Goal: Task Accomplishment & Management: Manage account settings

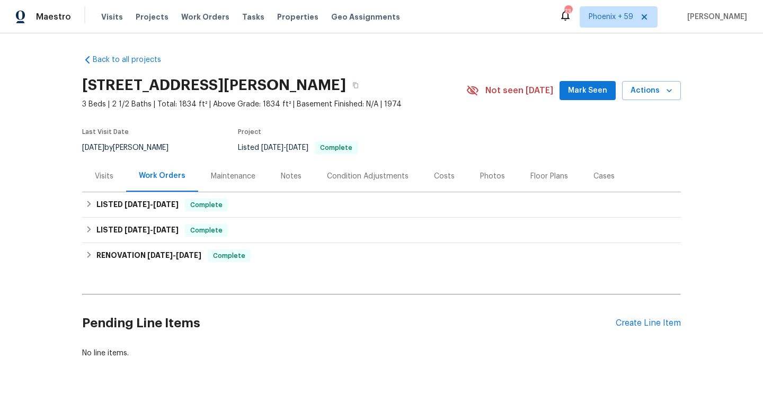
click at [226, 178] on div "Maintenance" at bounding box center [233, 176] width 45 height 11
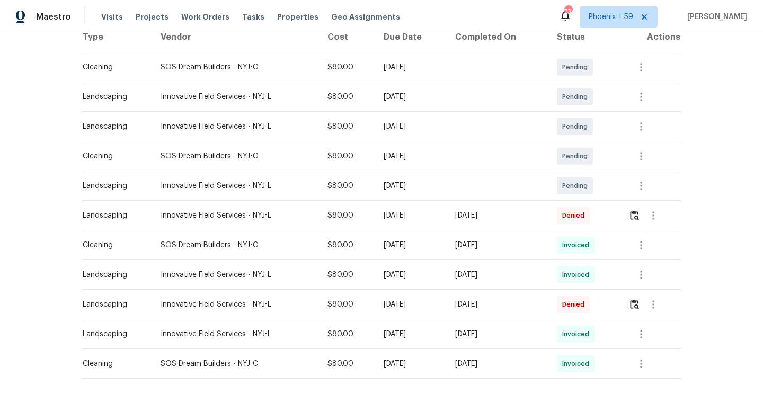
scroll to position [208, 0]
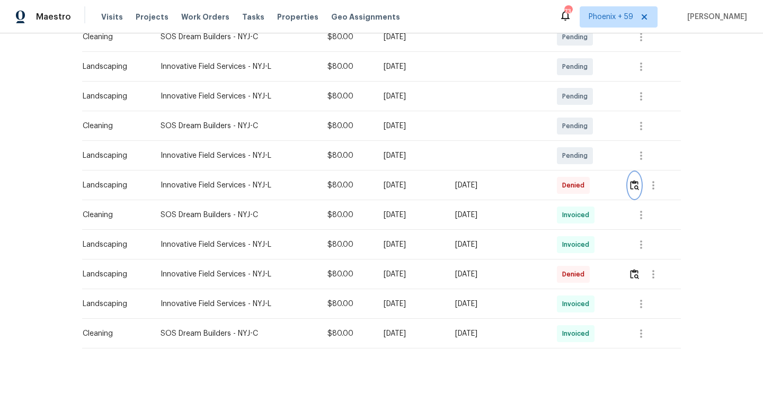
click at [639, 186] on img "button" at bounding box center [634, 185] width 9 height 10
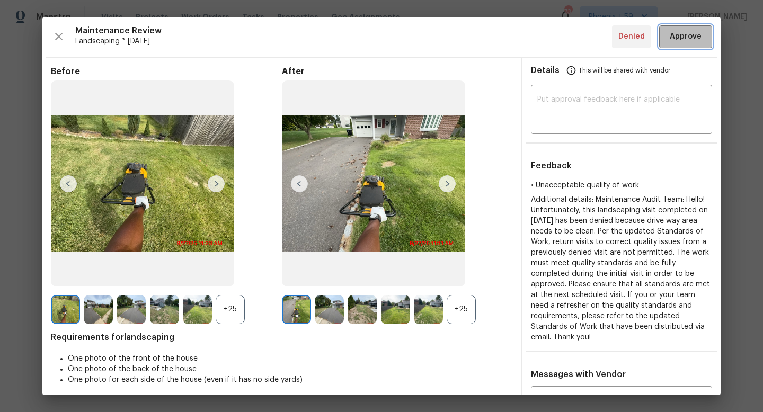
click at [687, 33] on span "Approve" at bounding box center [686, 36] width 32 height 13
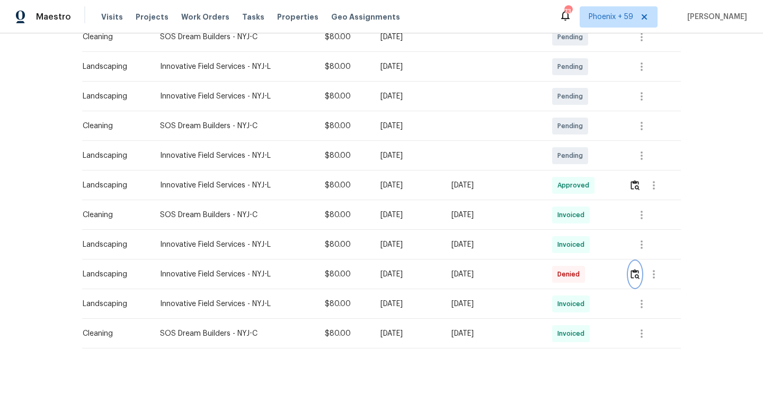
click at [640, 274] on img "button" at bounding box center [635, 274] width 9 height 10
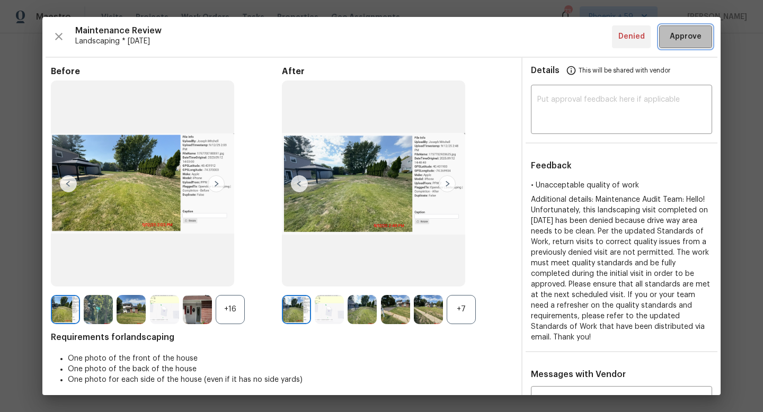
click at [687, 38] on span "Approve" at bounding box center [686, 36] width 32 height 13
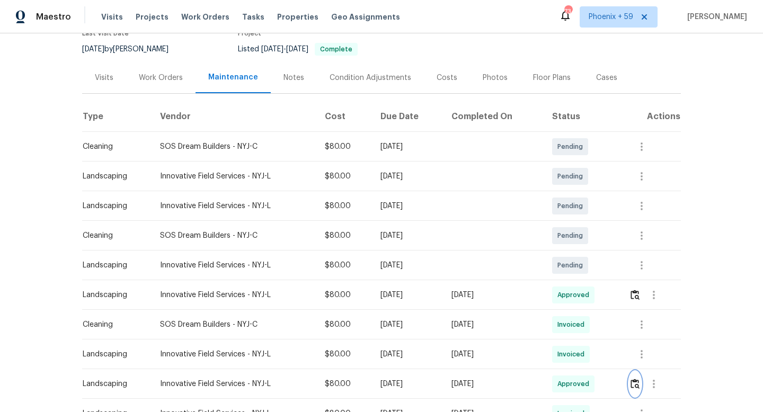
scroll to position [0, 0]
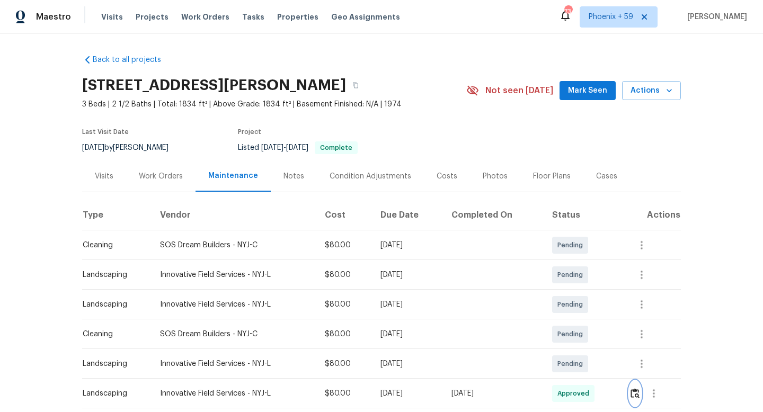
click at [637, 392] on img "button" at bounding box center [635, 393] width 9 height 10
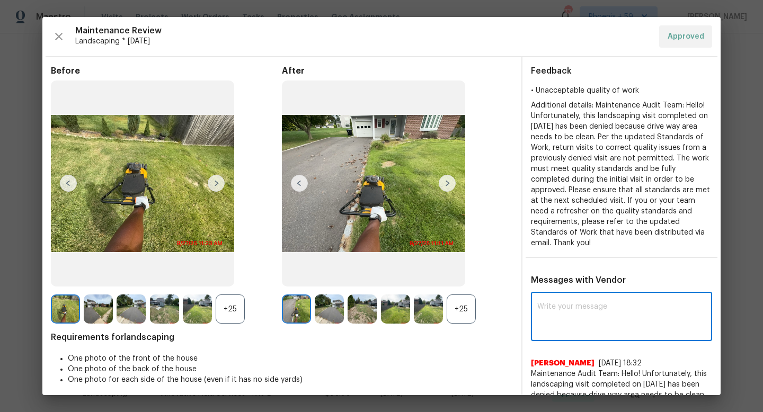
click at [623, 310] on textarea at bounding box center [621, 318] width 169 height 30
click at [555, 303] on textarea "Overiding the approval here after speaking with TP" at bounding box center [602, 318] width 130 height 30
drag, startPoint x: 601, startPoint y: 304, endPoint x: 521, endPoint y: 295, distance: 80.0
click at [521, 295] on div "Before +25 After +25 Requirements for landscaping One photo of the front of the…" at bounding box center [381, 364] width 678 height 615
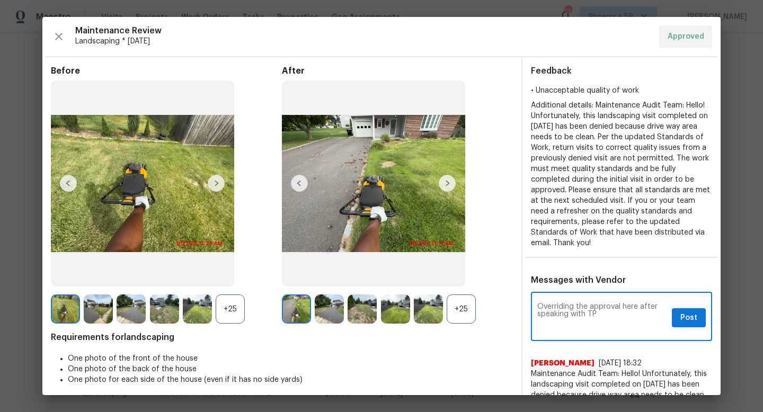
type textarea "Overriding the approval here after speaking with TP"
click at [687, 313] on span "Post" at bounding box center [688, 318] width 17 height 13
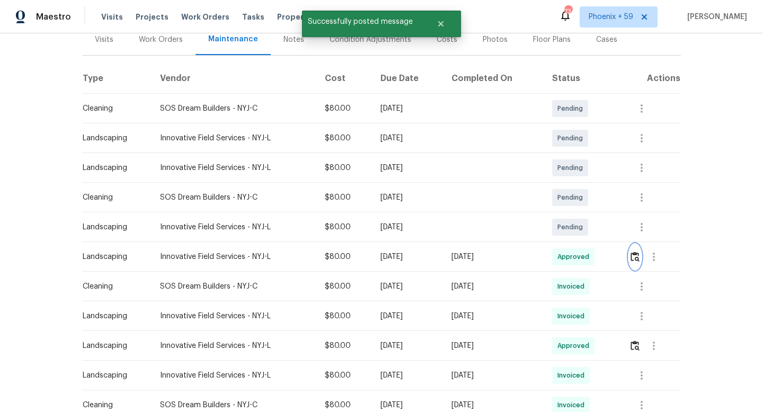
scroll to position [208, 0]
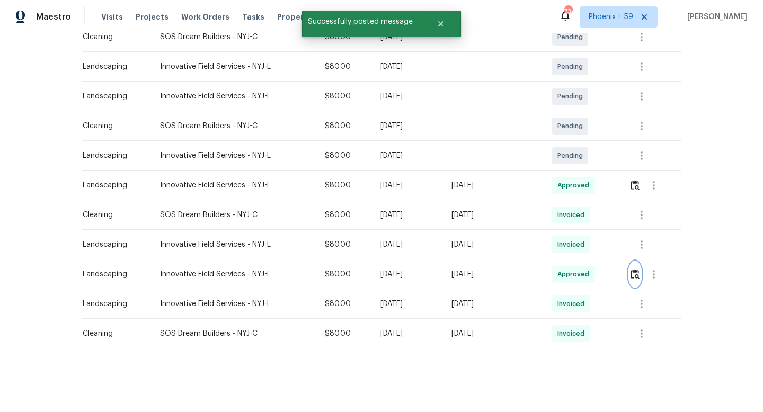
click at [640, 276] on img "button" at bounding box center [635, 274] width 9 height 10
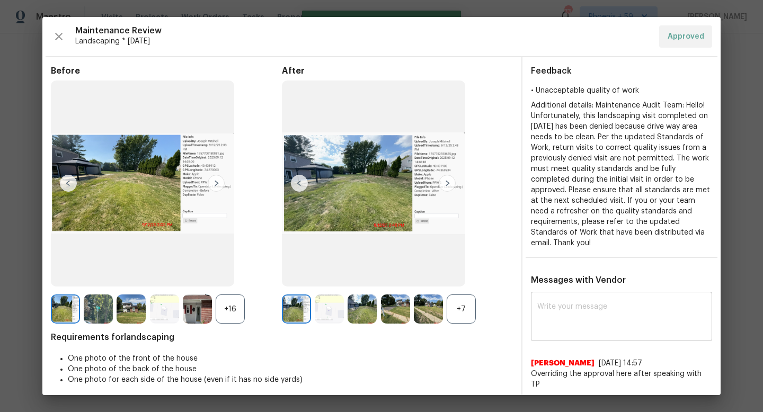
click at [587, 315] on textarea at bounding box center [621, 318] width 169 height 30
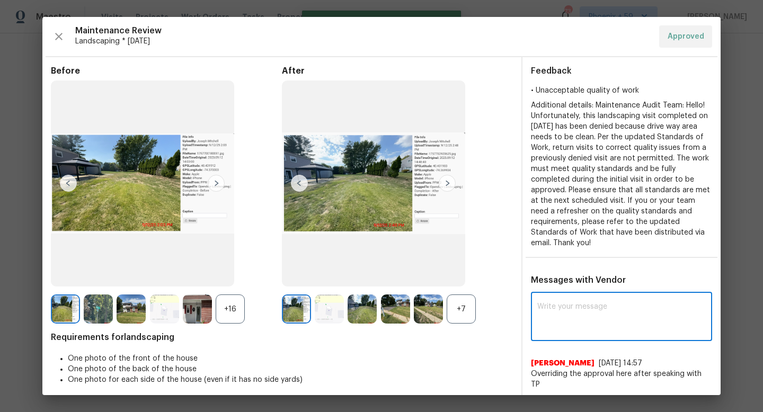
paste textarea "Overriding the approval here after speaking with TP"
type textarea "Overriding the approval here after speaking with TP"
click at [685, 312] on span "Post" at bounding box center [688, 318] width 17 height 13
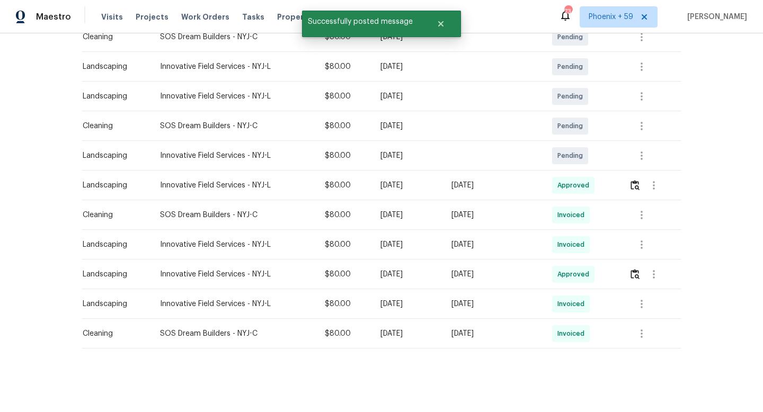
click at [699, 243] on div "Back to all projects 21 Buck Rd, East Brunswick, NJ 08816 3 Beds | 2 1/2 Baths …" at bounding box center [381, 222] width 763 height 379
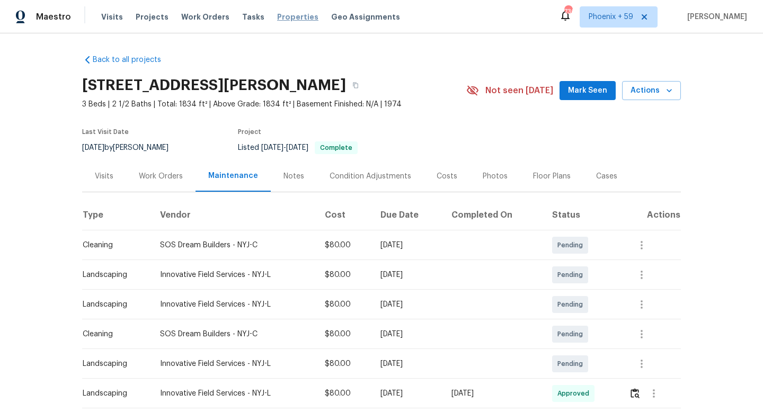
click at [277, 17] on span "Properties" at bounding box center [297, 17] width 41 height 11
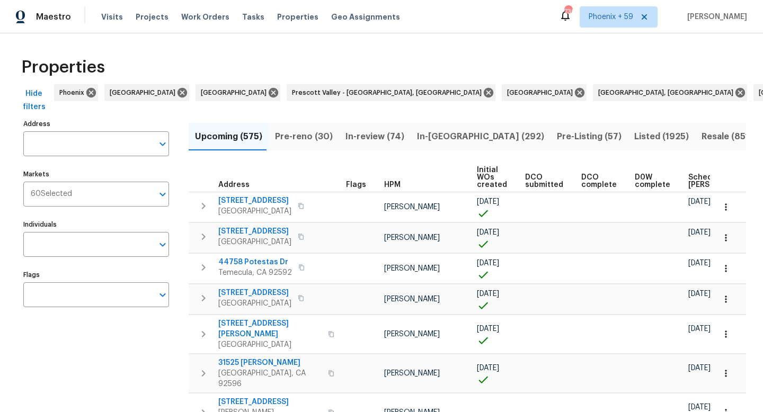
click at [118, 139] on input "Address" at bounding box center [88, 143] width 130 height 25
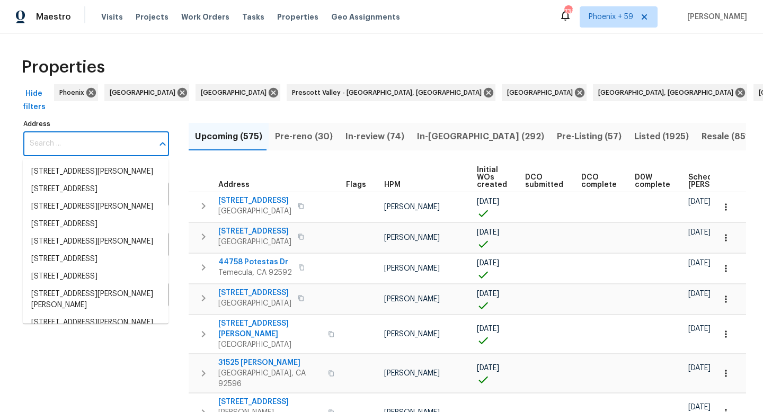
paste input "13001 Hamilton Place"
type input "13001 Hamilton Place"
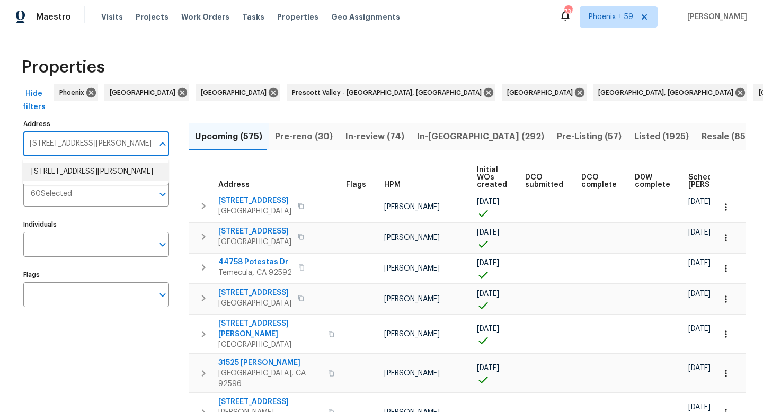
click at [114, 175] on li "13001 Hamilton Place Dr Fort Mill SC 29708" at bounding box center [96, 171] width 146 height 17
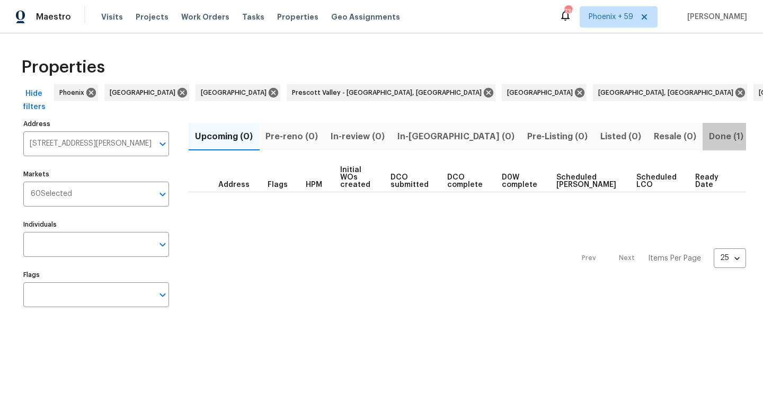
click at [709, 135] on span "Done (1)" at bounding box center [726, 136] width 34 height 15
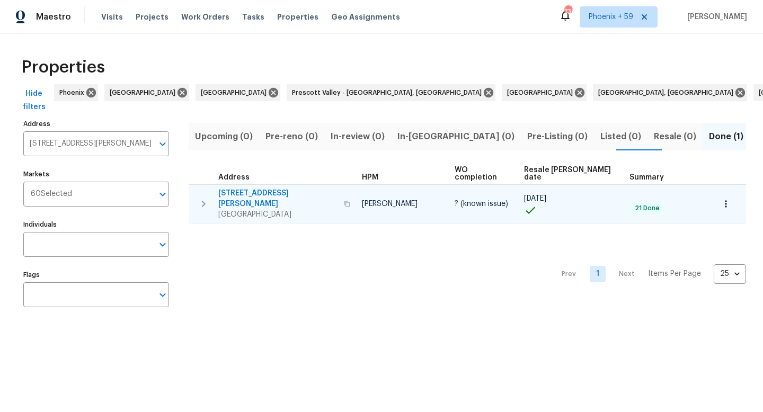
click at [263, 188] on span "13001 Hamilton Place Dr" at bounding box center [277, 198] width 119 height 21
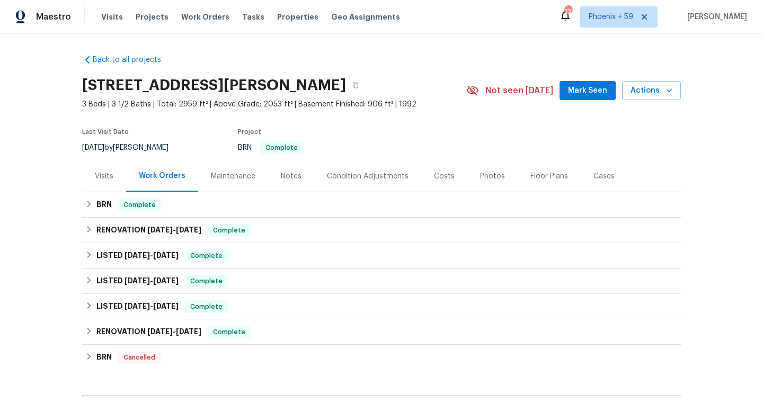
click at [240, 175] on div "Maintenance" at bounding box center [233, 176] width 45 height 11
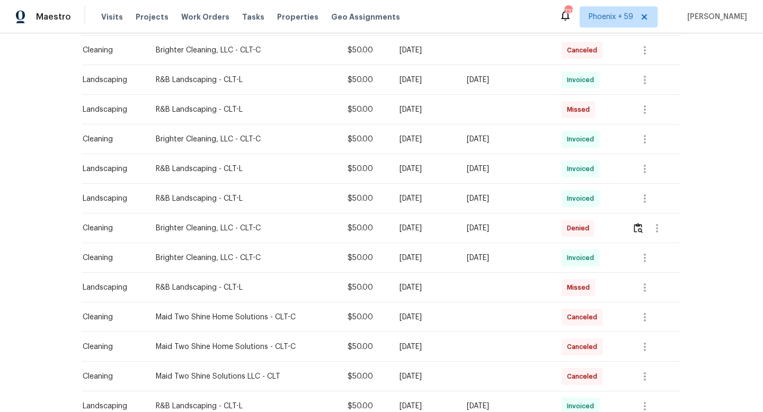
scroll to position [642, 0]
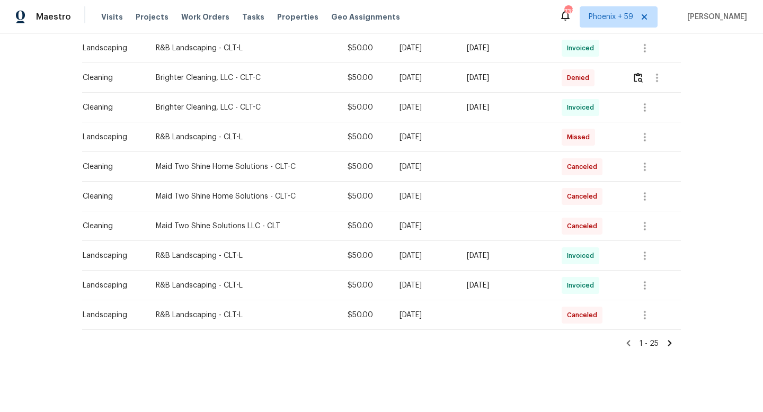
click at [669, 343] on icon at bounding box center [670, 344] width 10 height 10
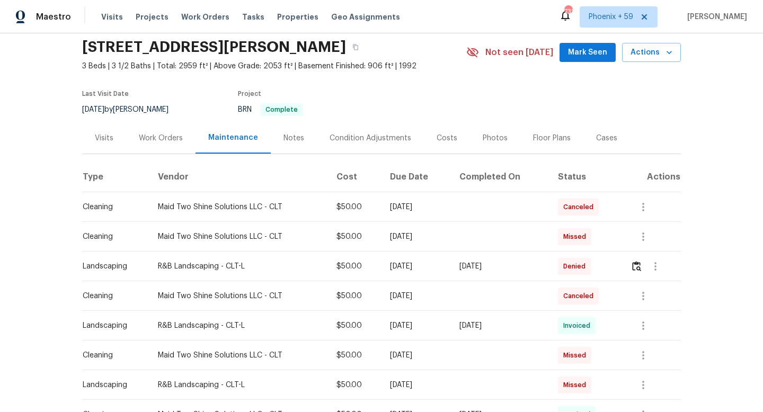
scroll to position [39, 0]
click at [641, 267] on img "button" at bounding box center [636, 265] width 9 height 10
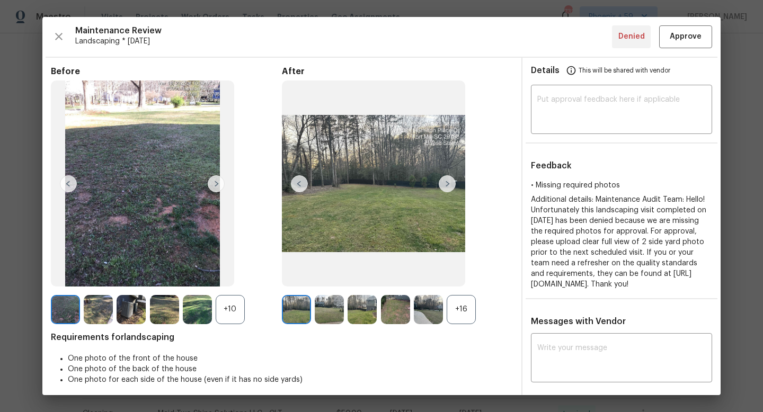
click at [451, 184] on img at bounding box center [447, 183] width 17 height 17
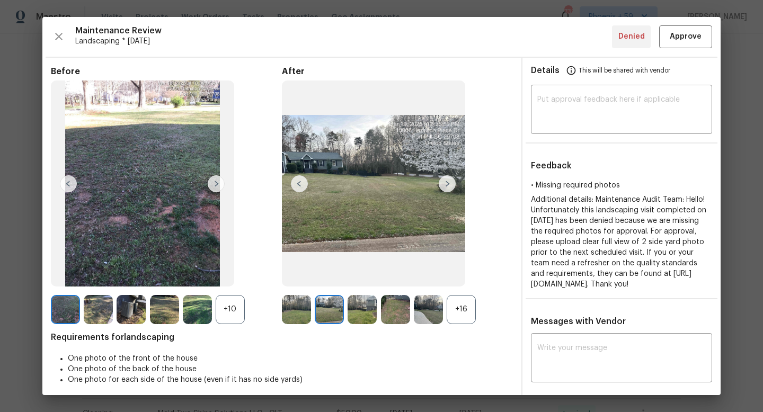
click at [448, 183] on img at bounding box center [447, 183] width 17 height 17
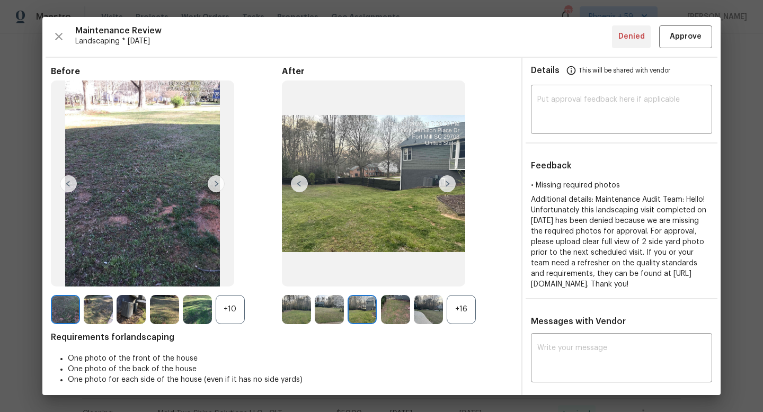
click at [448, 183] on img at bounding box center [447, 183] width 17 height 17
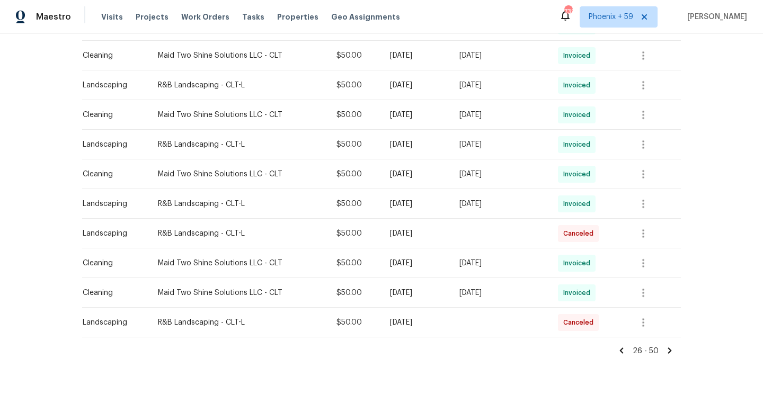
scroll to position [642, 0]
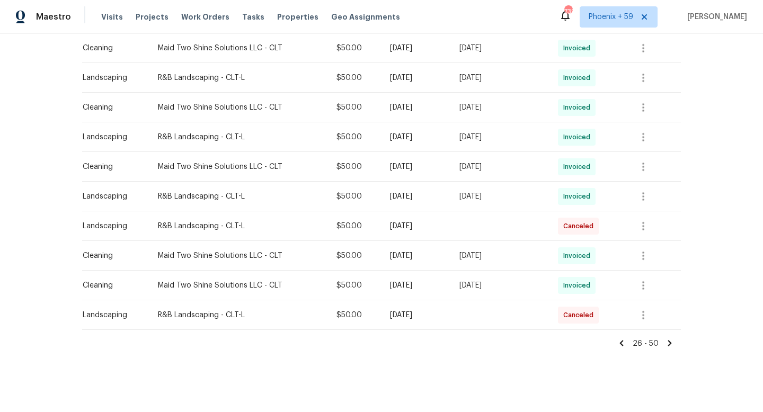
click at [671, 340] on icon at bounding box center [670, 344] width 10 height 10
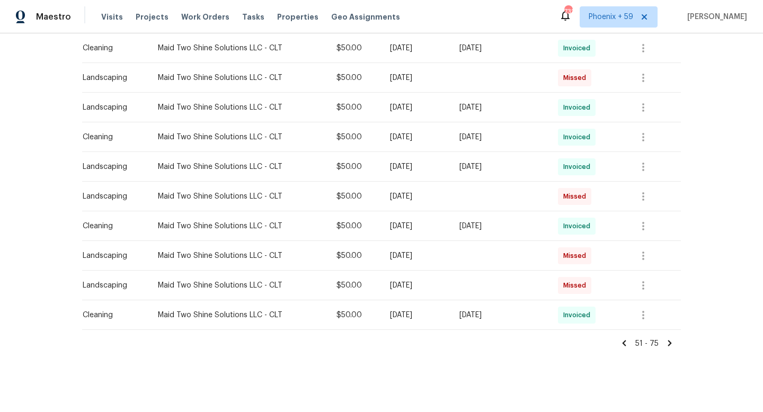
click at [670, 342] on icon at bounding box center [670, 343] width 4 height 6
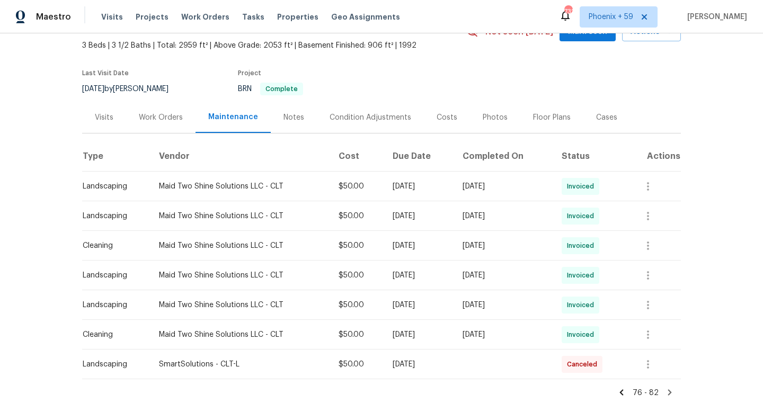
scroll to position [108, 0]
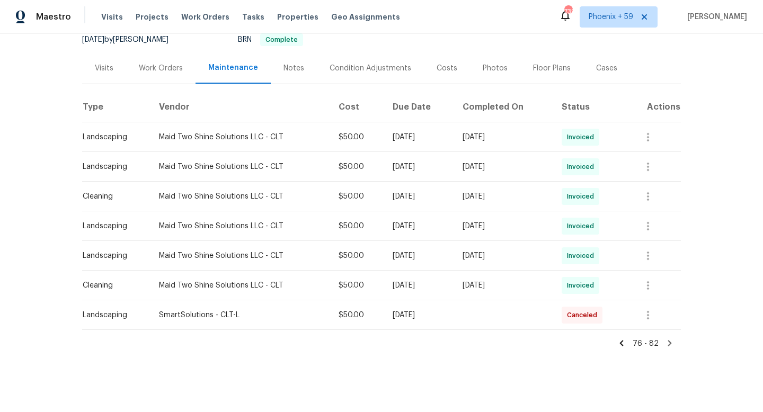
click at [623, 344] on icon at bounding box center [622, 344] width 10 height 10
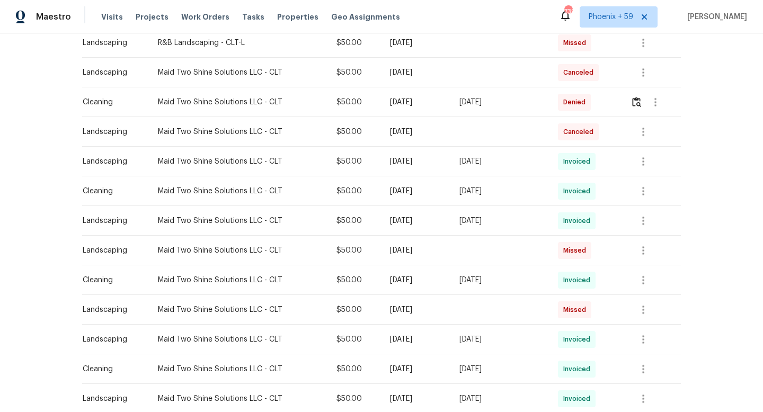
scroll to position [642, 0]
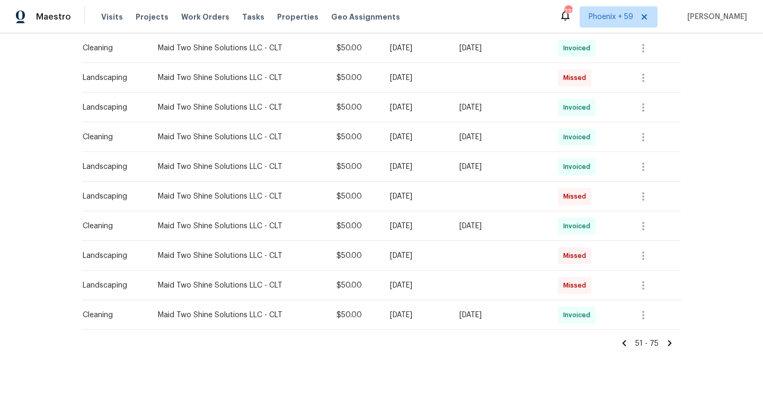
click at [626, 343] on icon at bounding box center [624, 344] width 10 height 10
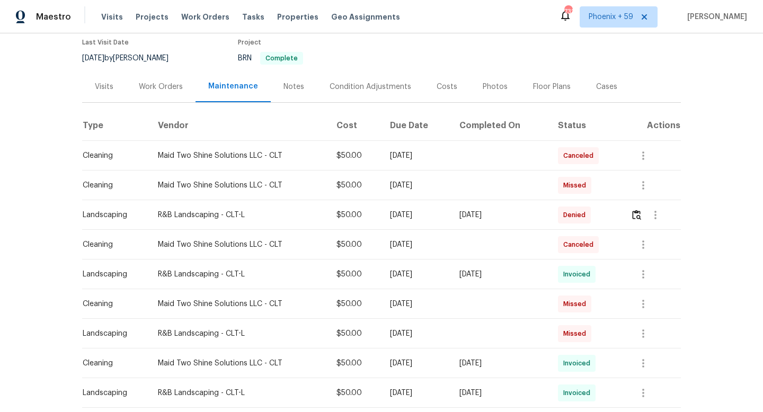
scroll to position [93, 0]
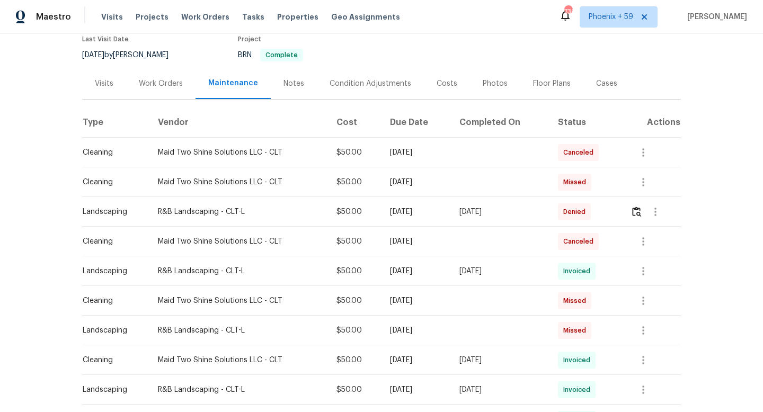
click at [169, 83] on div "Work Orders" at bounding box center [161, 83] width 44 height 11
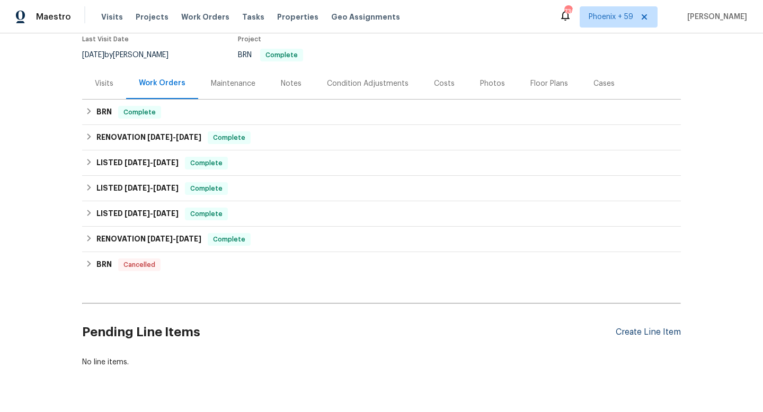
click at [634, 331] on div "Create Line Item" at bounding box center [648, 332] width 65 height 10
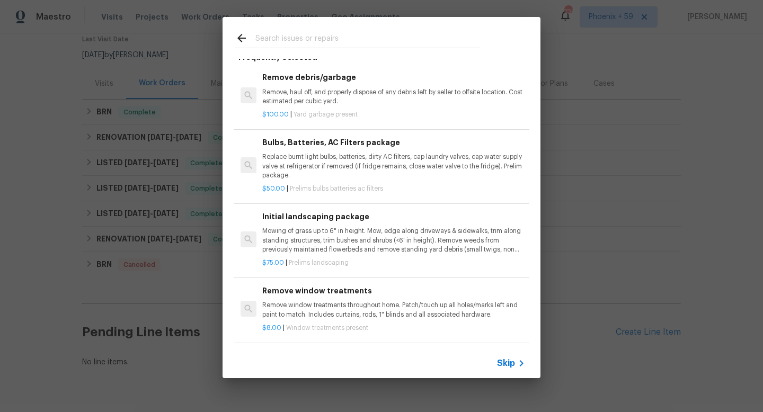
scroll to position [72, 0]
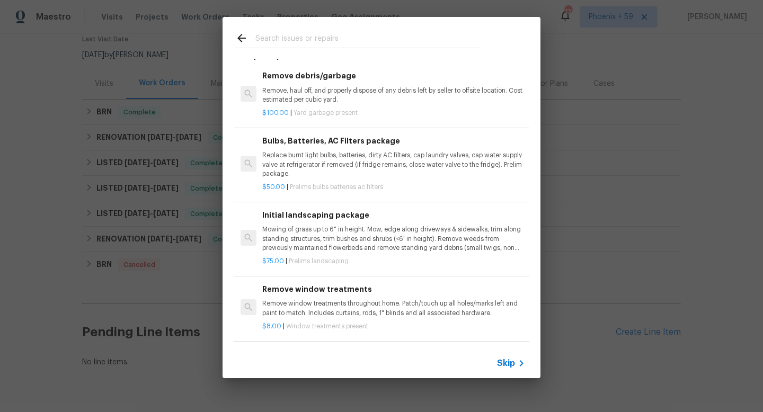
click at [586, 168] on div "Top Searches Interior Paint Exterior Paint Prelim Package Drywall Debris Carpet…" at bounding box center [381, 197] width 763 height 395
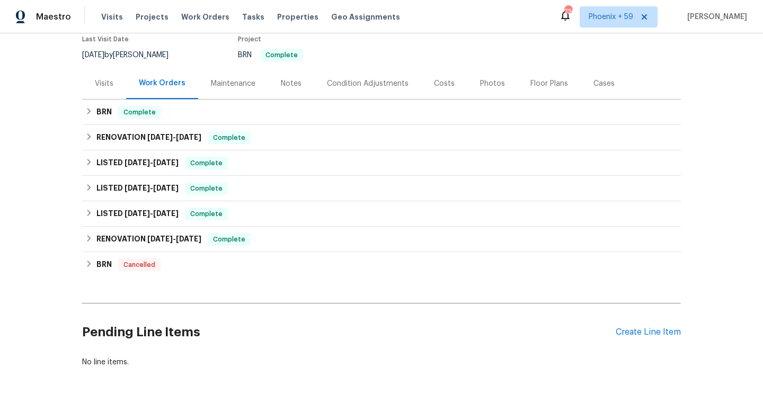
click at [237, 84] on div "Maintenance" at bounding box center [233, 83] width 45 height 11
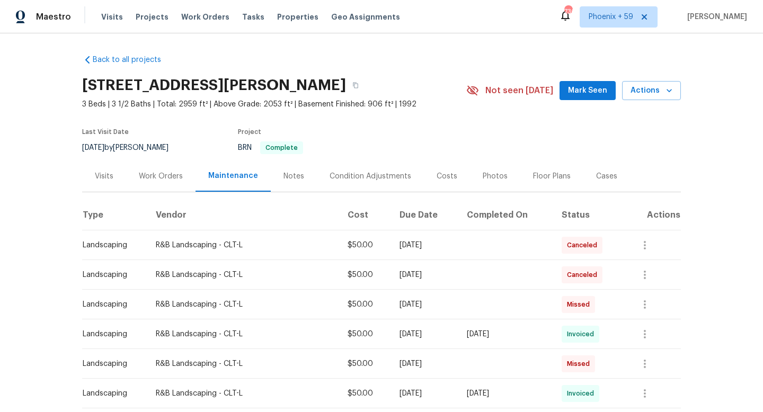
click at [156, 178] on div "Work Orders" at bounding box center [161, 176] width 44 height 11
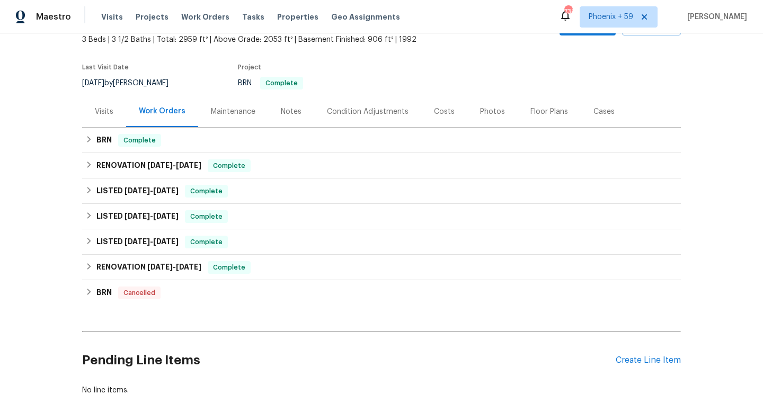
scroll to position [120, 0]
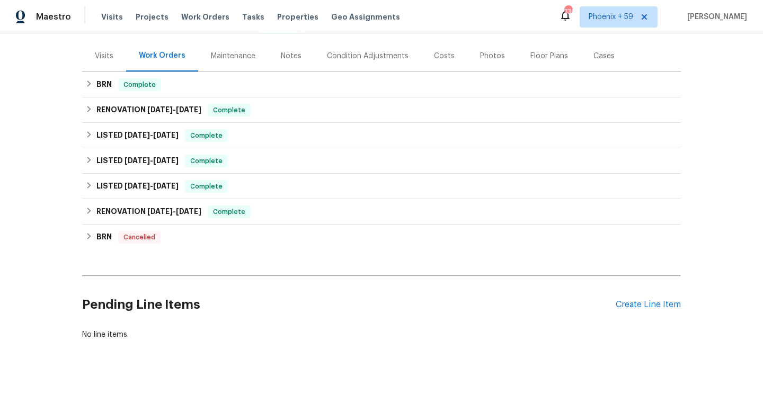
click at [666, 299] on div "Pending Line Items Create Line Item" at bounding box center [381, 304] width 599 height 49
click at [655, 304] on div "Create Line Item" at bounding box center [648, 305] width 65 height 10
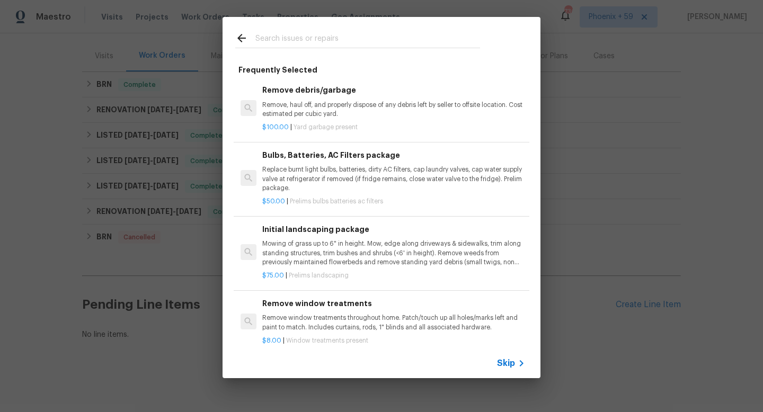
scroll to position [61, 0]
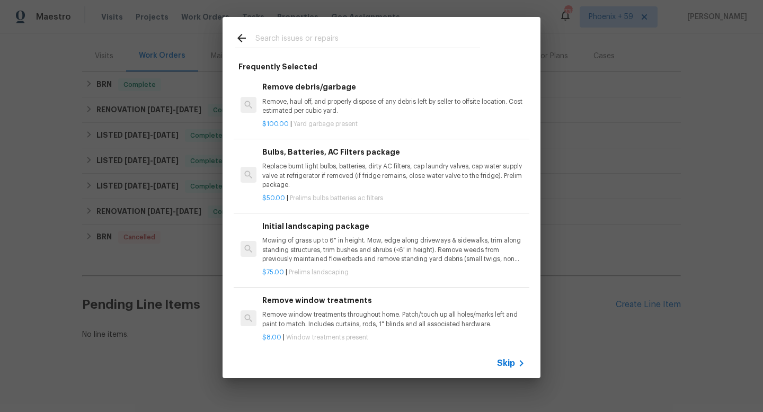
click at [341, 245] on p "Mowing of grass up to 6" in height. Mow, edge along driveways & sidewalks, trim…" at bounding box center [393, 249] width 263 height 27
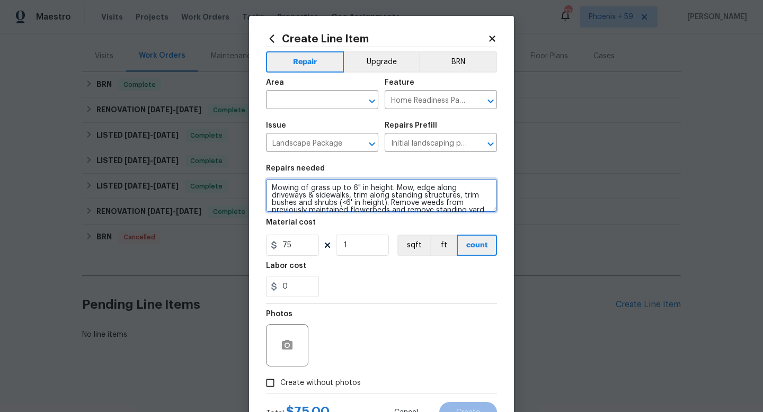
click at [343, 189] on textarea "Mowing of grass up to 6" in height. Mow, edge along driveways & sidewalks, trim…" at bounding box center [381, 196] width 231 height 34
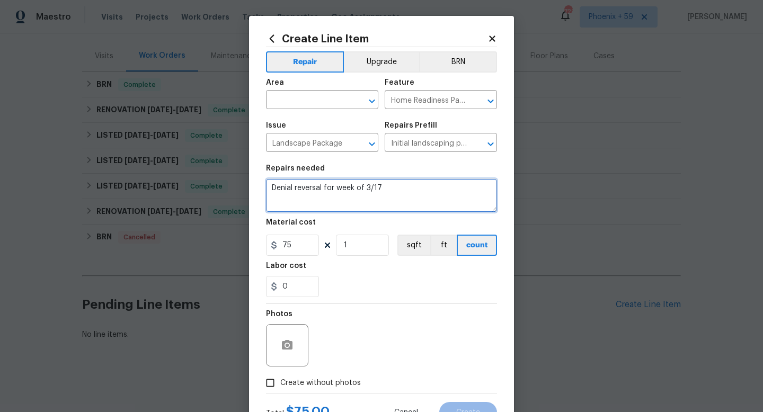
type textarea "Denial reversal for week of 3/17"
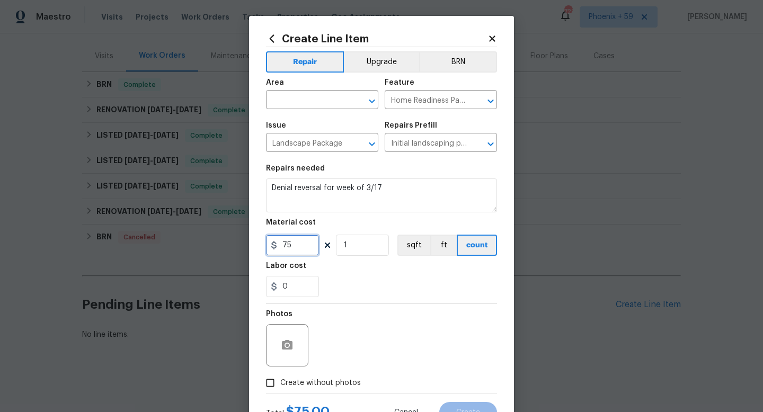
drag, startPoint x: 300, startPoint y: 251, endPoint x: 235, endPoint y: 250, distance: 64.6
click at [236, 251] on div "Create Line Item Repair Upgrade BRN Area ​ Feature Home Readiness Packages ​ Is…" at bounding box center [381, 206] width 763 height 412
type input "50"
click at [303, 100] on input "text" at bounding box center [307, 101] width 83 height 16
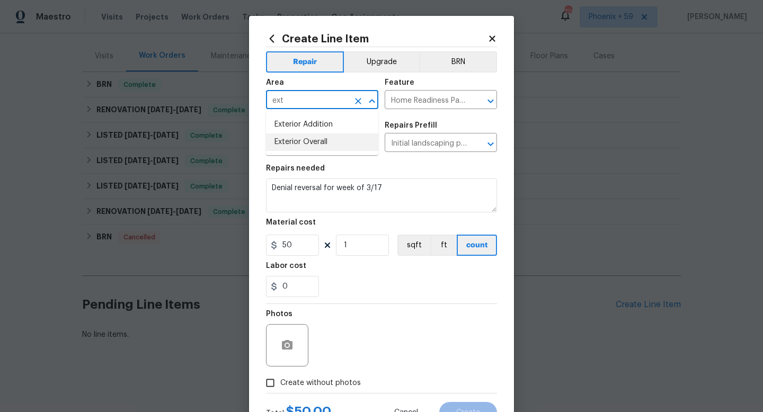
click at [325, 139] on li "Exterior Overall" at bounding box center [322, 142] width 112 height 17
type input "Exterior Overall"
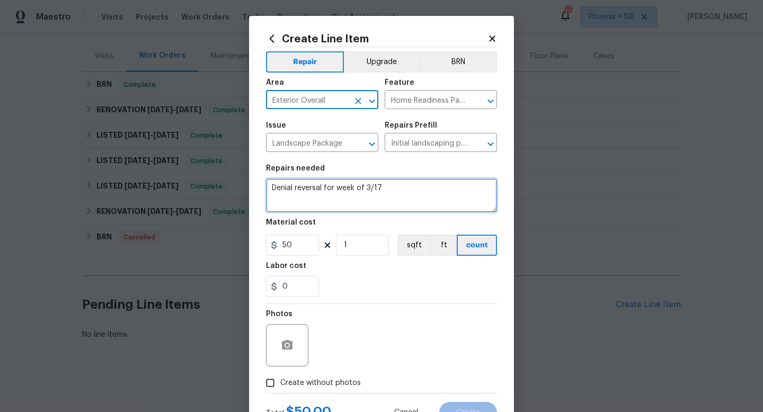
click at [397, 190] on textarea "Denial reversal for week of 3/17" at bounding box center [381, 196] width 231 height 34
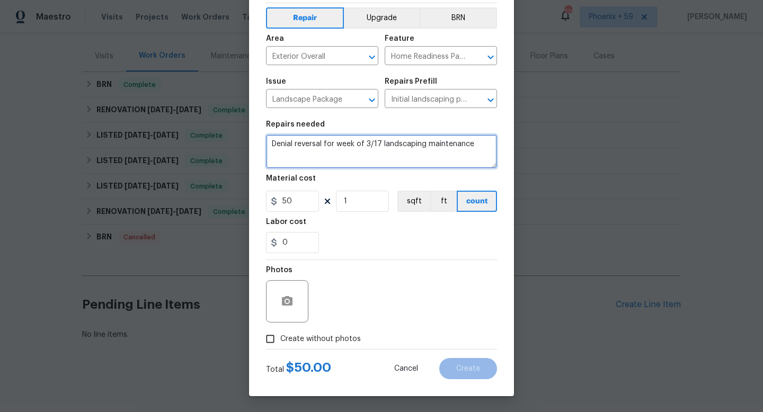
type textarea "Denial reversal for week of 3/17 landscaping maintenance"
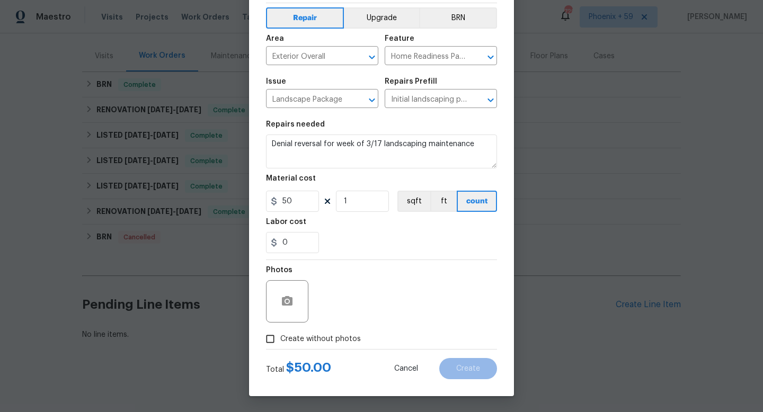
click at [338, 343] on span "Create without photos" at bounding box center [320, 339] width 81 height 11
click at [280, 343] on input "Create without photos" at bounding box center [270, 339] width 20 height 20
checkbox input "true"
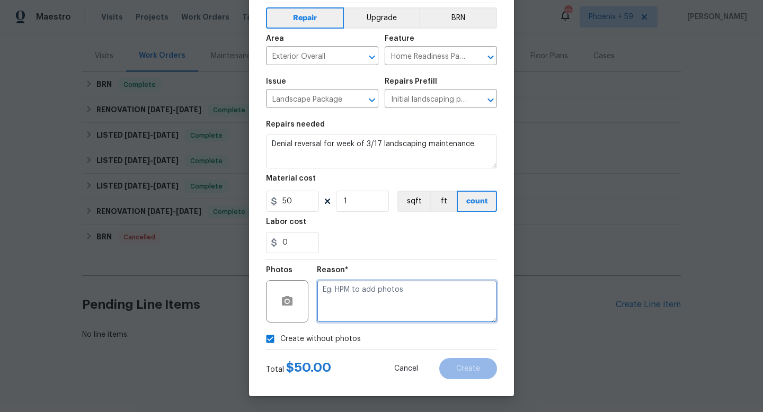
click at [358, 302] on textarea at bounding box center [407, 301] width 180 height 42
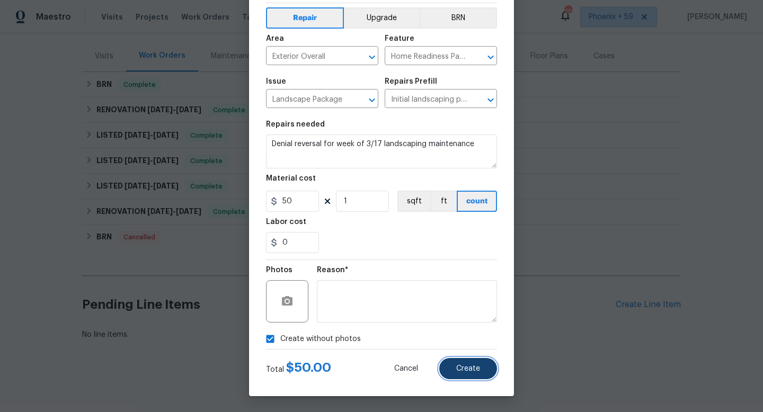
click at [456, 360] on button "Create" at bounding box center [468, 368] width 58 height 21
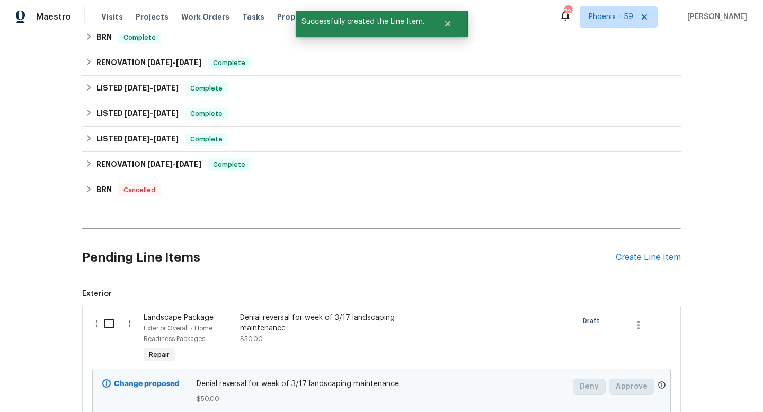
scroll to position [252, 0]
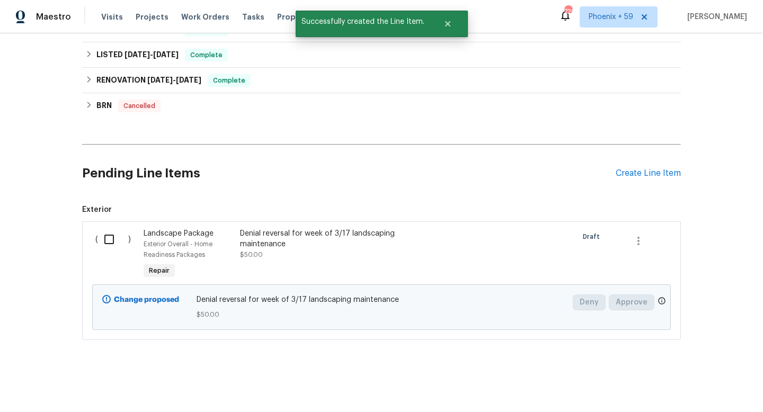
click at [106, 239] on input "checkbox" at bounding box center [113, 239] width 30 height 22
checkbox input "true"
click at [676, 384] on span "Create Work Order" at bounding box center [702, 385] width 70 height 13
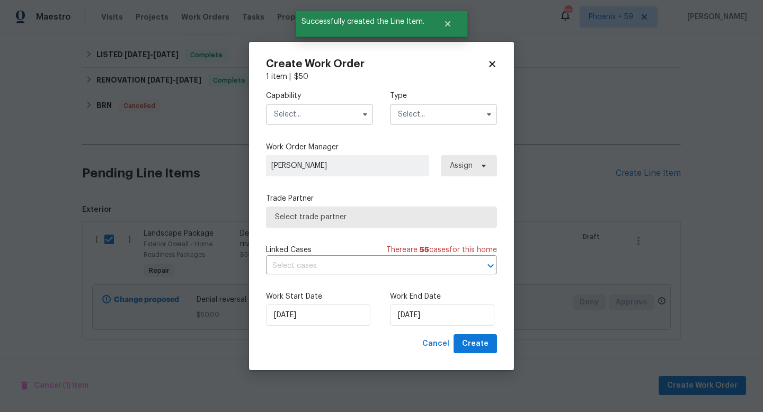
click at [306, 118] on input "text" at bounding box center [319, 114] width 107 height 21
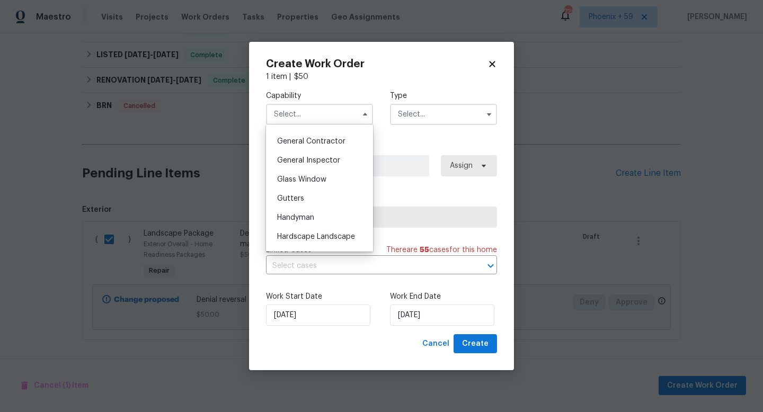
scroll to position [527, 0]
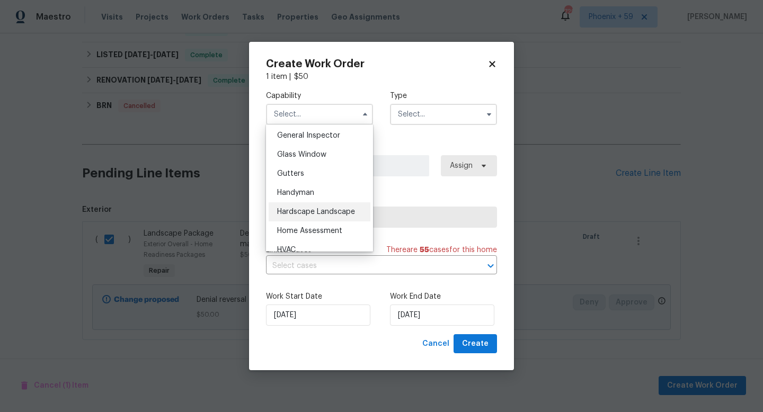
click at [334, 212] on span "Hardscape Landscape" at bounding box center [316, 211] width 78 height 7
type input "Hardscape Landscape"
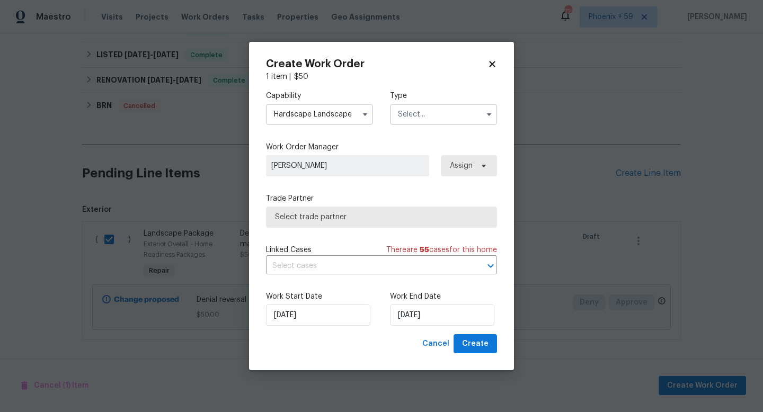
click at [439, 108] on input "text" at bounding box center [443, 114] width 107 height 21
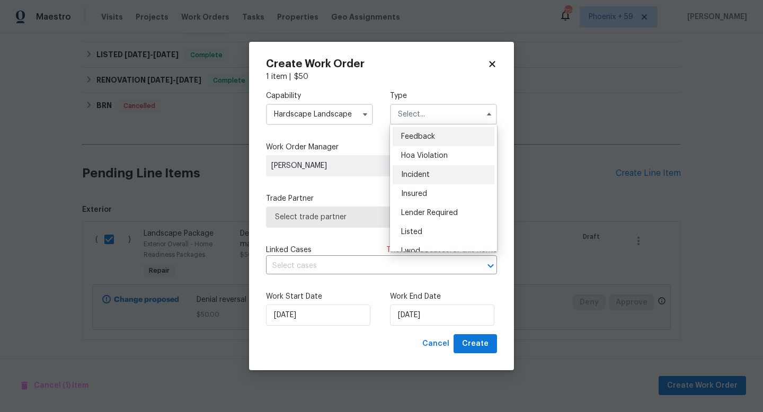
scroll to position [126, 0]
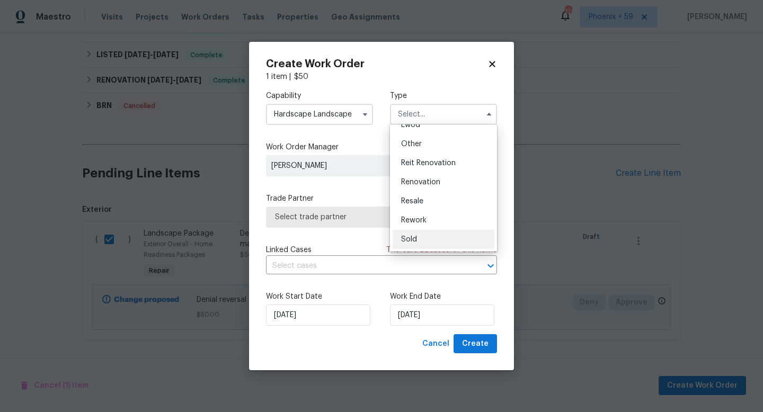
click at [415, 243] on div "Sold" at bounding box center [444, 239] width 102 height 19
type input "Sold"
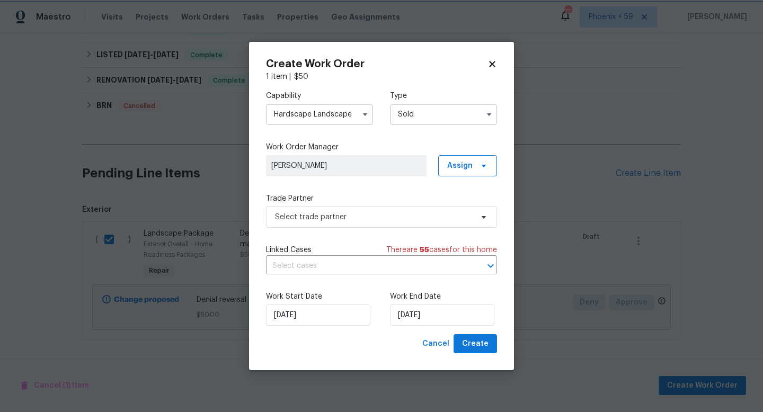
scroll to position [0, 0]
click at [344, 215] on span "Select trade partner" at bounding box center [374, 217] width 198 height 11
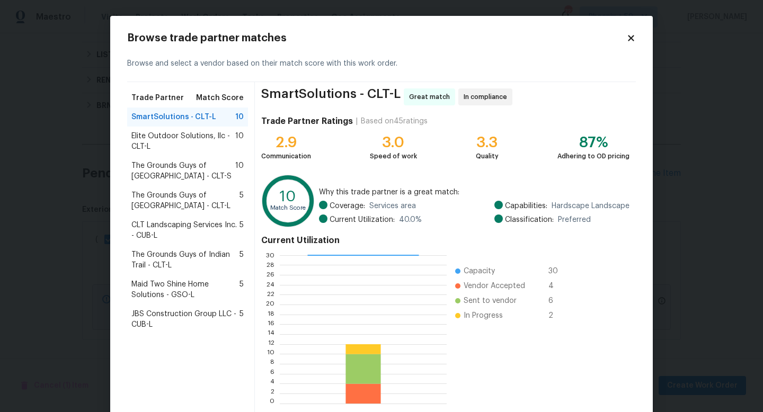
click at [628, 36] on icon at bounding box center [631, 38] width 6 height 6
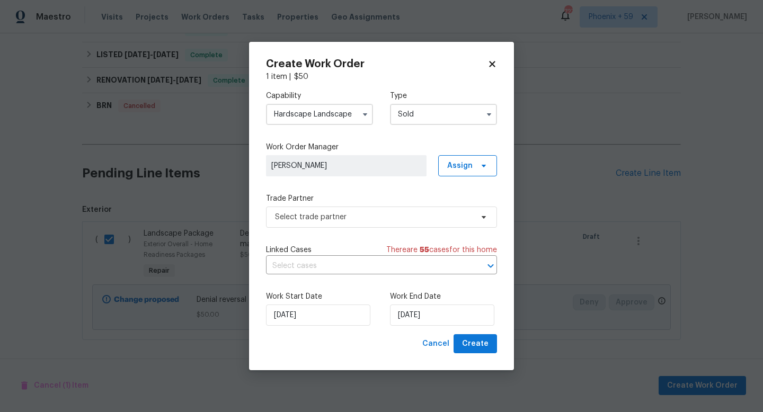
click at [352, 117] on input "Hardscape Landscape" at bounding box center [319, 114] width 107 height 21
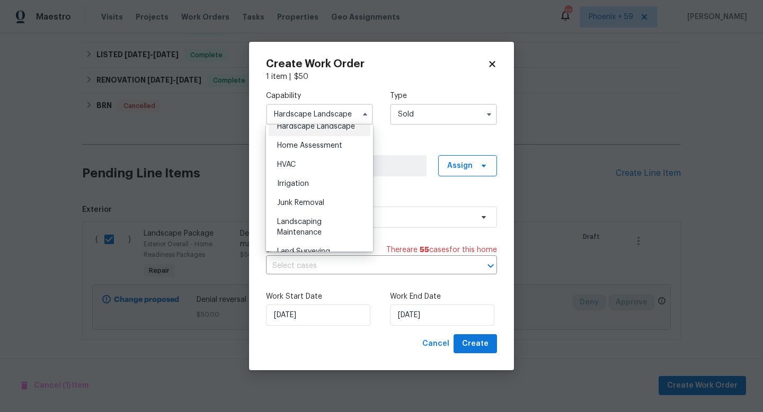
scroll to position [640, 0]
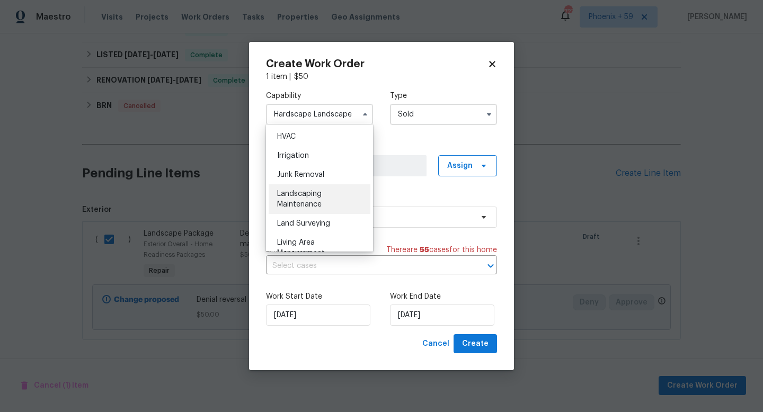
click at [314, 196] on span "Landscaping Maintenance" at bounding box center [299, 199] width 45 height 18
type input "Landscaping Maintenance"
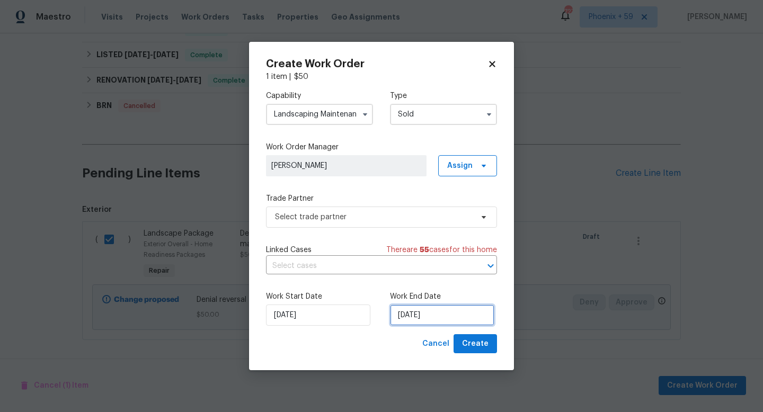
click at [450, 319] on input "[DATE]" at bounding box center [442, 315] width 104 height 21
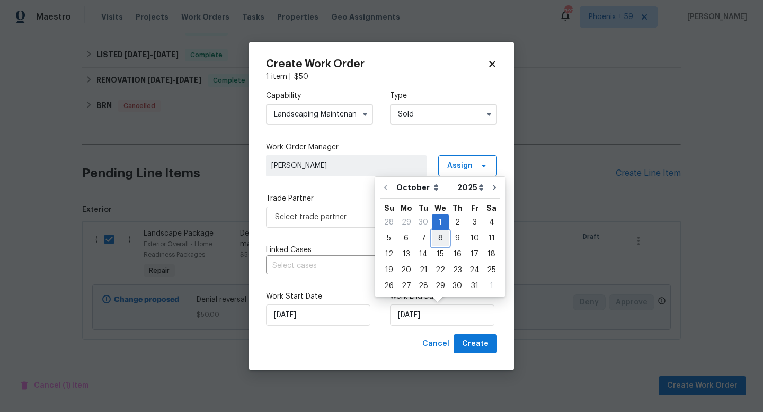
click at [442, 238] on div "8" at bounding box center [440, 238] width 17 height 15
type input "10/8/2025"
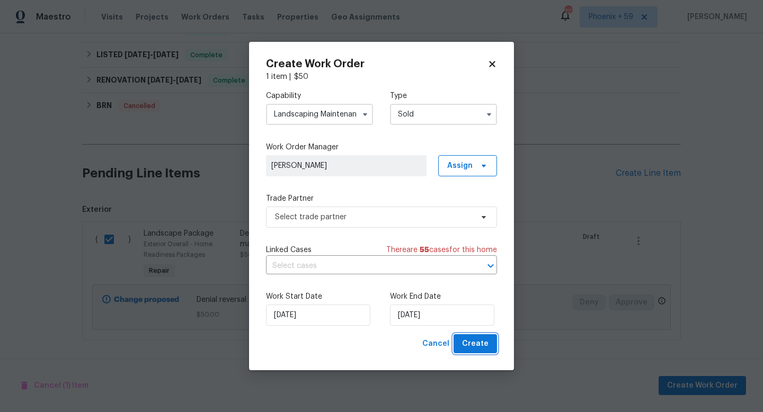
click at [485, 347] on span "Create" at bounding box center [475, 344] width 26 height 13
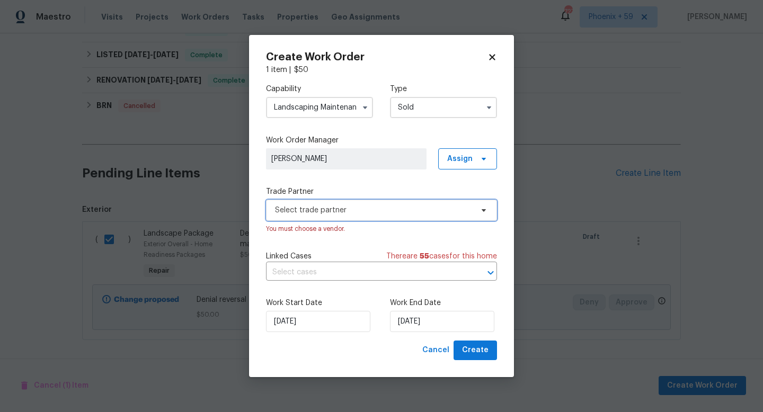
click at [369, 207] on span "Select trade partner" at bounding box center [374, 210] width 198 height 11
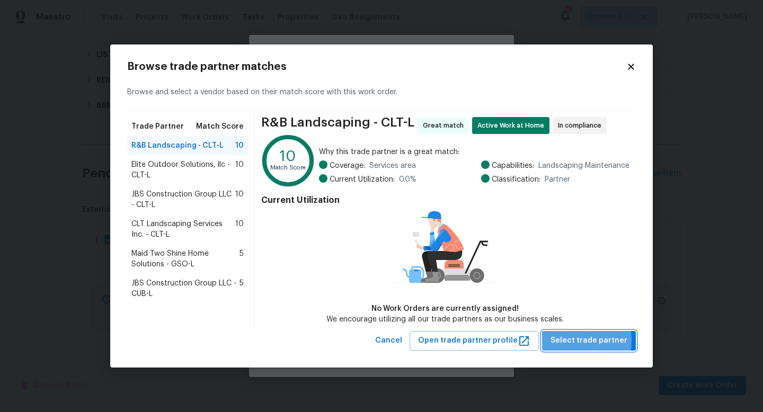
click at [574, 341] on span "Select trade partner" at bounding box center [589, 340] width 77 height 13
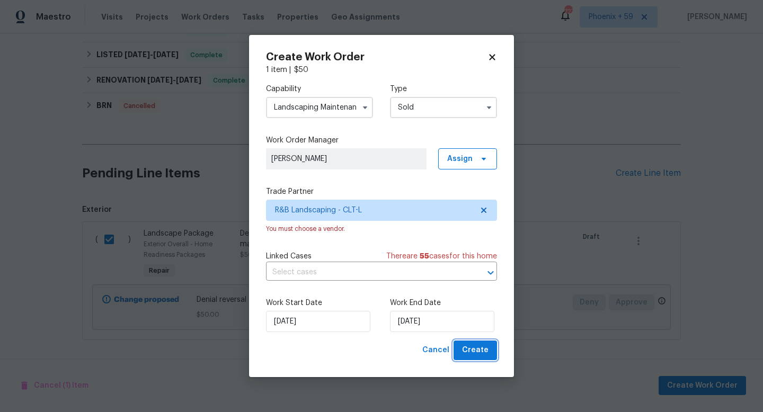
click at [474, 350] on span "Create" at bounding box center [475, 350] width 26 height 13
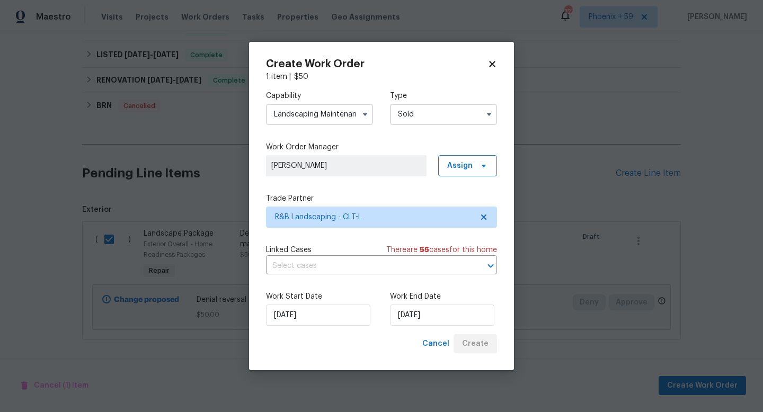
checkbox input "false"
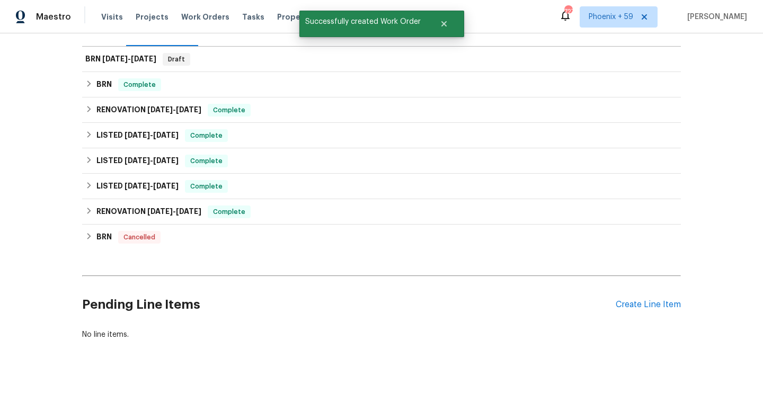
scroll to position [0, 0]
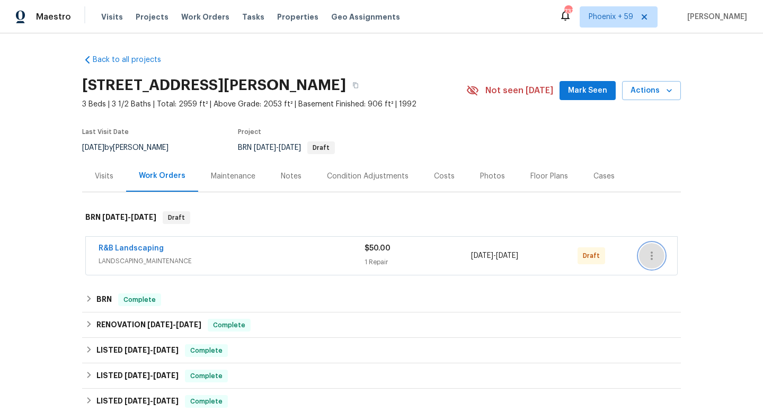
click at [656, 251] on icon "button" at bounding box center [651, 256] width 13 height 13
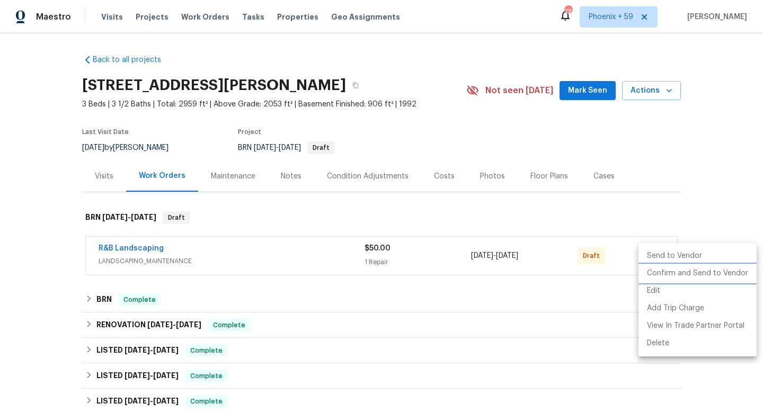
click at [657, 271] on li "Confirm and Send to Vendor" at bounding box center [698, 273] width 118 height 17
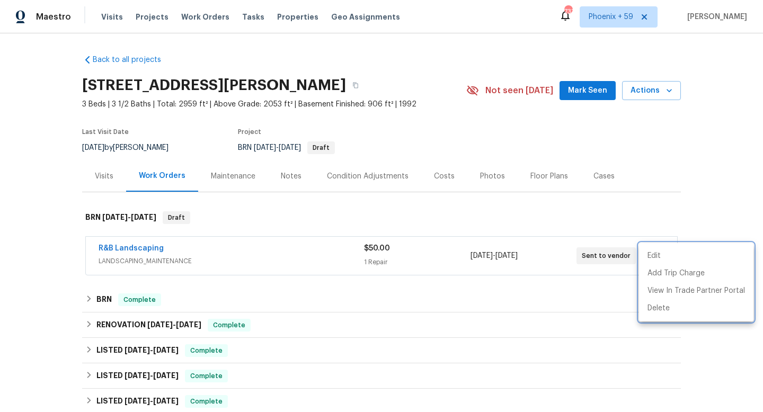
click at [568, 207] on div at bounding box center [381, 206] width 763 height 412
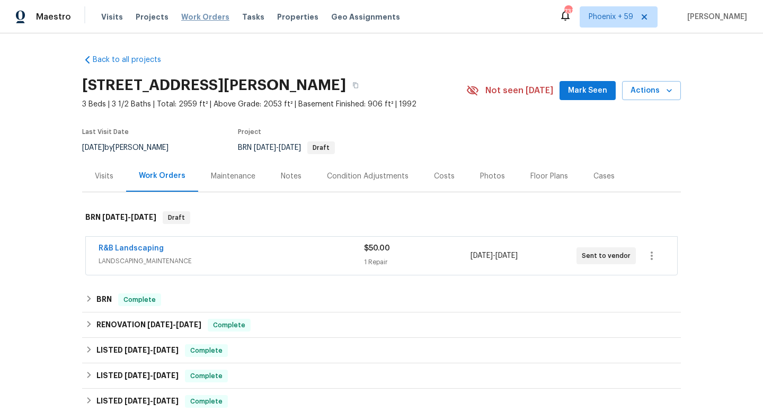
click at [202, 16] on span "Work Orders" at bounding box center [205, 17] width 48 height 11
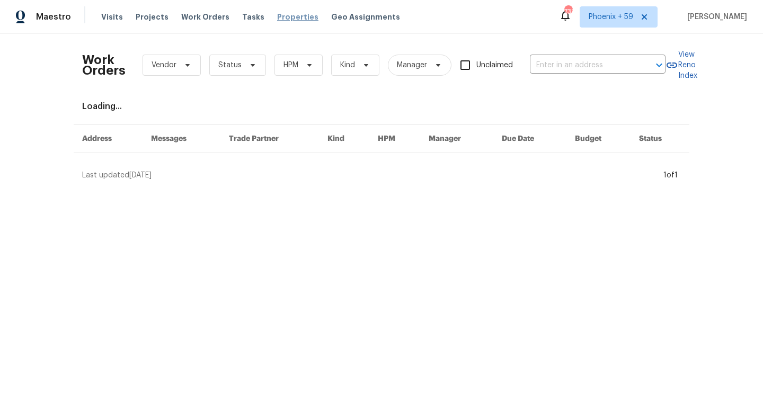
click at [287, 16] on span "Properties" at bounding box center [297, 17] width 41 height 11
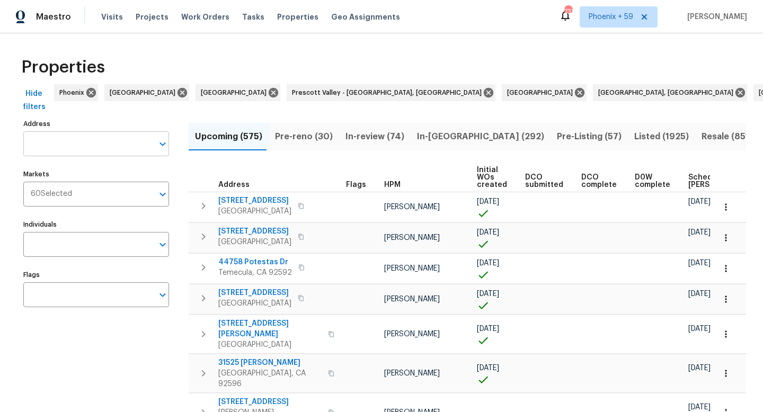
click at [89, 141] on input "Address" at bounding box center [88, 143] width 130 height 25
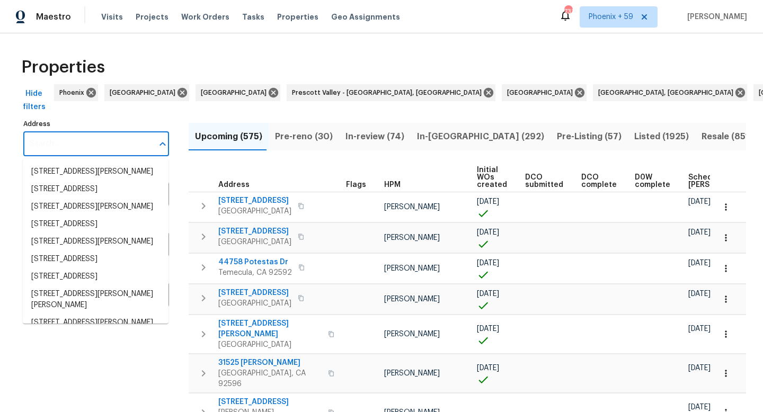
paste input "1924 Felts Pkwy"
type input "1924 Felts Pkwy"
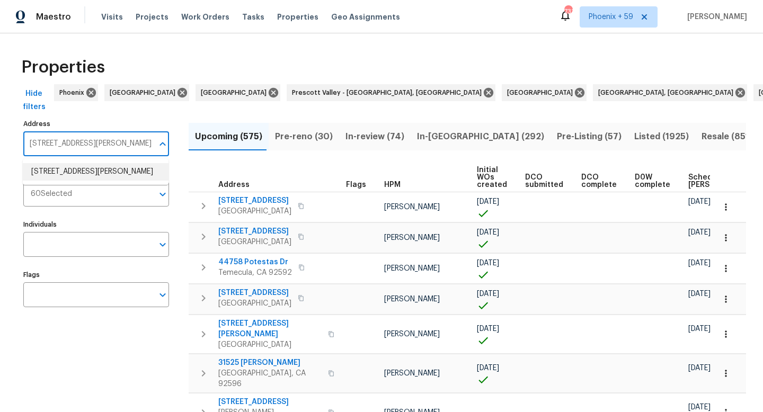
click at [75, 172] on li "1924 Felts Pkwy Fort Mill SC 29715" at bounding box center [96, 171] width 146 height 17
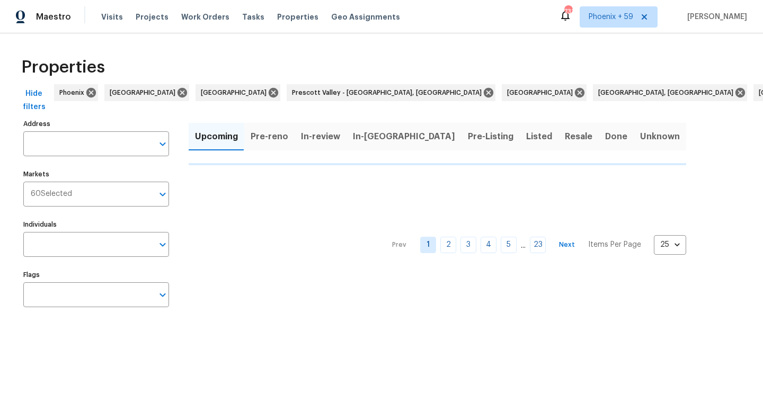
type input "1924 Felts Pkwy Fort Mill SC 29715"
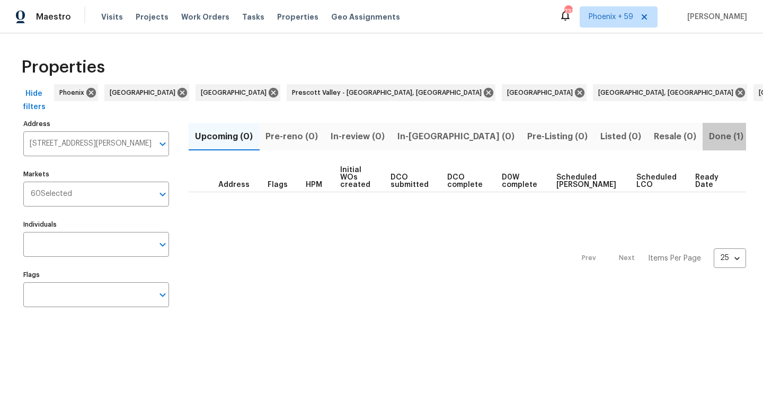
click at [709, 131] on span "Done (1)" at bounding box center [726, 136] width 34 height 15
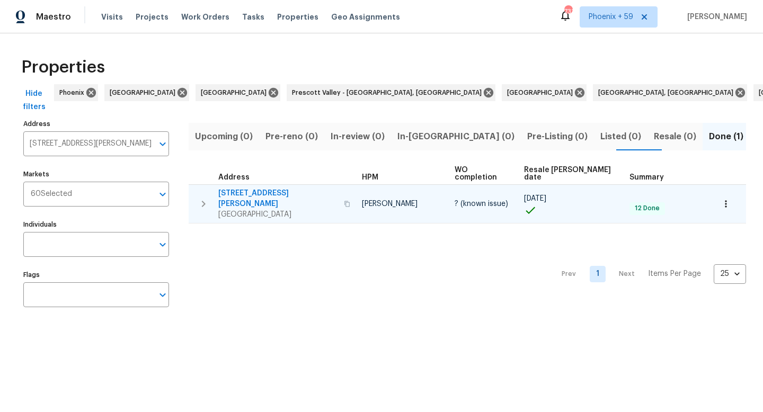
click at [235, 188] on span "1924 Felts Pkwy" at bounding box center [277, 198] width 119 height 21
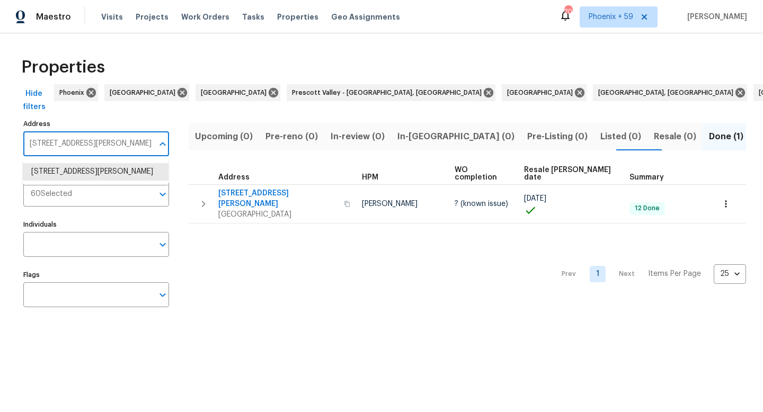
click at [82, 140] on input "1924 Felts Pkwy Fort Mill SC 29715" at bounding box center [88, 143] width 130 height 25
paste input "5410 Desertgold Dr, Cincinnati, OH 45247"
type input "5410 Desertgold Dr, Cincinnati, OH 45247"
click at [82, 170] on li "5410 Desertgold Dr Cincinnati OH 45247" at bounding box center [96, 171] width 146 height 17
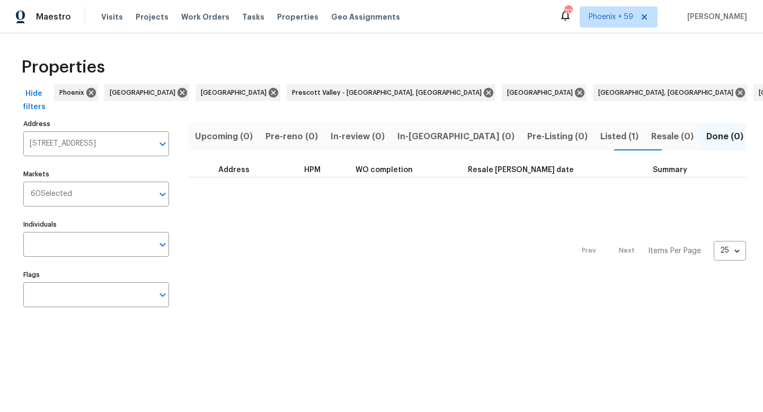
click at [600, 136] on span "Listed (1)" at bounding box center [619, 136] width 38 height 15
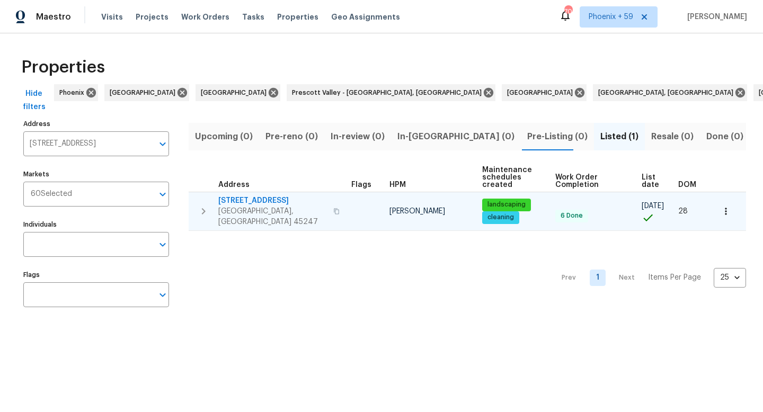
click at [232, 192] on td "5410 Desertgold Dr Cincinnati, OH 45247" at bounding box center [268, 211] width 158 height 38
click at [230, 198] on span "5410 Desertgold Dr" at bounding box center [272, 201] width 109 height 11
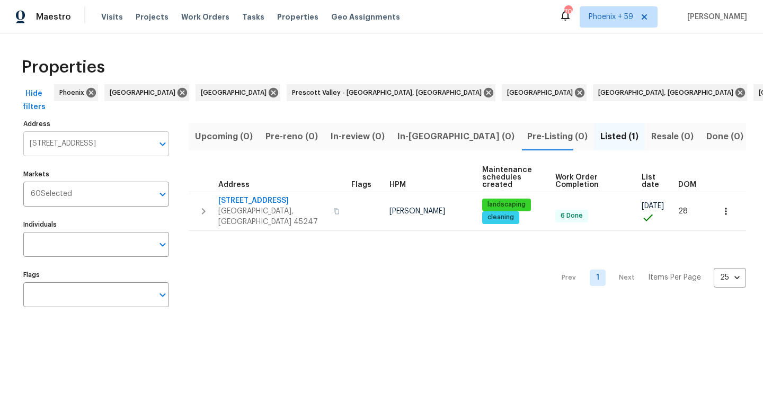
click at [91, 140] on input "5410 Desertgold Dr Cincinnati OH 45247" at bounding box center [88, 143] width 130 height 25
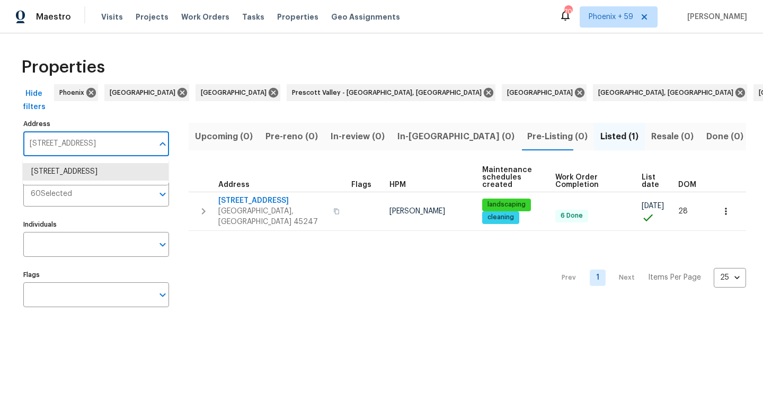
paste input "927 Timber Lake Blvd, Indianapolis, IN 4623"
type input "5927 Timber Lake Blvd, Indianapolis, IN 46237"
click at [86, 175] on li "5927 Timber Lake Blvd Indianapolis IN 46237" at bounding box center [96, 171] width 146 height 17
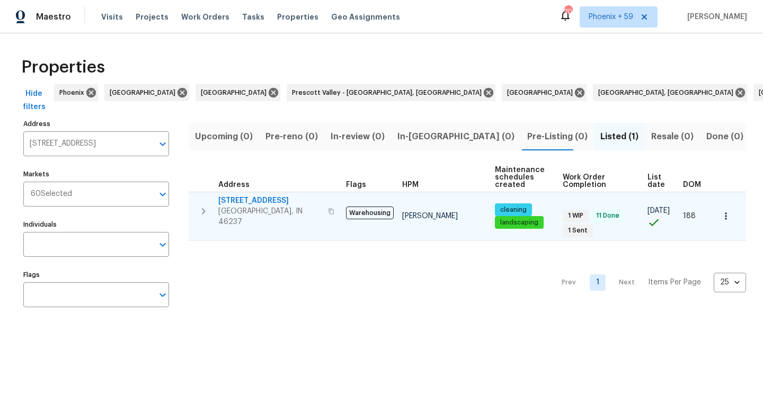
click at [251, 202] on span "5927 Timber Lake Blvd" at bounding box center [269, 201] width 103 height 11
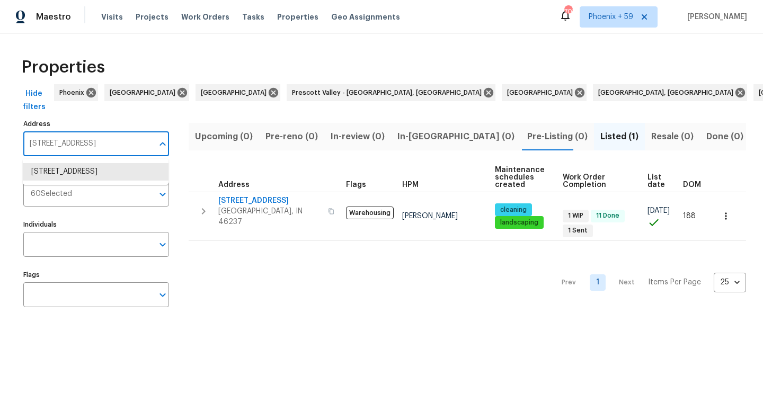
click at [92, 140] on input "5927 Timber Lake Blvd Indianapolis IN 46237" at bounding box center [88, 143] width 130 height 25
paste input "1697 Atson Ln, Cincinnati, OH 45205"
type input "1697 Atson Ln, Cincinnati, OH 45205"
click at [94, 179] on li "1697 Atson Ln Cincinnati OH 45205" at bounding box center [96, 171] width 146 height 17
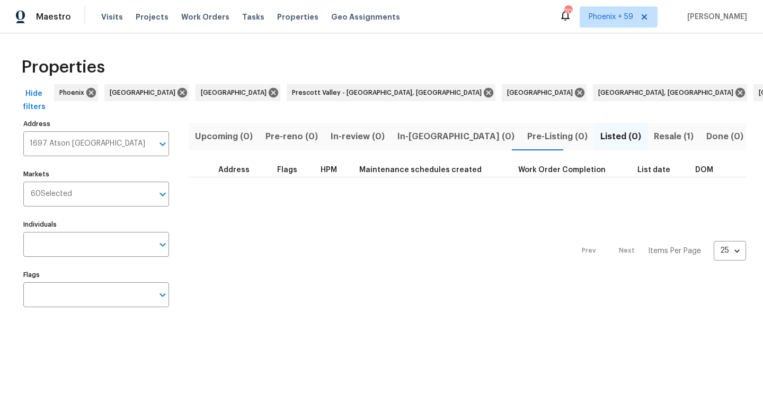
click at [654, 137] on span "Resale (1)" at bounding box center [674, 136] width 40 height 15
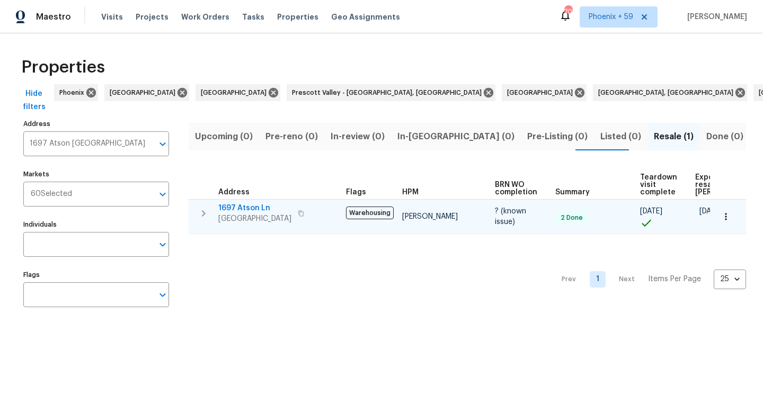
click at [236, 211] on span "1697 Atson Ln" at bounding box center [254, 208] width 73 height 11
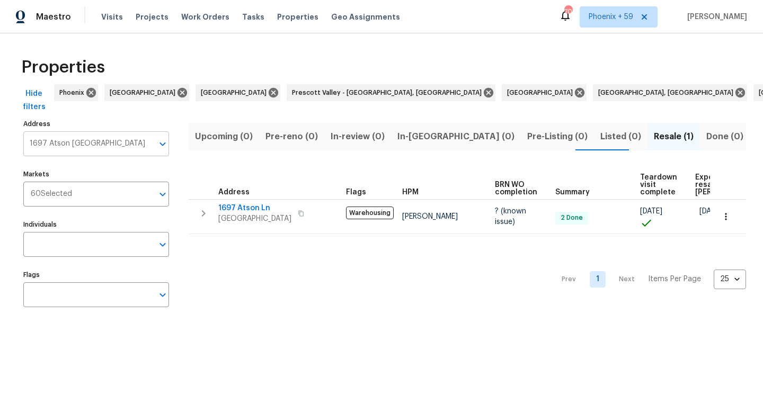
click at [106, 147] on input "1697 Atson Ln Cincinnati OH 45205" at bounding box center [88, 143] width 130 height 25
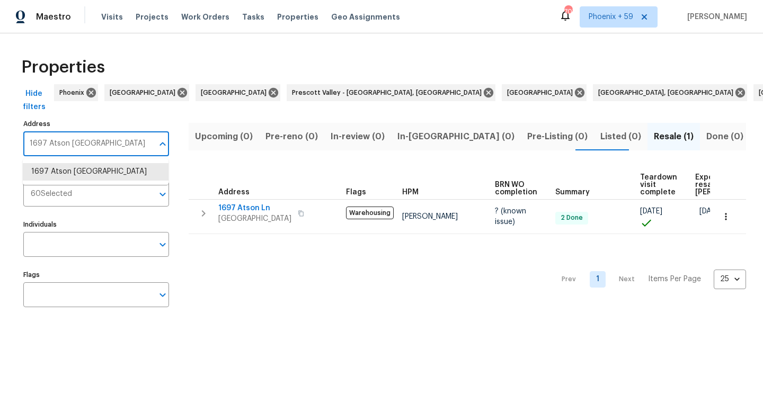
click at [106, 147] on input "1697 Atson Ln Cincinnati OH 45205" at bounding box center [88, 143] width 130 height 25
paste input "4 Dorsey Dr, Hamilton, OH 45011"
type input "14 Dorsey Dr, Hamilton, OH 45011"
click at [105, 170] on li "14 Dorsey Dr Hamilton OH 45011" at bounding box center [96, 177] width 146 height 29
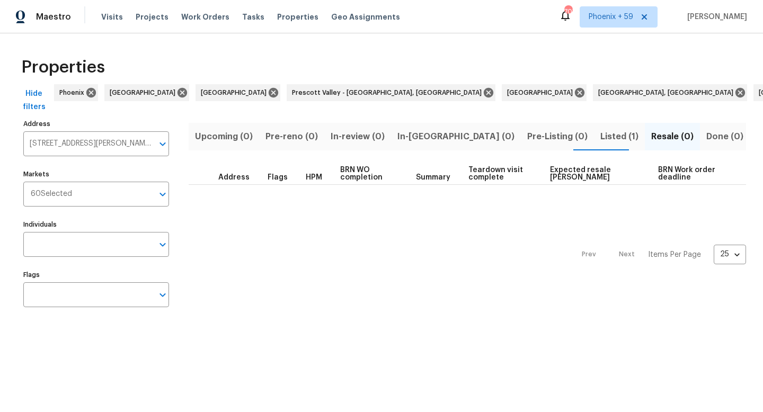
click at [600, 138] on span "Listed (1)" at bounding box center [619, 136] width 38 height 15
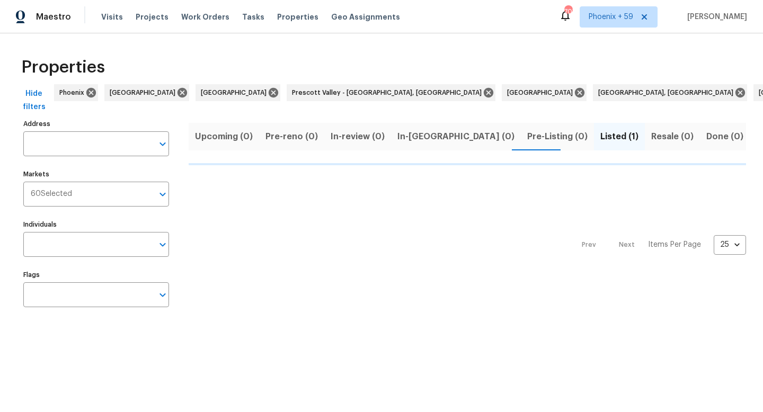
type input "14 Dorsey Dr Hamilton OH 45011"
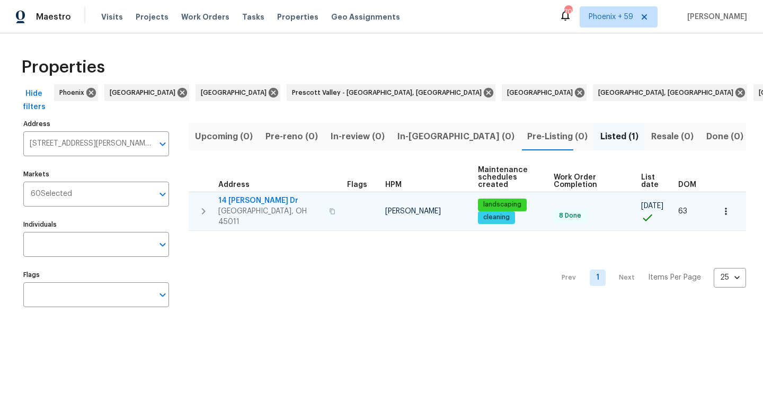
click at [243, 198] on span "14 Dorsey Dr" at bounding box center [270, 201] width 104 height 11
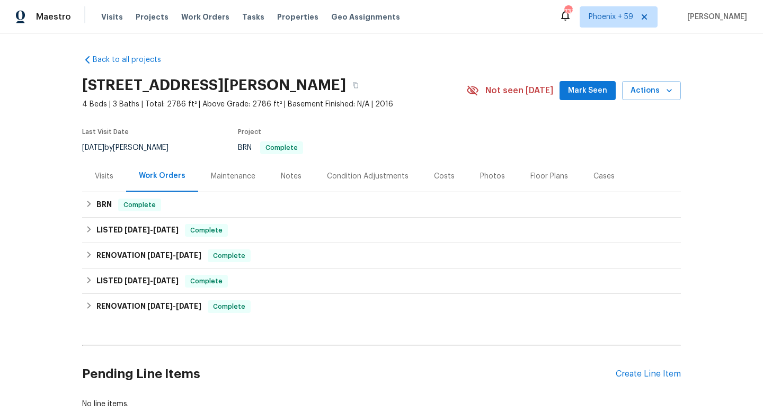
click at [236, 172] on div "Maintenance" at bounding box center [233, 176] width 45 height 11
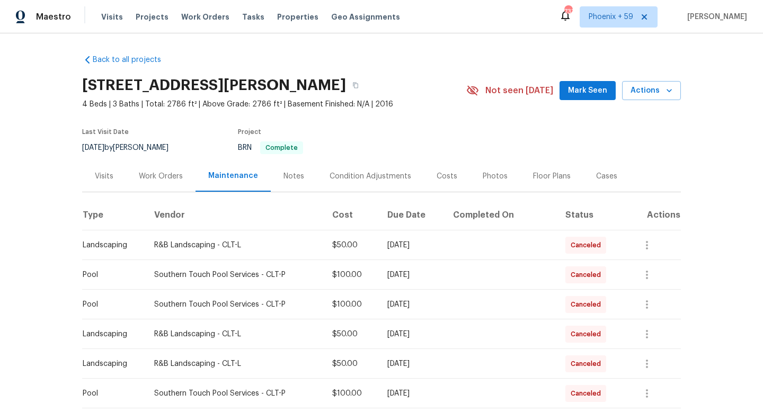
click at [167, 181] on div "Work Orders" at bounding box center [161, 176] width 44 height 11
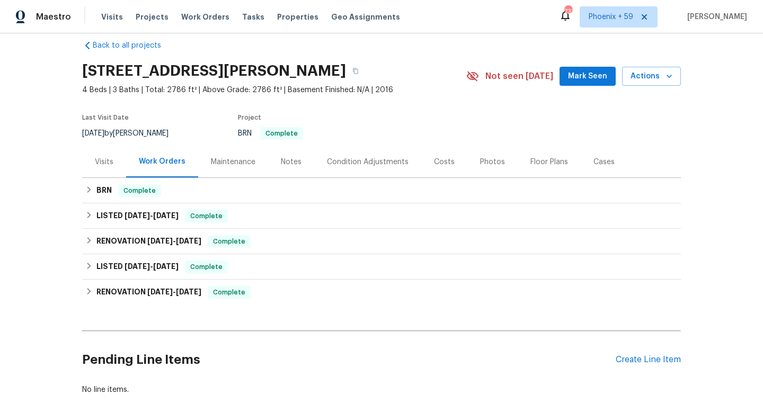
scroll to position [25, 0]
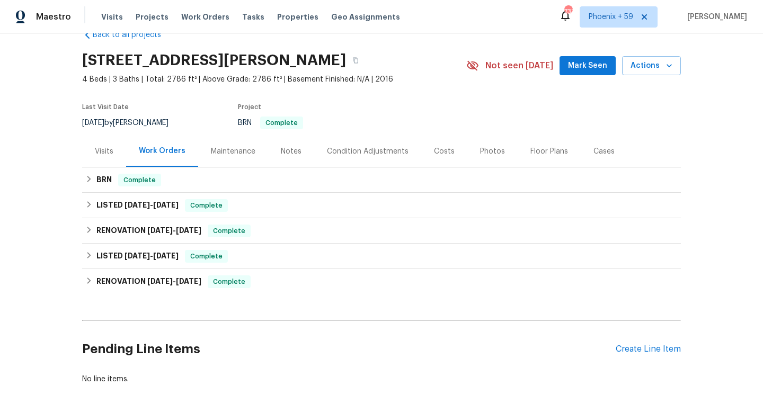
click at [645, 356] on div "Pending Line Items Create Line Item" at bounding box center [381, 349] width 599 height 49
click at [637, 345] on div "Create Line Item" at bounding box center [648, 349] width 65 height 10
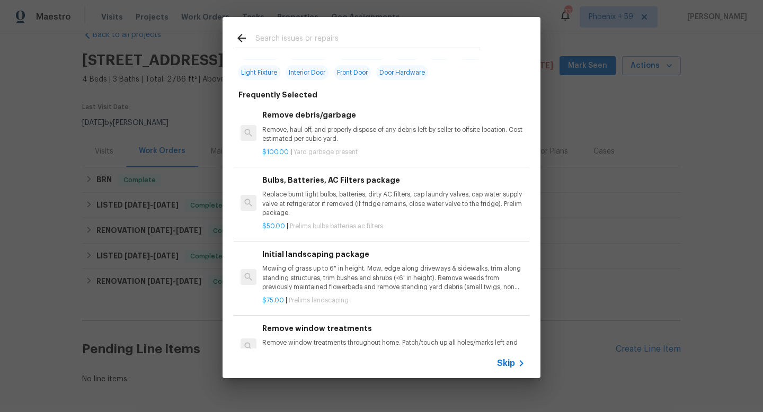
scroll to position [33, 0]
click at [317, 276] on p "Mowing of grass up to 6" in height. Mow, edge along driveways & sidewalks, trim…" at bounding box center [393, 277] width 263 height 27
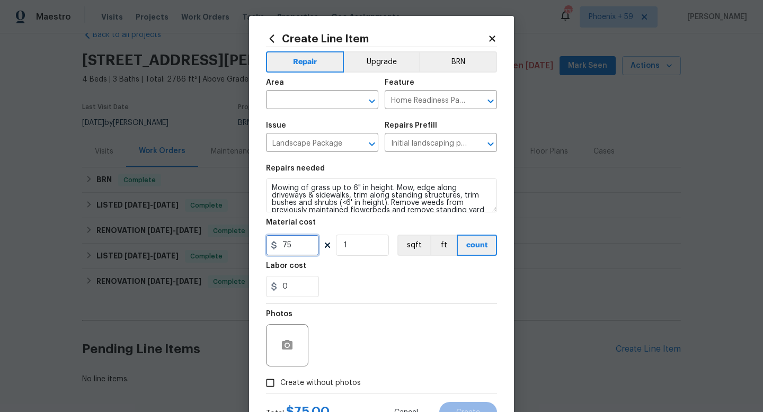
drag, startPoint x: 304, startPoint y: 235, endPoint x: 243, endPoint y: 235, distance: 61.5
click at [243, 235] on div "Create Line Item Repair Upgrade BRN Area ​ Feature Home Readiness Packages ​ Is…" at bounding box center [381, 206] width 763 height 412
type input "50"
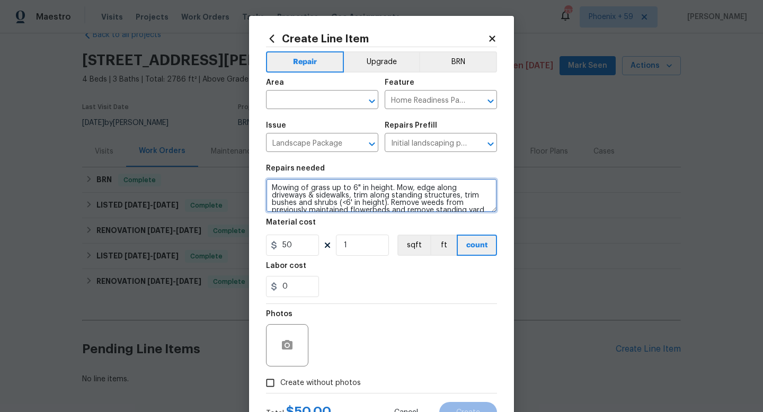
click at [311, 193] on textarea "Mowing of grass up to 6" in height. Mow, edge along driveways & sidewalks, trim…" at bounding box center [381, 196] width 231 height 34
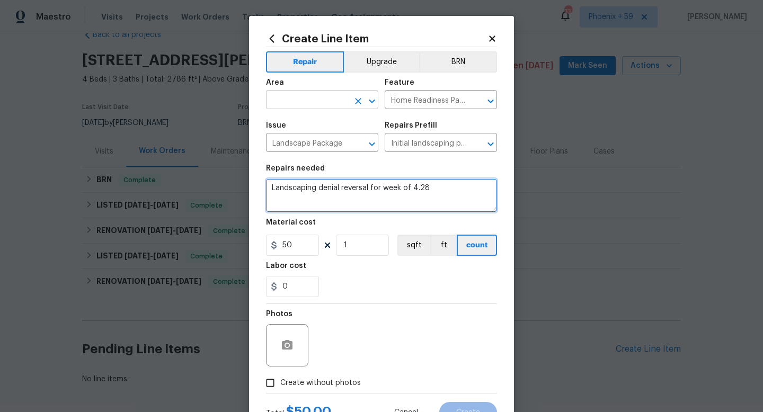
type textarea "Landscaping denial reversal for week of 4.28"
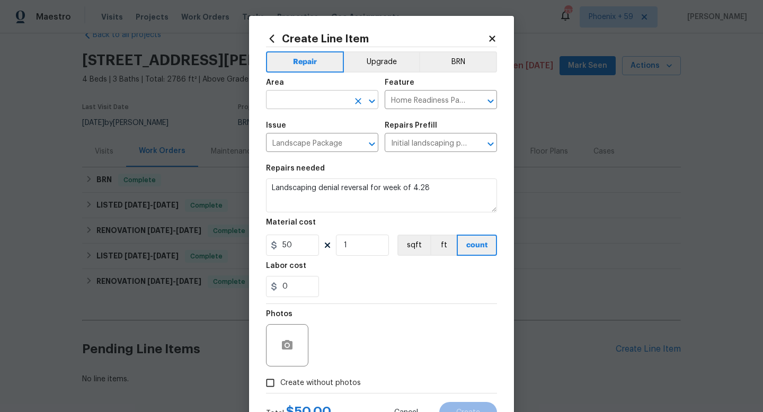
click at [317, 97] on input "text" at bounding box center [307, 101] width 83 height 16
type input "Exterior Overall"
click at [341, 316] on div "Photos" at bounding box center [381, 338] width 231 height 69
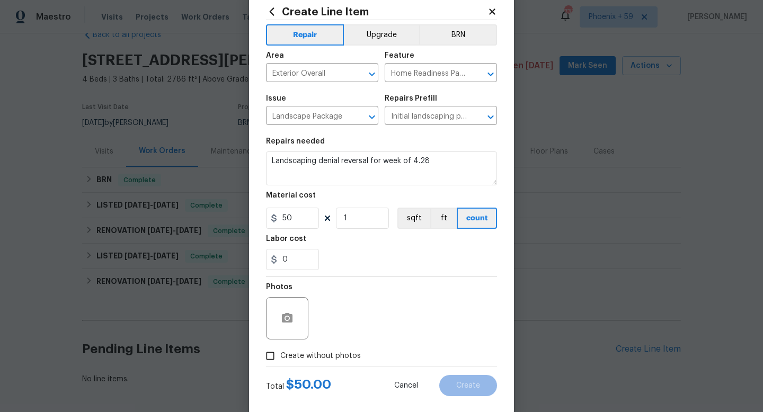
scroll to position [45, 0]
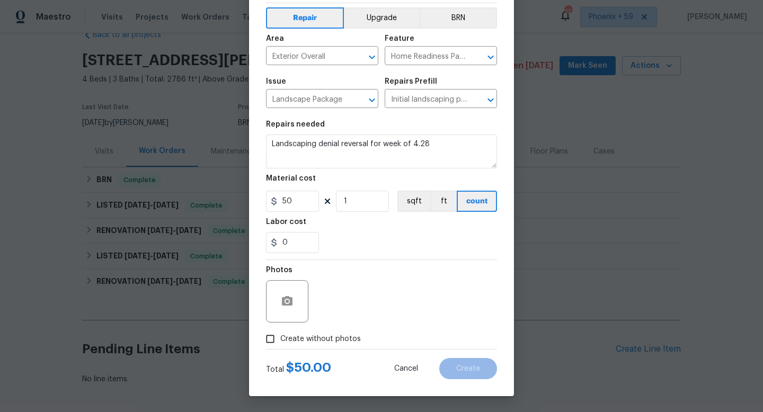
click at [345, 335] on span "Create without photos" at bounding box center [320, 339] width 81 height 11
click at [280, 335] on input "Create without photos" at bounding box center [270, 339] width 20 height 20
checkbox input "true"
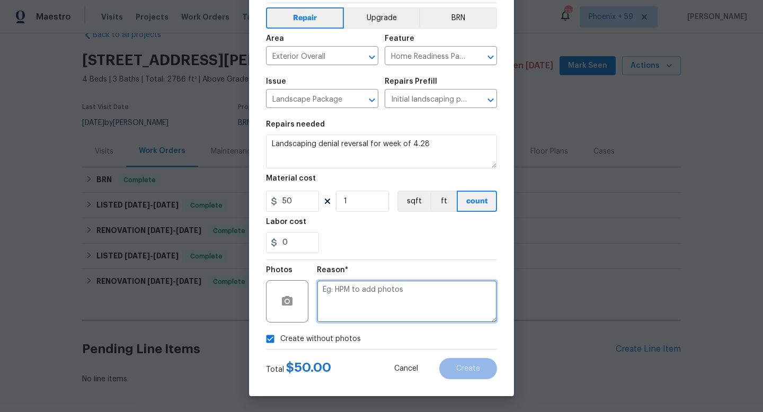
click at [366, 302] on textarea at bounding box center [407, 301] width 180 height 42
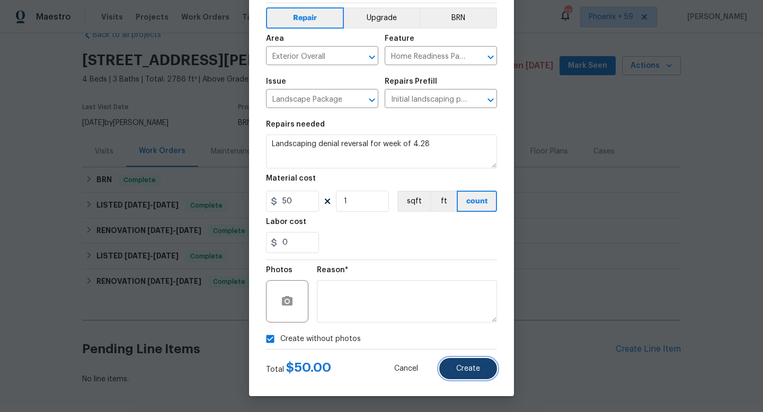
click at [467, 366] on span "Create" at bounding box center [468, 369] width 24 height 8
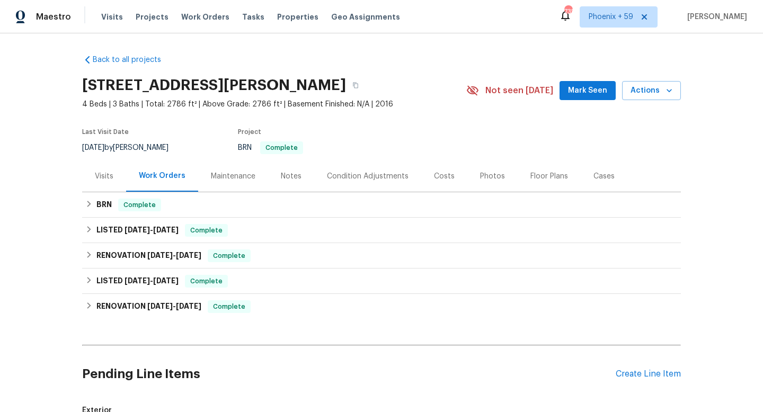
scroll to position [201, 0]
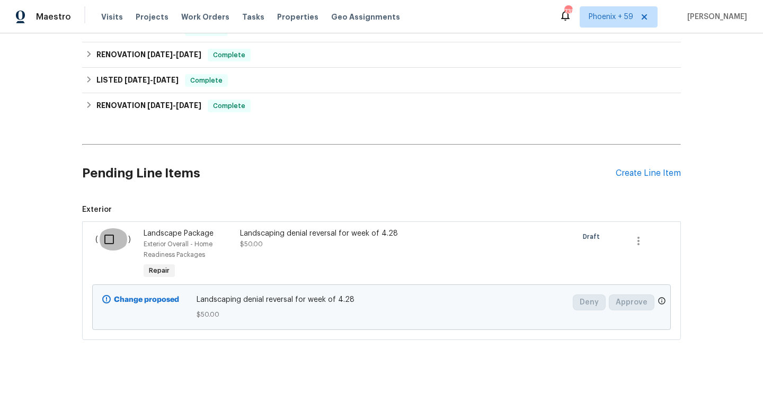
click at [115, 236] on input "checkbox" at bounding box center [113, 239] width 30 height 22
checkbox input "true"
click at [681, 386] on span "Create Work Order" at bounding box center [702, 385] width 70 height 13
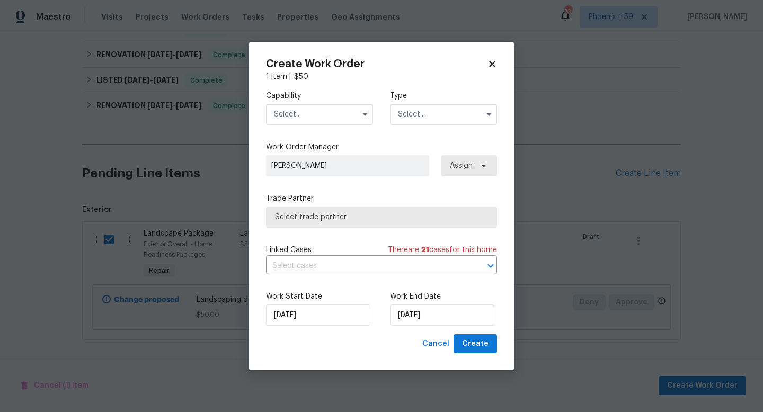
click at [340, 111] on input "text" at bounding box center [319, 114] width 107 height 21
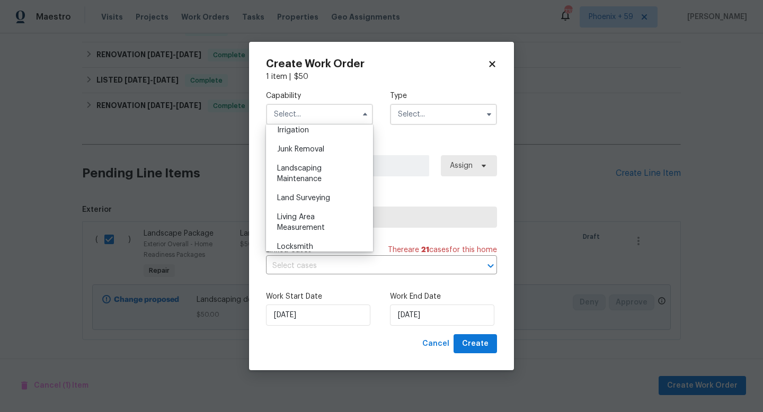
scroll to position [681, 0]
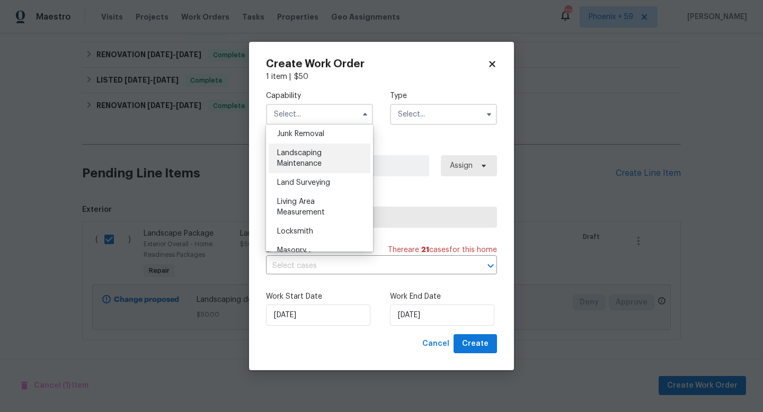
click at [319, 152] on span "Landscaping Maintenance" at bounding box center [299, 158] width 45 height 18
type input "Landscaping Maintenance"
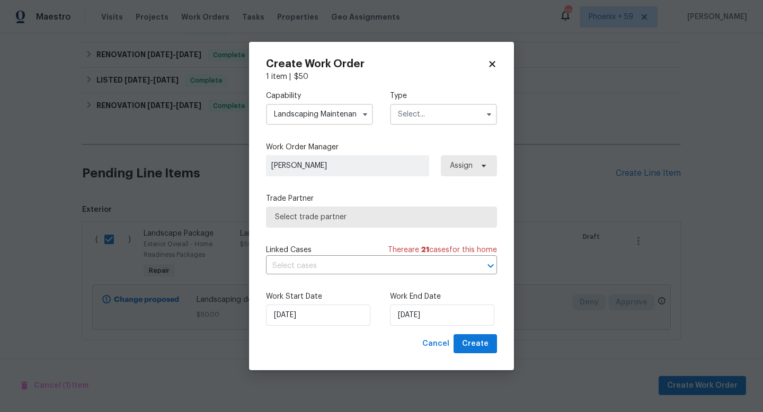
click at [410, 112] on input "text" at bounding box center [443, 114] width 107 height 21
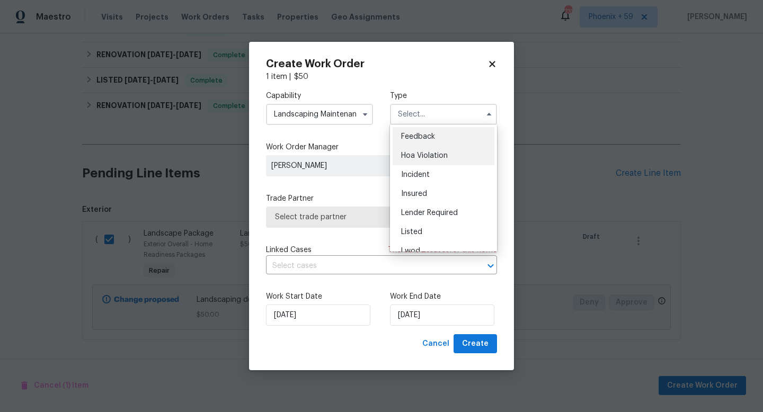
scroll to position [126, 0]
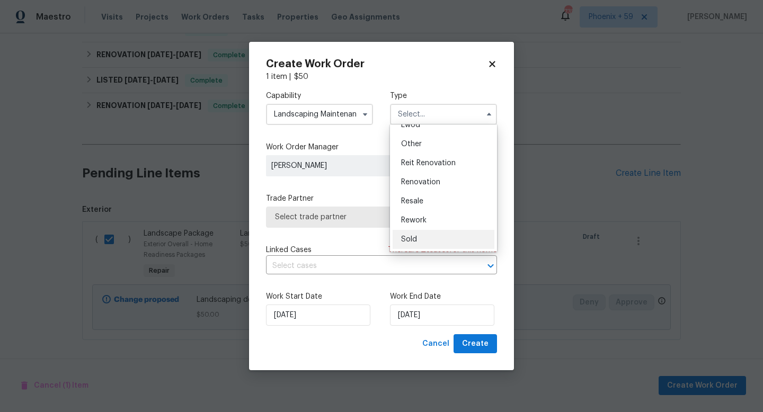
click at [413, 246] on div "Sold" at bounding box center [444, 239] width 102 height 19
type input "Sold"
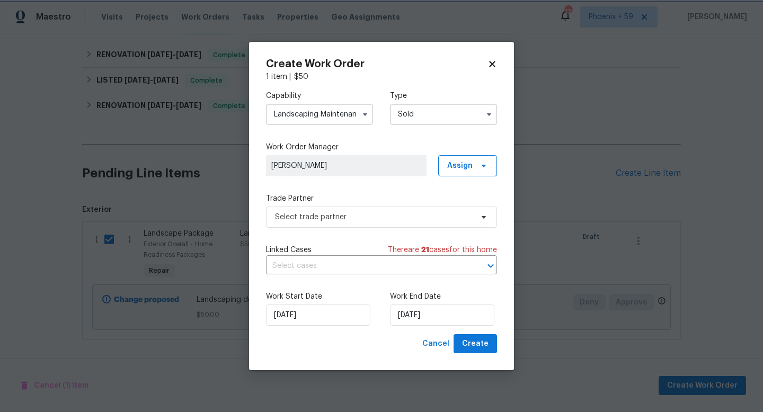
scroll to position [0, 0]
click at [327, 219] on span "Select trade partner" at bounding box center [374, 217] width 198 height 11
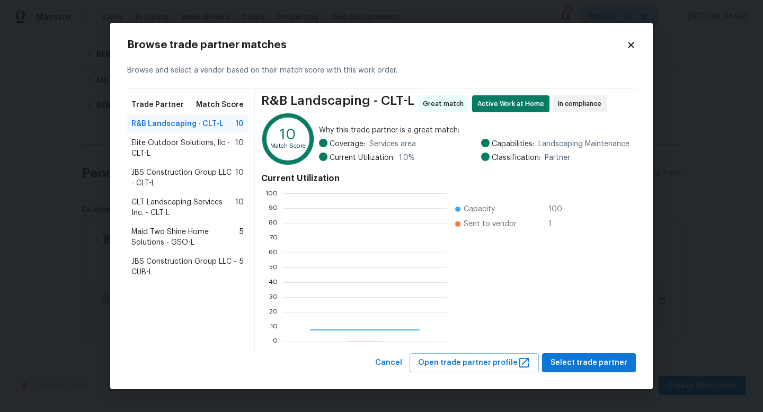
scroll to position [148, 163]
click at [584, 361] on span "Select trade partner" at bounding box center [589, 363] width 77 height 13
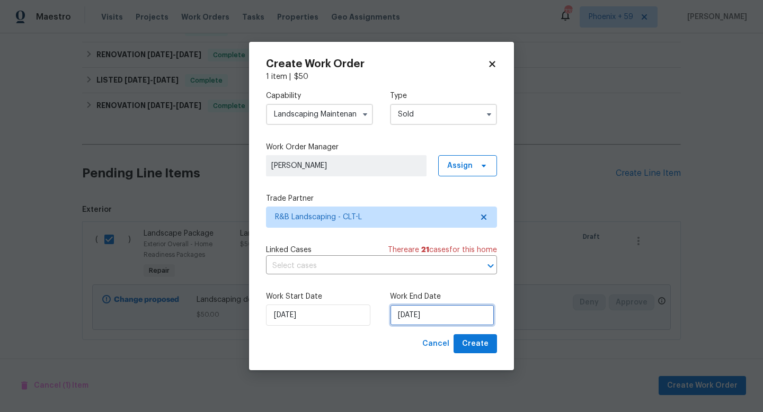
click at [412, 315] on input "[DATE]" at bounding box center [442, 315] width 104 height 21
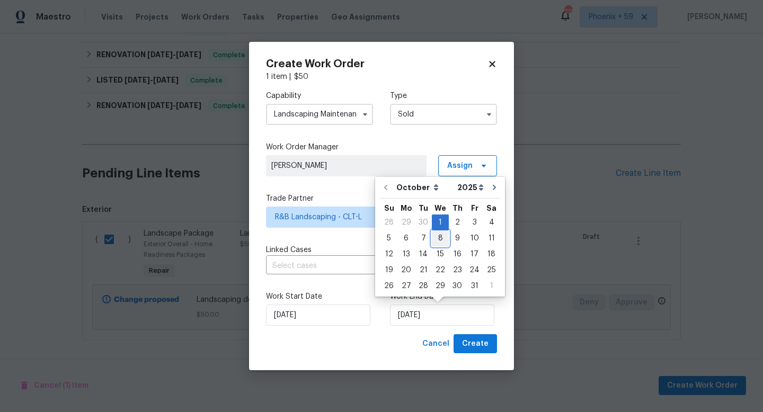
click at [436, 235] on div "8" at bounding box center [440, 238] width 17 height 15
type input "[DATE]"
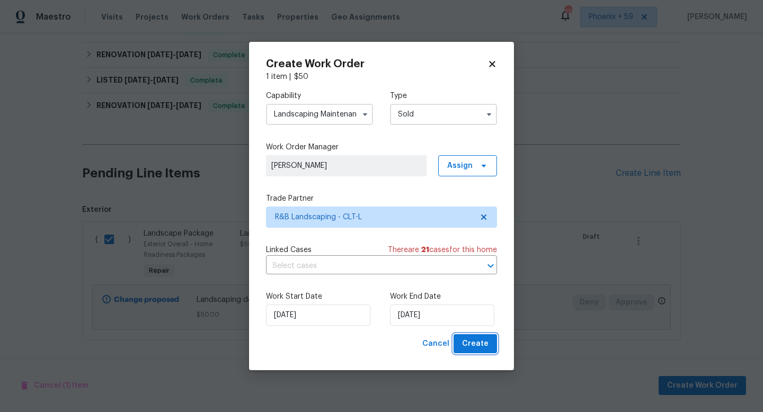
click at [482, 342] on span "Create" at bounding box center [475, 344] width 26 height 13
checkbox input "false"
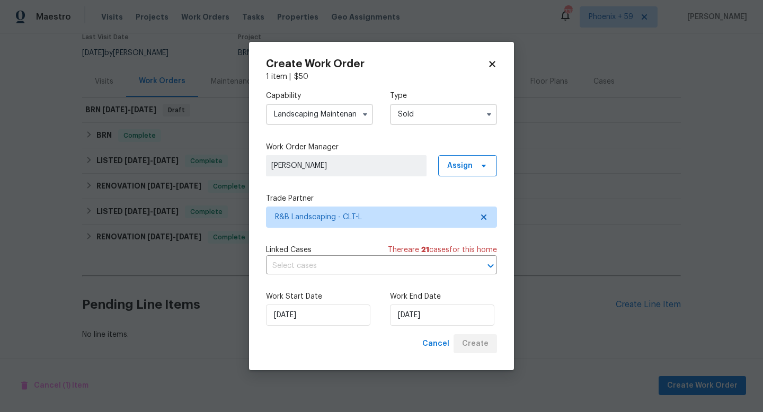
scroll to position [95, 0]
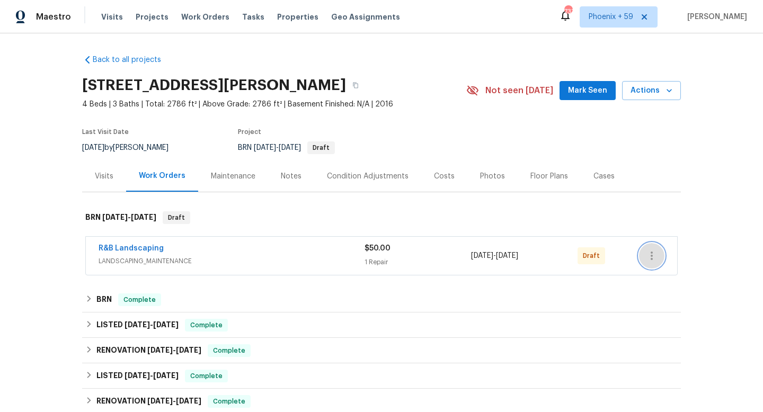
click at [650, 251] on icon "button" at bounding box center [651, 256] width 13 height 13
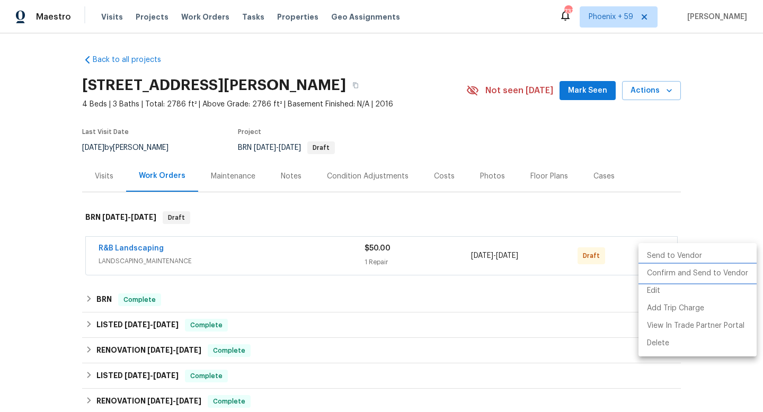
click at [654, 272] on li "Confirm and Send to Vendor" at bounding box center [698, 273] width 118 height 17
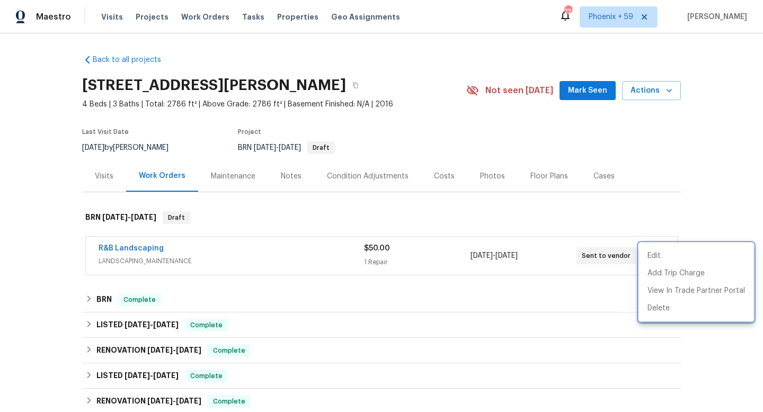
click at [219, 176] on div at bounding box center [381, 206] width 763 height 412
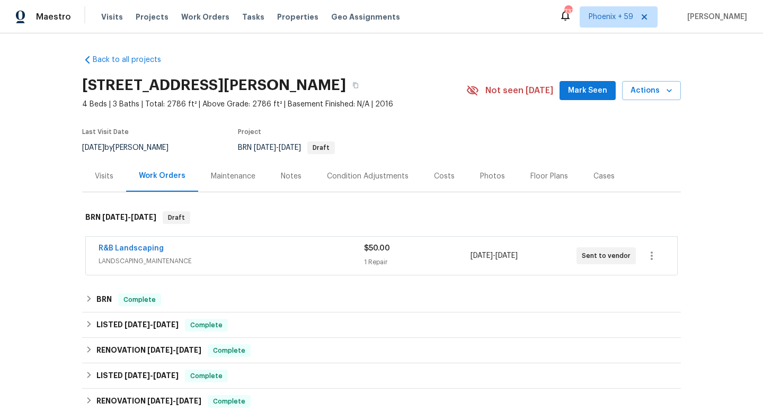
click at [226, 177] on div "Maintenance" at bounding box center [233, 176] width 45 height 11
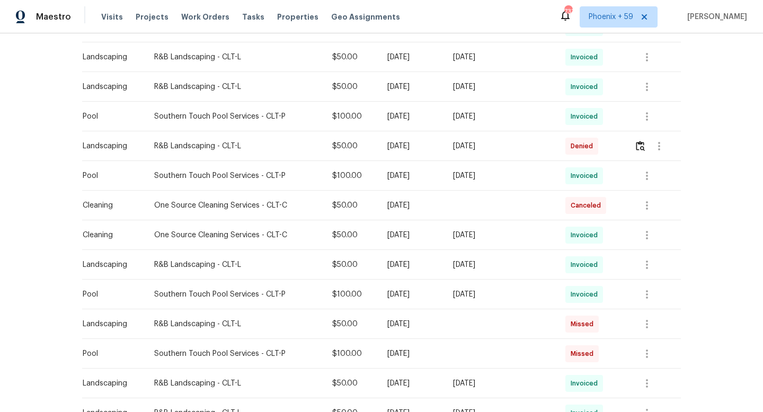
scroll to position [642, 0]
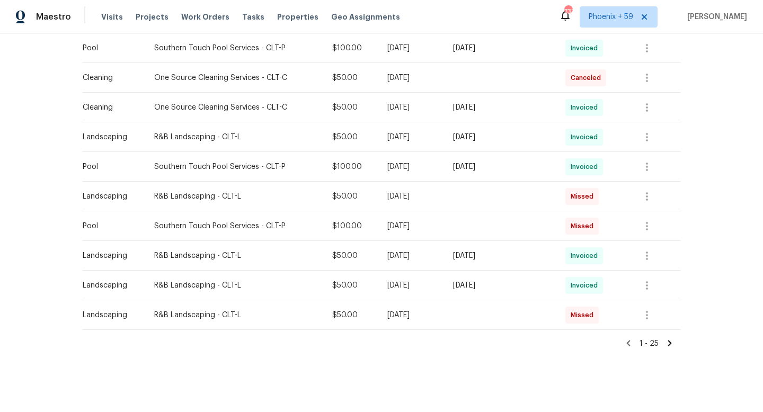
click at [670, 343] on icon at bounding box center [670, 343] width 4 height 6
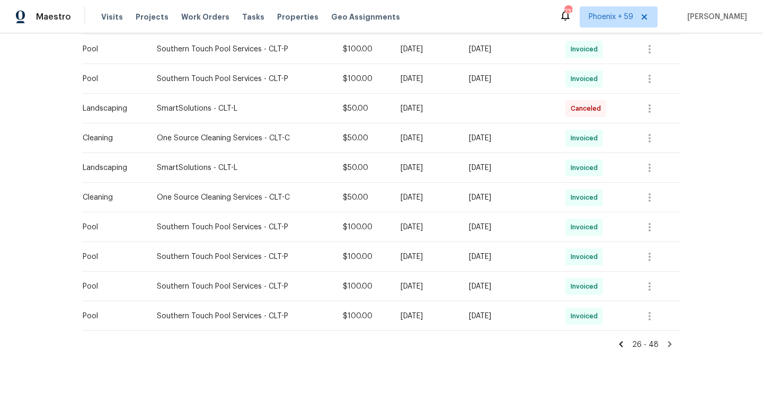
scroll to position [0, 0]
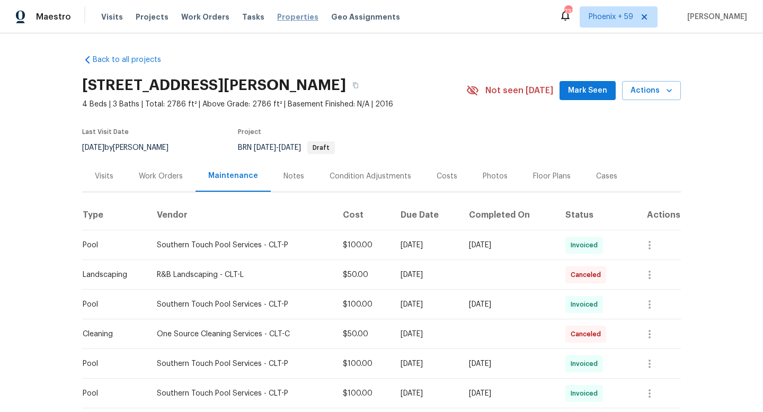
click at [283, 17] on span "Properties" at bounding box center [297, 17] width 41 height 11
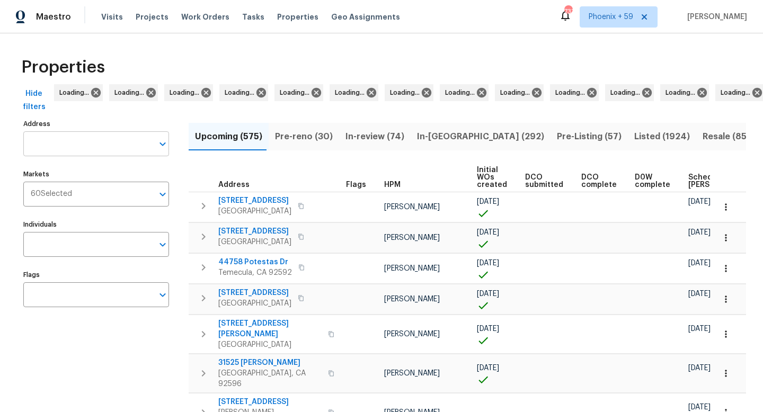
click at [95, 142] on input "Address" at bounding box center [88, 143] width 130 height 25
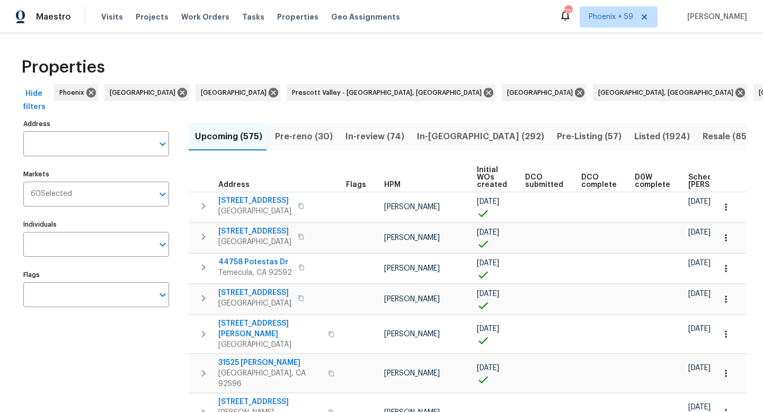
click at [95, 142] on input "Address" at bounding box center [88, 143] width 130 height 25
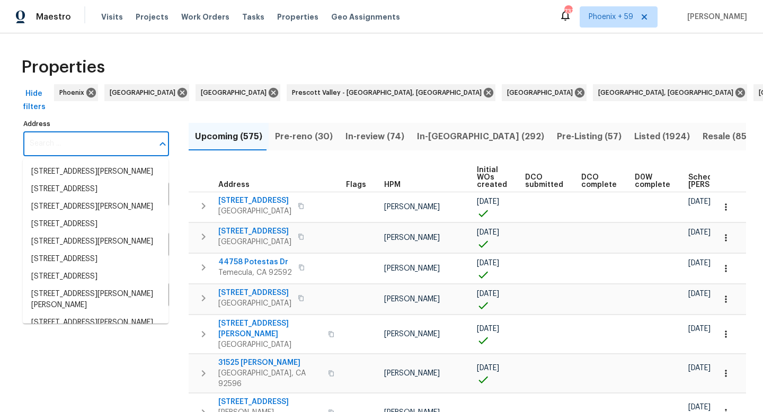
paste input "2006 Durand"
type input "2006 Durand"
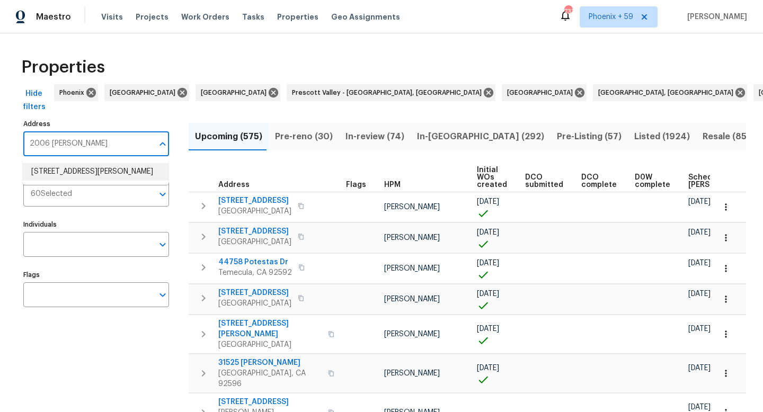
click at [91, 167] on li "2006 Durand Rd Fort Mill SC 29715" at bounding box center [96, 171] width 146 height 17
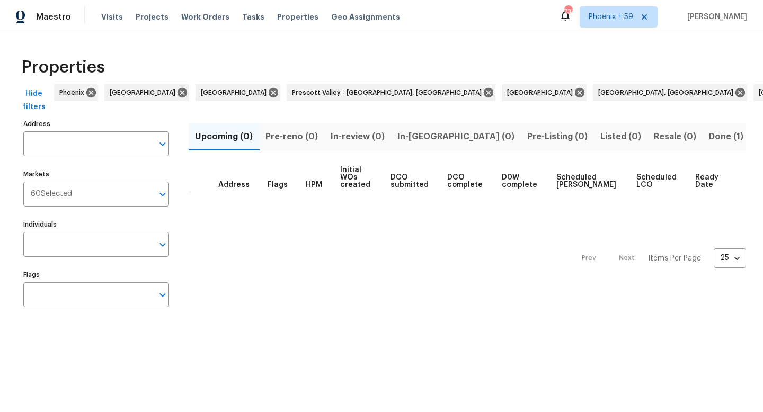
type input "2006 Durand Rd Fort Mill SC 29715"
click at [709, 135] on span "Done (1)" at bounding box center [726, 136] width 34 height 15
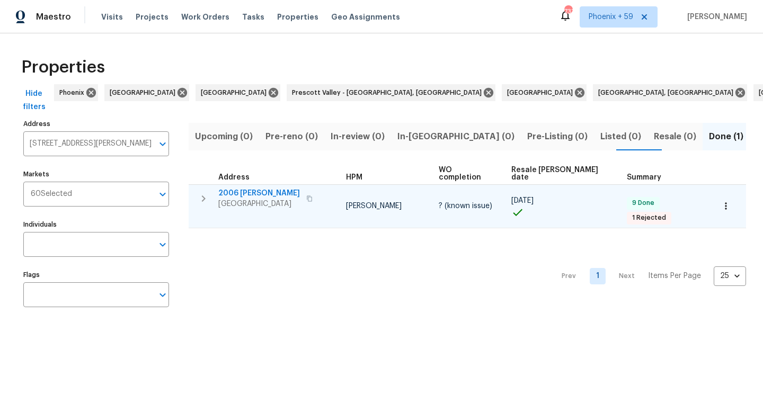
click at [264, 188] on span "2006 [PERSON_NAME]" at bounding box center [259, 193] width 82 height 11
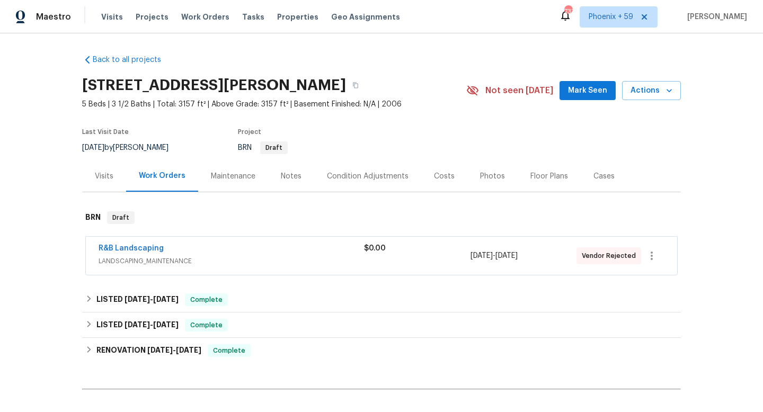
click at [348, 260] on span "LANDSCAPING_MAINTENANCE" at bounding box center [231, 261] width 265 height 11
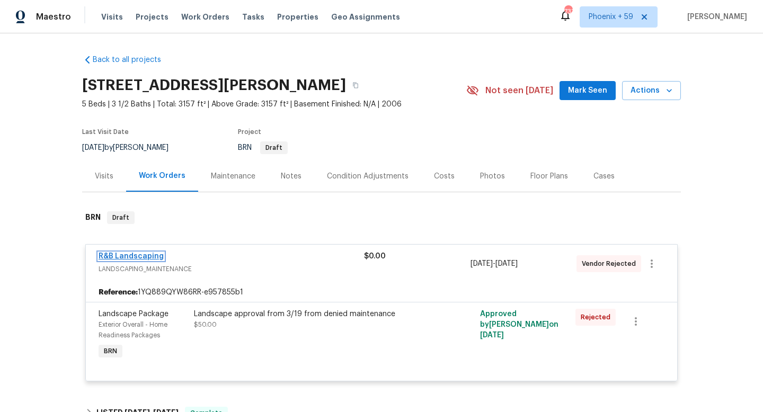
click at [154, 257] on link "R&B Landscaping" at bounding box center [131, 256] width 65 height 7
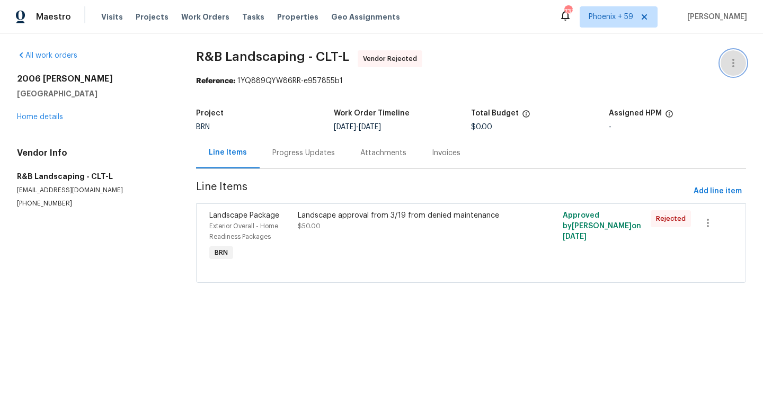
click at [732, 62] on icon "button" at bounding box center [733, 63] width 2 height 8
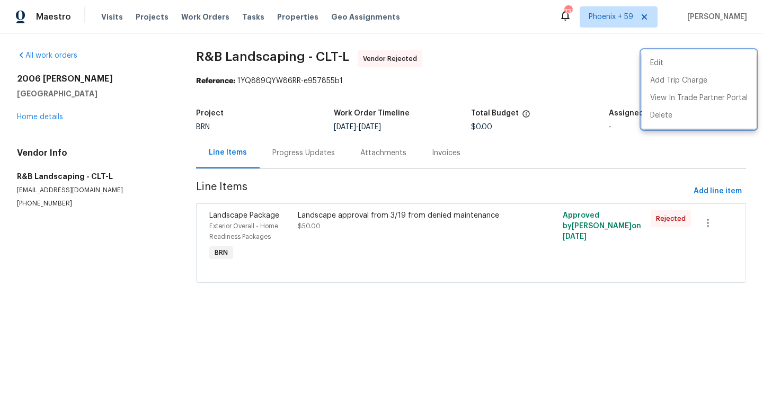
click at [578, 84] on div at bounding box center [381, 206] width 763 height 412
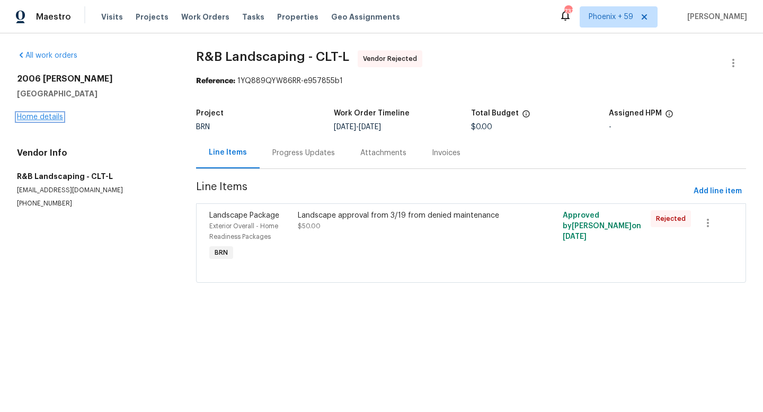
click at [42, 117] on link "Home details" at bounding box center [40, 116] width 46 height 7
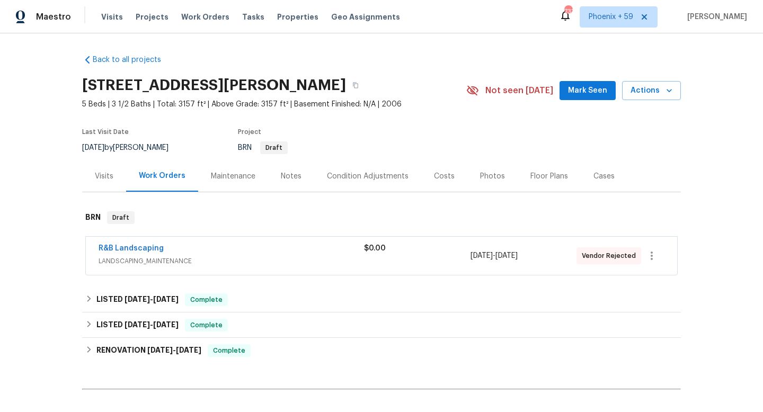
click at [243, 181] on div "Maintenance" at bounding box center [233, 176] width 45 height 11
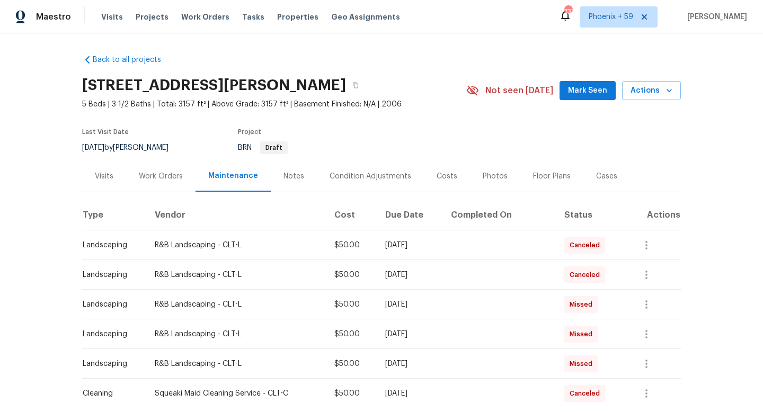
click at [167, 172] on div "Work Orders" at bounding box center [161, 176] width 44 height 11
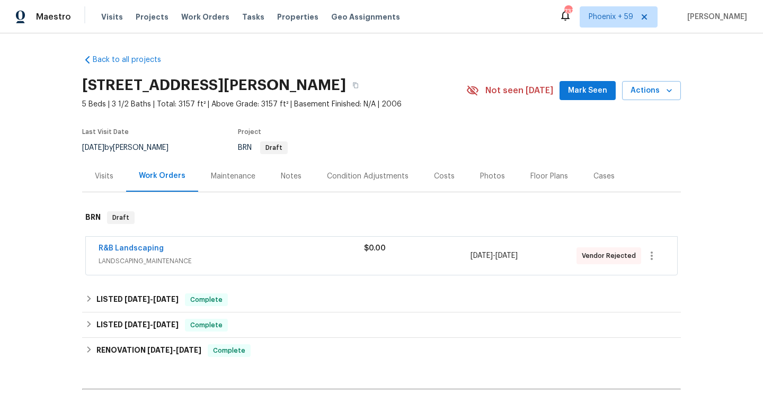
click at [333, 254] on div "R&B Landscaping" at bounding box center [231, 249] width 265 height 13
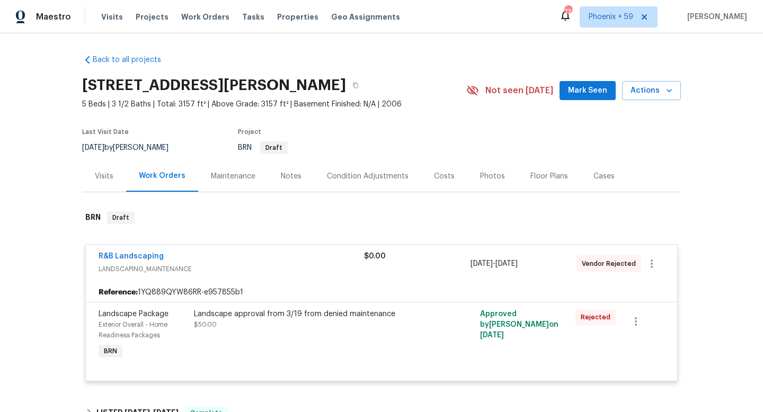
click at [235, 176] on div "Maintenance" at bounding box center [233, 176] width 45 height 11
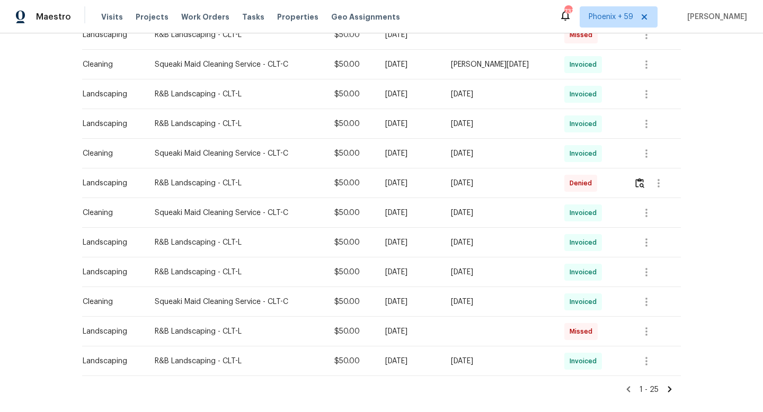
scroll to position [642, 0]
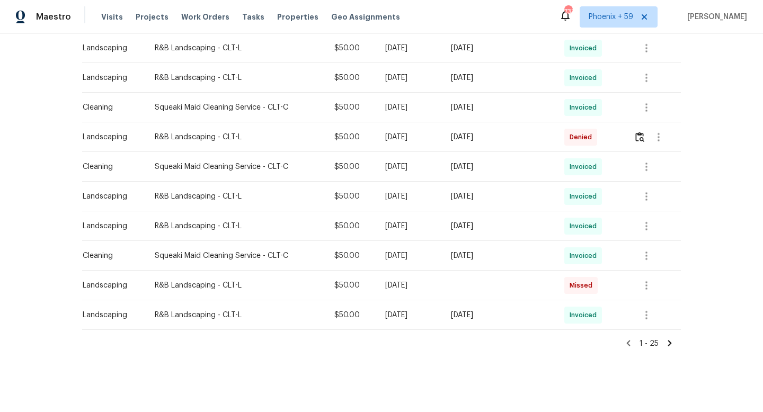
click at [669, 342] on icon at bounding box center [670, 343] width 4 height 6
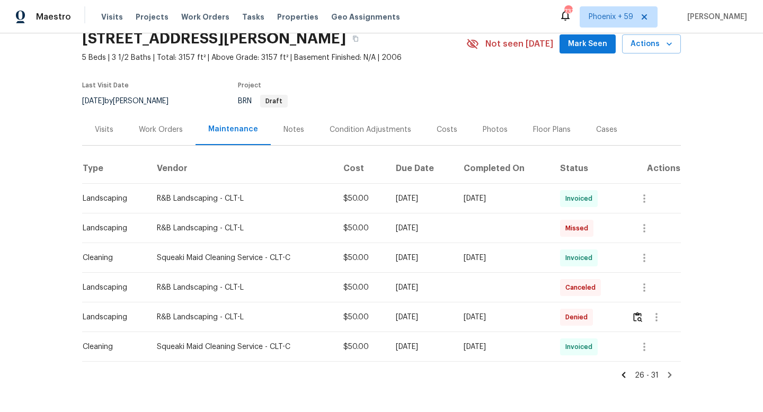
scroll to position [78, 0]
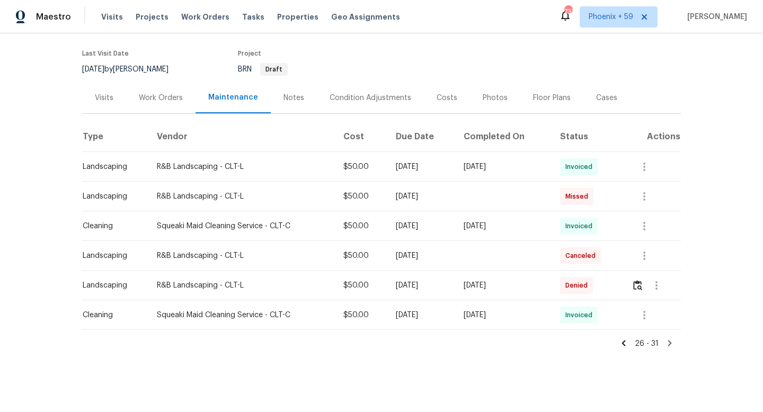
click at [627, 345] on icon at bounding box center [624, 344] width 10 height 10
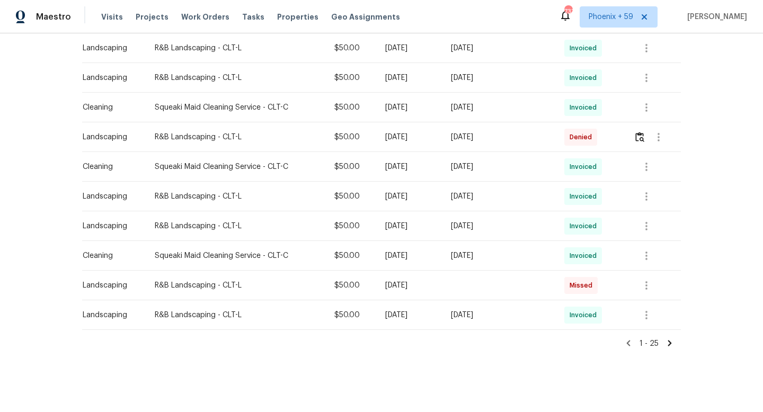
scroll to position [0, 0]
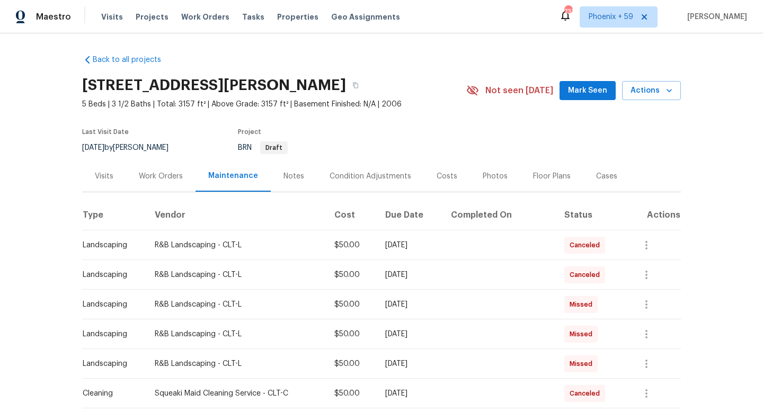
click at [174, 172] on div "Work Orders" at bounding box center [161, 176] width 44 height 11
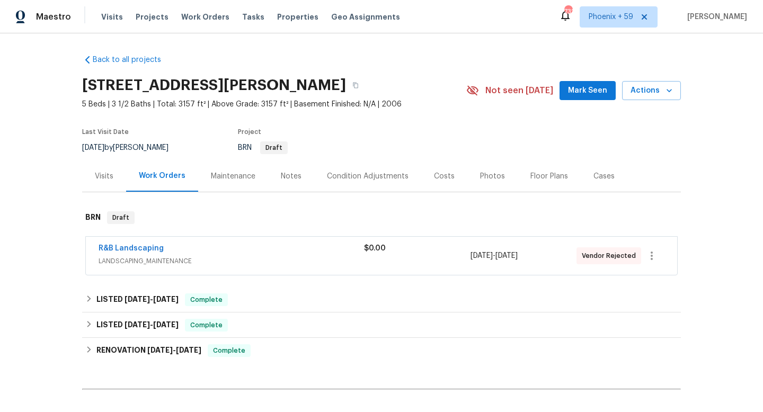
click at [246, 254] on div "R&B Landscaping" at bounding box center [231, 249] width 265 height 13
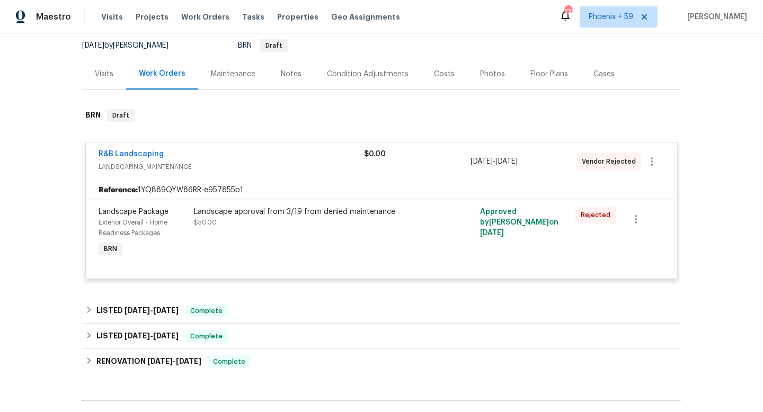
scroll to position [128, 0]
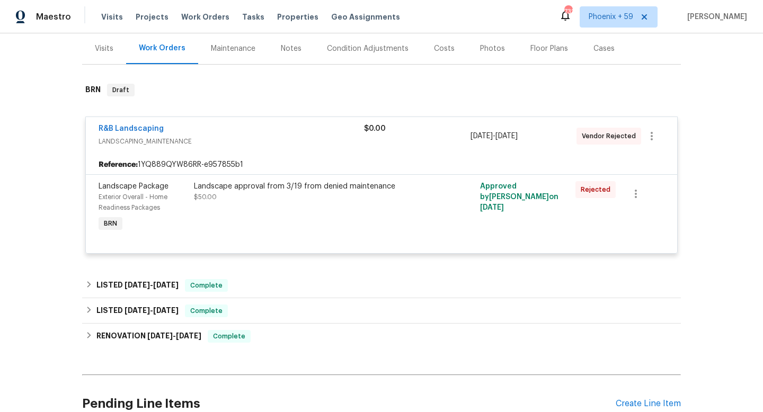
click at [347, 185] on div "Landscape approval from 3/19 from denied maintenance" at bounding box center [310, 186] width 232 height 11
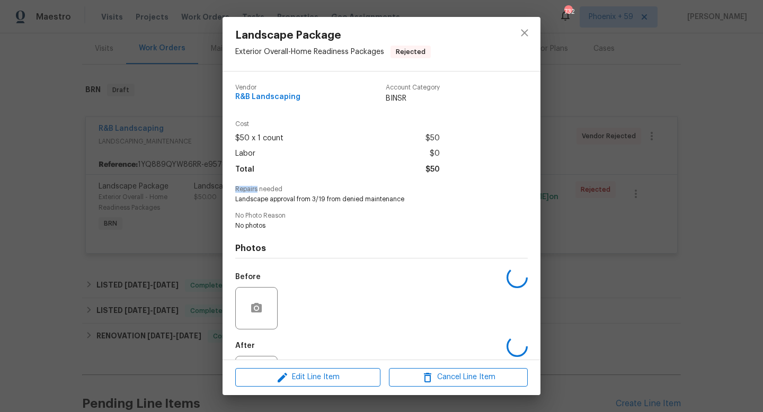
click at [347, 186] on span "Repairs needed" at bounding box center [381, 189] width 292 height 7
click at [340, 198] on span "Landscape approval from 3/19 from denied maintenance" at bounding box center [366, 199] width 263 height 9
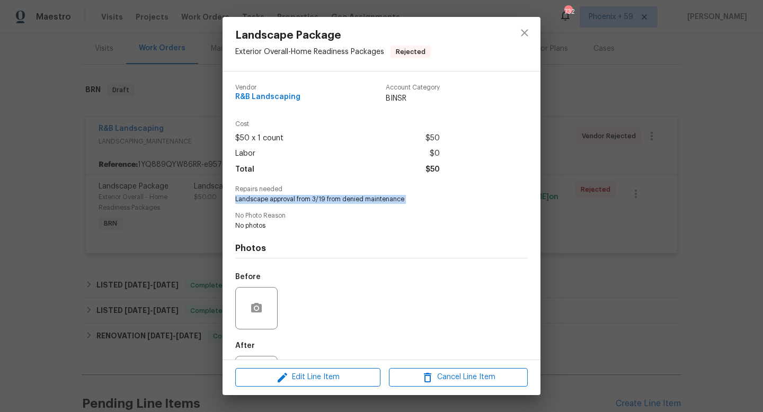
copy span "Landscape approval from 3/19 from denied maintenance"
click at [420, 371] on span "Cancel Line Item" at bounding box center [458, 377] width 132 height 13
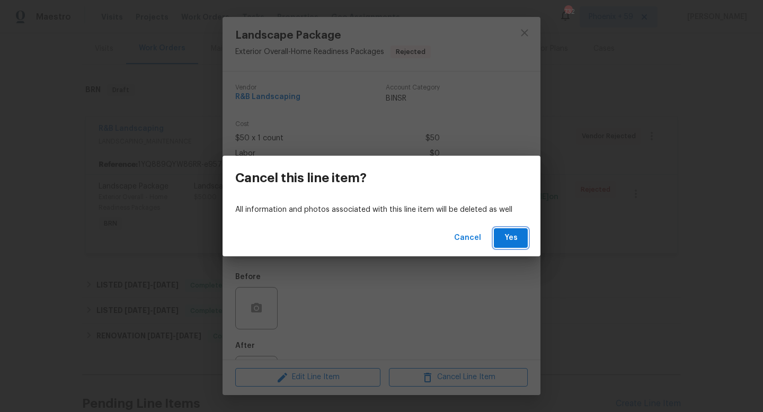
click at [519, 235] on button "Yes" at bounding box center [511, 238] width 34 height 20
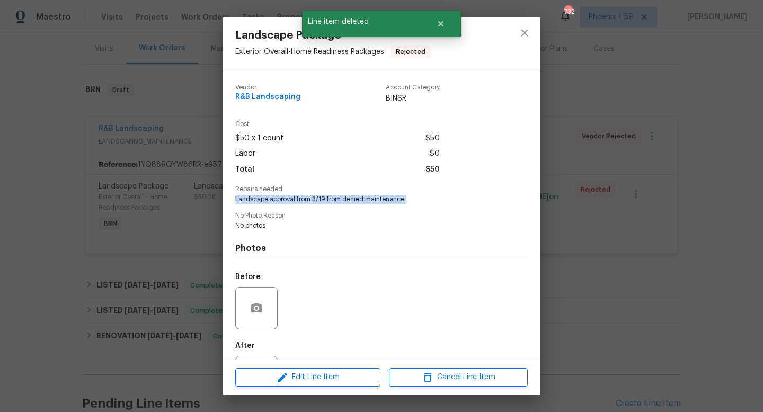
scroll to position [85, 0]
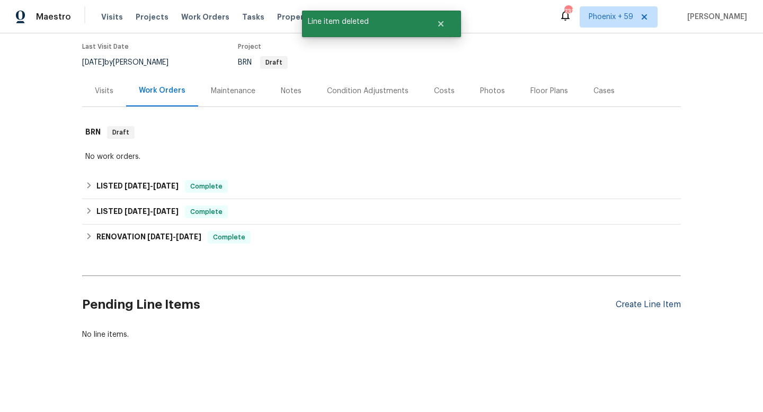
click at [665, 305] on div "Create Line Item" at bounding box center [648, 305] width 65 height 10
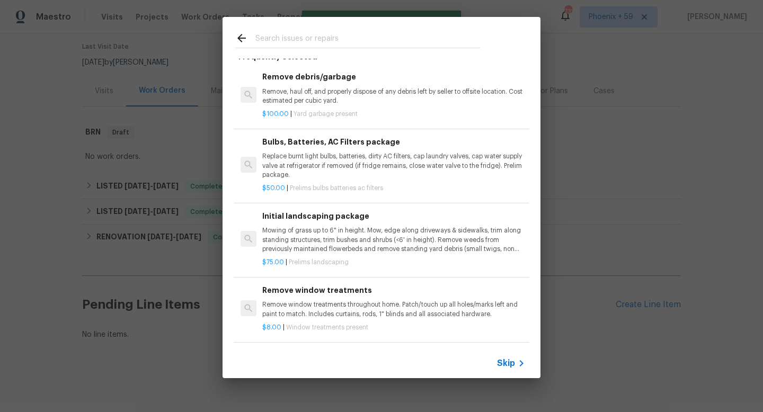
scroll to position [75, 0]
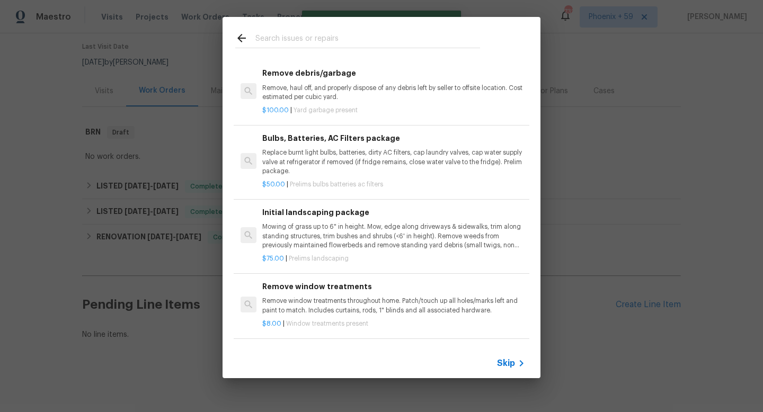
click at [298, 303] on p "Remove window treatments throughout home. Patch/touch up all holes/marks left a…" at bounding box center [393, 306] width 263 height 18
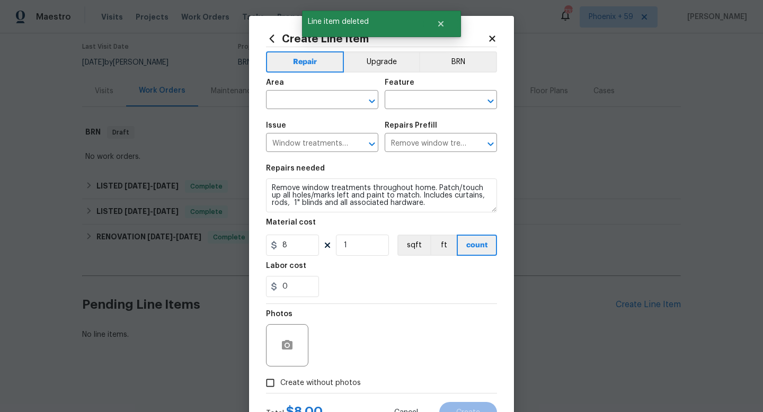
click at [491, 38] on icon at bounding box center [492, 39] width 6 height 6
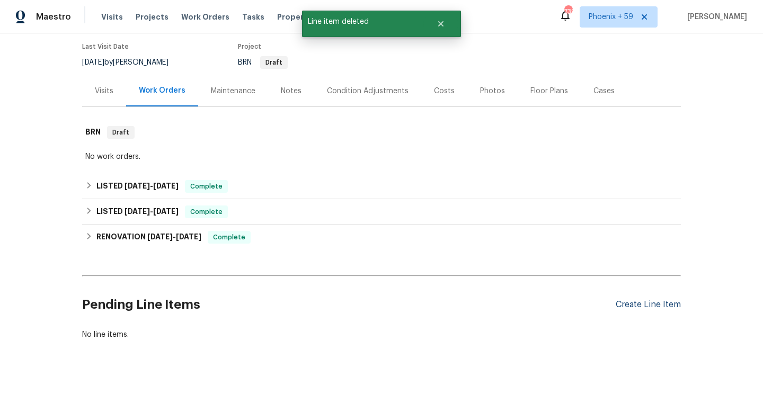
click at [631, 300] on div "Create Line Item" at bounding box center [648, 305] width 65 height 10
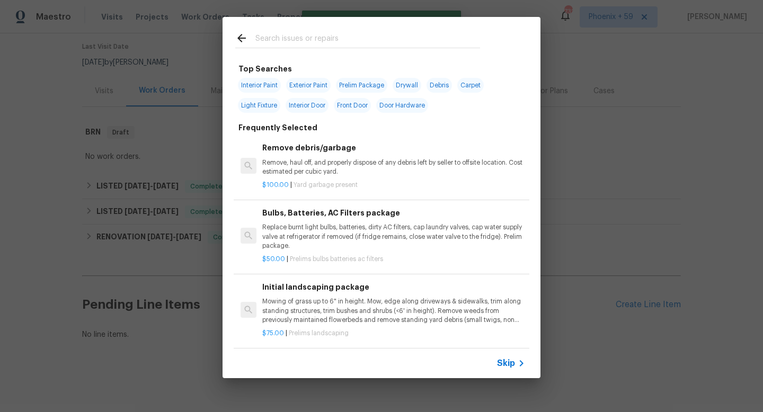
scroll to position [17, 0]
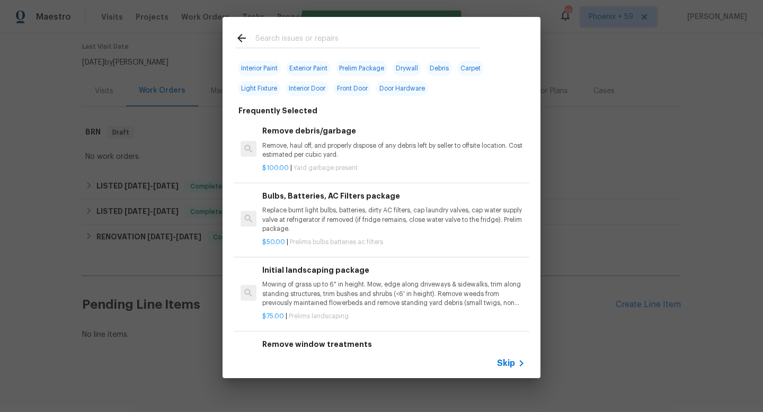
click at [321, 302] on p "Mowing of grass up to 6" in height. Mow, edge along driveways & sidewalks, trim…" at bounding box center [393, 293] width 263 height 27
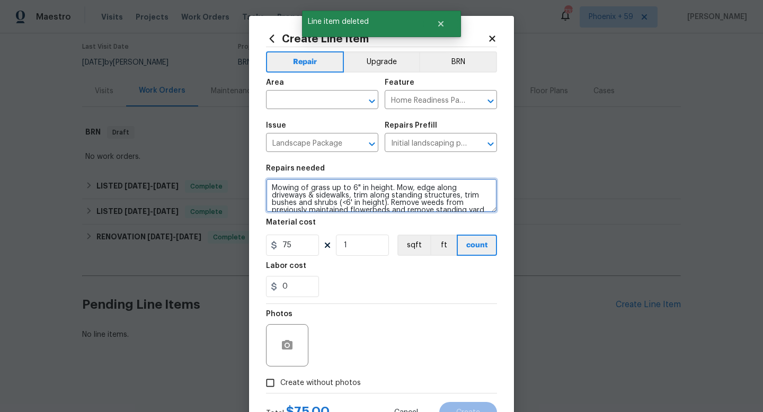
click at [320, 199] on textarea "Mowing of grass up to 6" in height. Mow, edge along driveways & sidewalks, trim…" at bounding box center [381, 196] width 231 height 34
paste textarea "Landscape approval from 3/19 from denied maintenance"
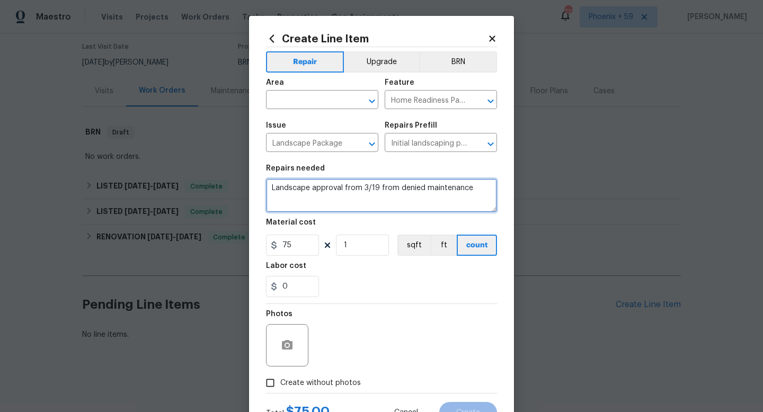
click at [377, 191] on textarea "Landscape approval from 3/19 from denied maintenance" at bounding box center [381, 196] width 231 height 34
type textarea "Landscape approval from 3/19 and 5/5 from denied maintenance"
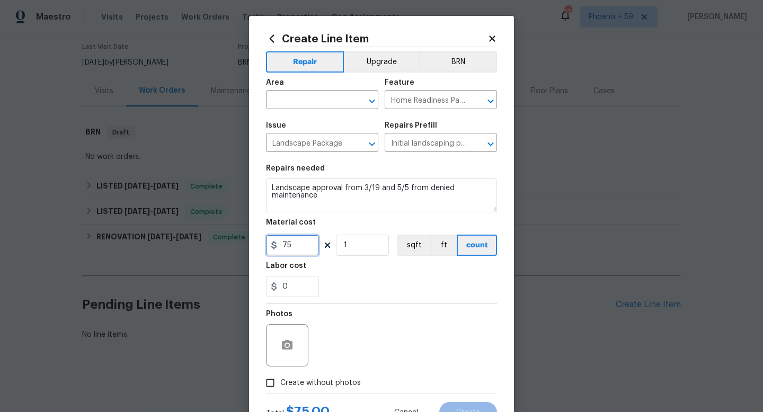
drag, startPoint x: 307, startPoint y: 249, endPoint x: 243, endPoint y: 249, distance: 64.6
click at [243, 249] on div "Create Line Item Repair Upgrade BRN Area ​ Feature Home Readiness Packages ​ Is…" at bounding box center [381, 206] width 763 height 412
type input "50"
click at [305, 97] on input "text" at bounding box center [307, 101] width 83 height 16
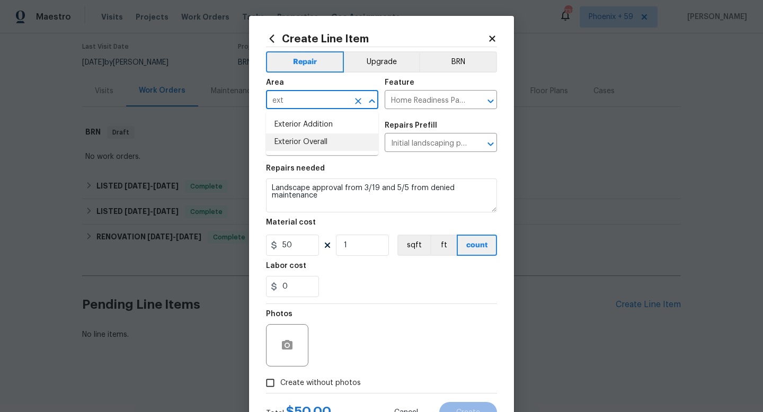
click at [302, 142] on li "Exterior Overall" at bounding box center [322, 142] width 112 height 17
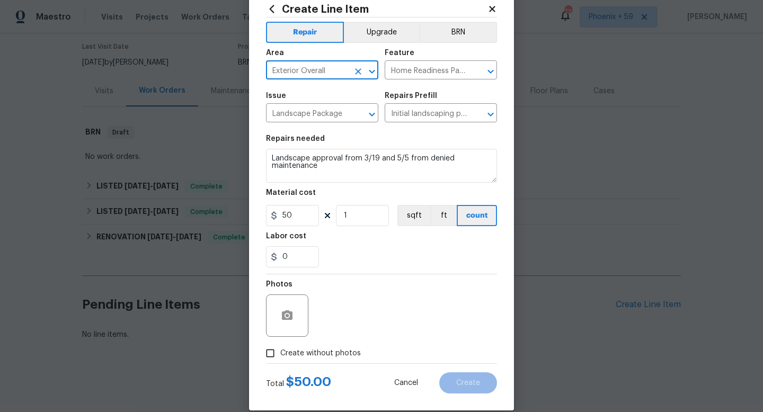
scroll to position [45, 0]
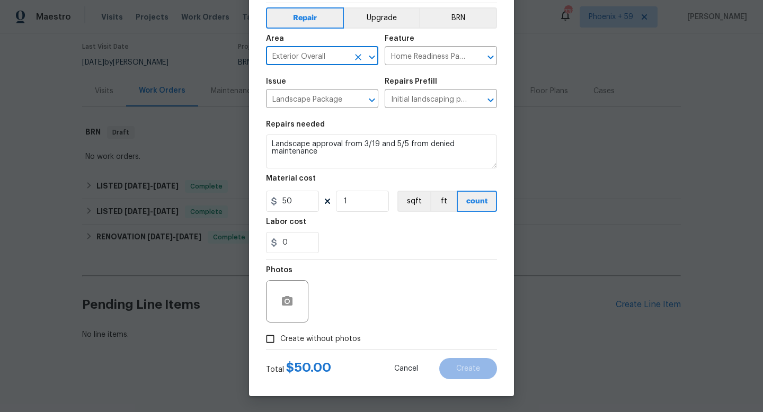
type input "Exterior Overall"
click at [327, 335] on span "Create without photos" at bounding box center [320, 339] width 81 height 11
click at [280, 335] on input "Create without photos" at bounding box center [270, 339] width 20 height 20
checkbox input "true"
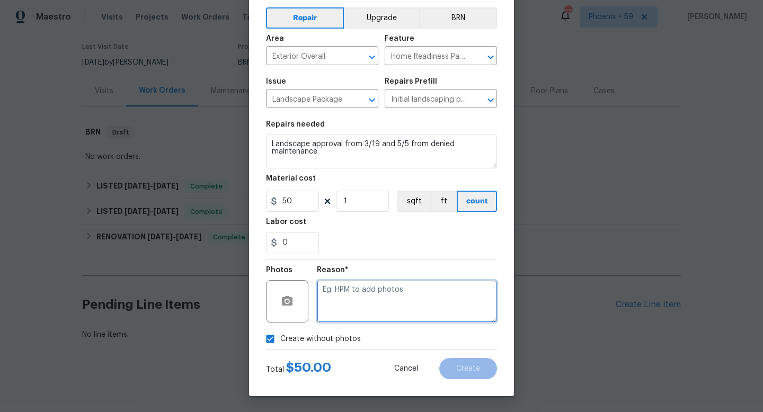
click at [354, 304] on textarea at bounding box center [407, 301] width 180 height 42
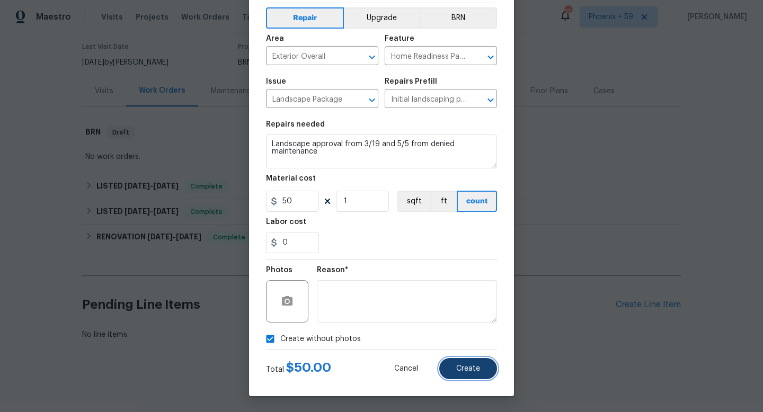
click at [447, 363] on button "Create" at bounding box center [468, 368] width 58 height 21
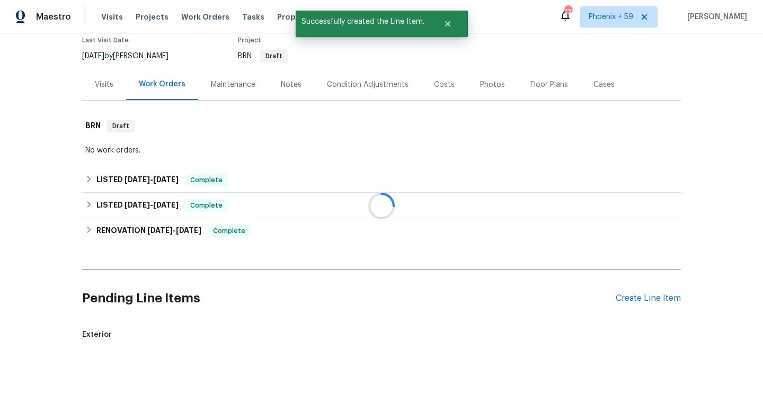
scroll to position [128, 0]
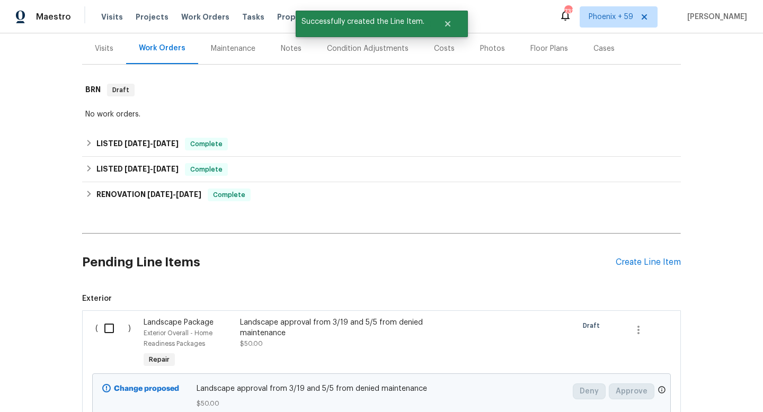
click at [111, 330] on input "checkbox" at bounding box center [113, 328] width 30 height 22
checkbox input "true"
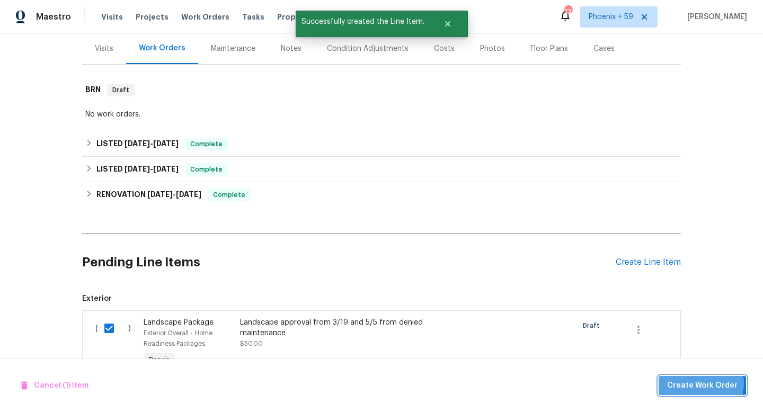
click at [699, 384] on span "Create Work Order" at bounding box center [702, 385] width 70 height 13
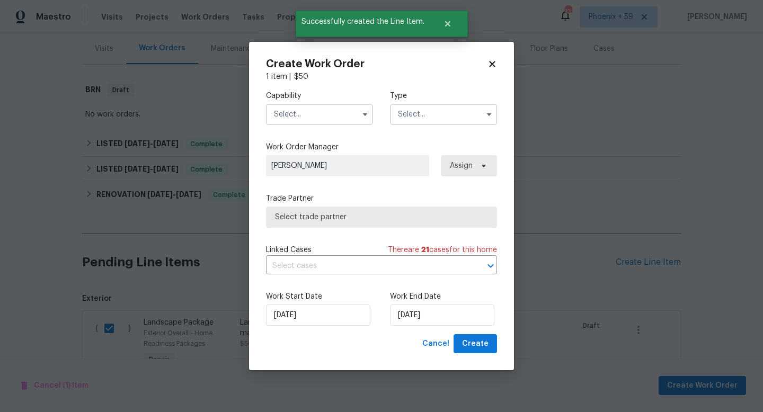
click at [332, 117] on input "text" at bounding box center [319, 114] width 107 height 21
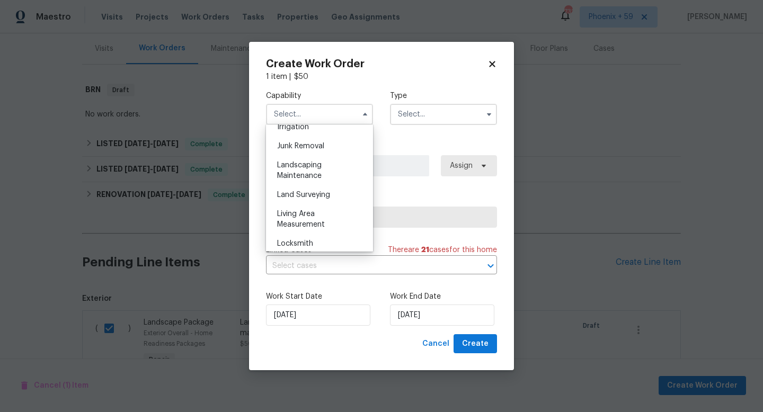
scroll to position [675, 0]
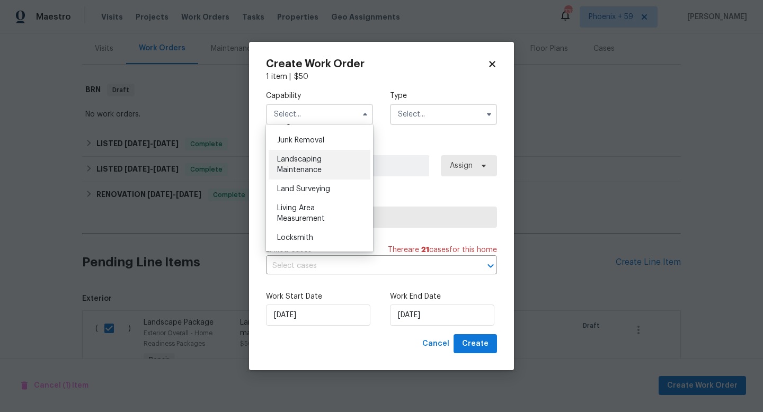
click at [318, 161] on span "Landscaping Maintenance" at bounding box center [299, 165] width 45 height 18
type input "Landscaping Maintenance"
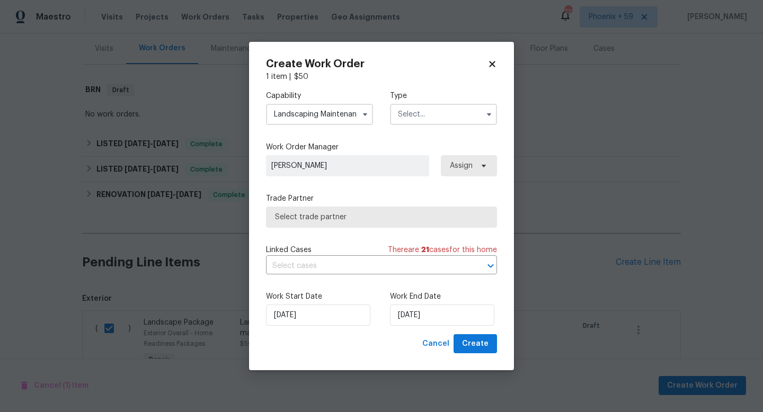
click at [443, 113] on input "text" at bounding box center [443, 114] width 107 height 21
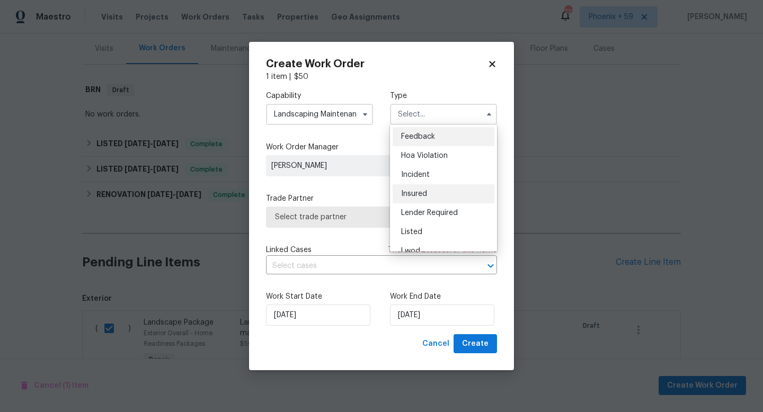
scroll to position [126, 0]
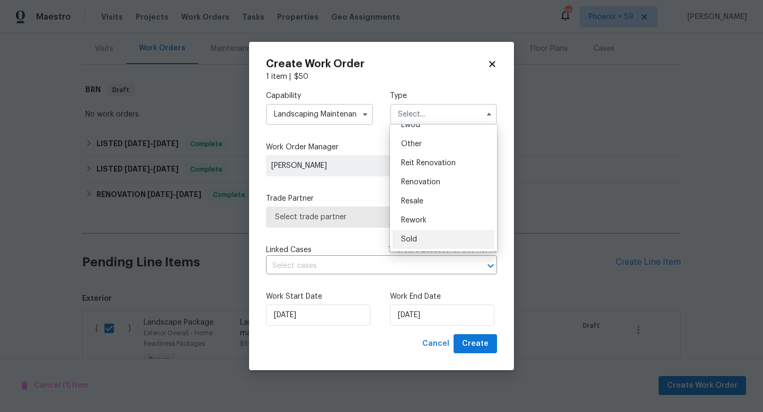
click at [416, 239] on span "Sold" at bounding box center [409, 239] width 16 height 7
type input "Sold"
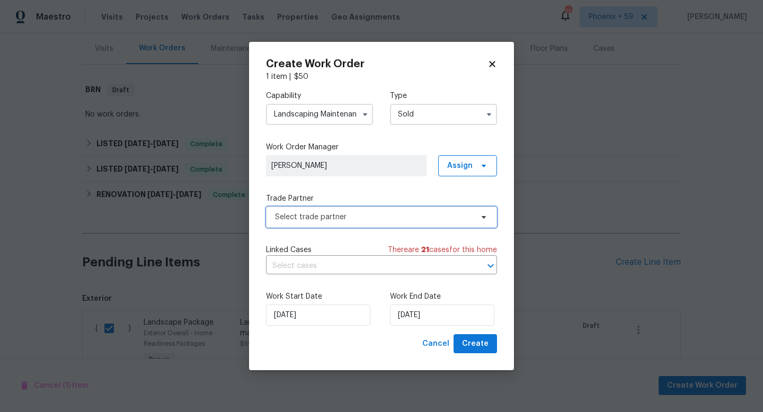
click at [358, 221] on span "Select trade partner" at bounding box center [374, 217] width 198 height 11
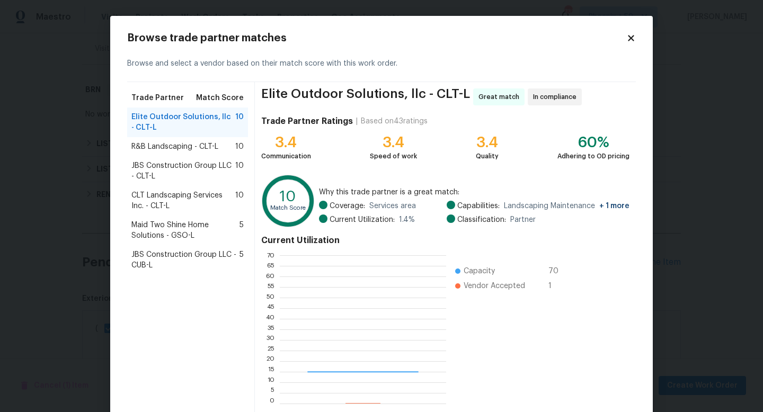
scroll to position [148, 166]
click at [230, 145] on div "R&B Landscaping - CLT-L 10" at bounding box center [187, 146] width 112 height 11
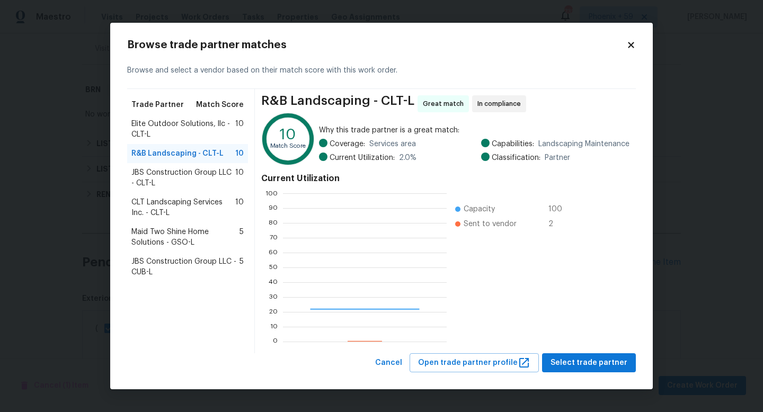
scroll to position [148, 163]
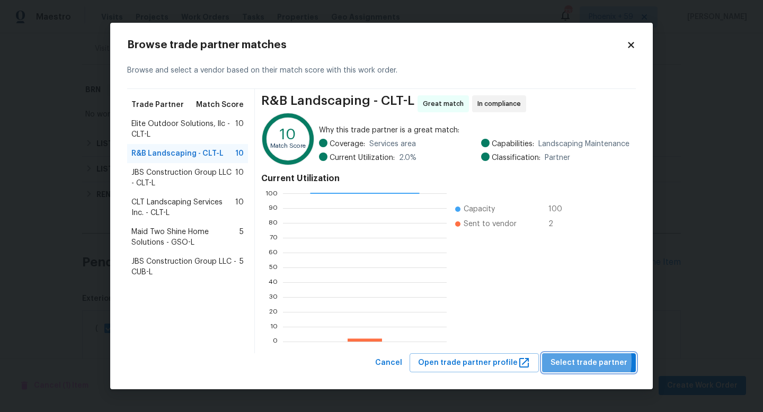
click at [567, 360] on span "Select trade partner" at bounding box center [589, 363] width 77 height 13
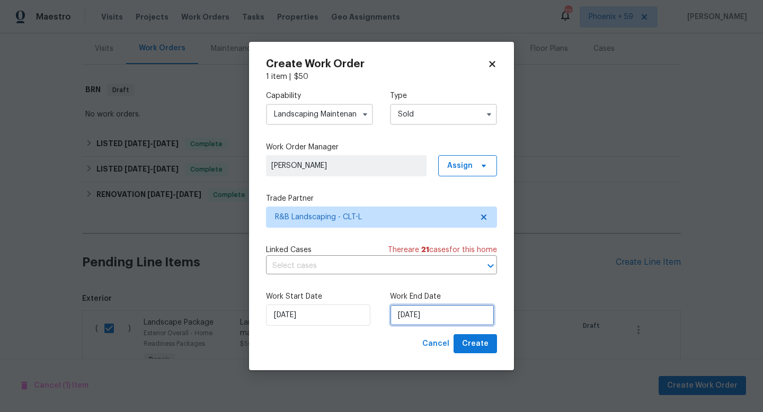
click at [434, 309] on input "10/1/2025" at bounding box center [442, 315] width 104 height 21
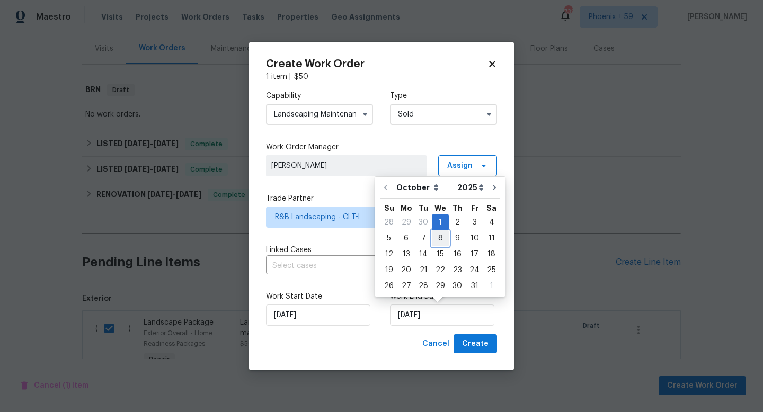
click at [439, 244] on div "8" at bounding box center [440, 238] width 17 height 15
type input "10/8/2025"
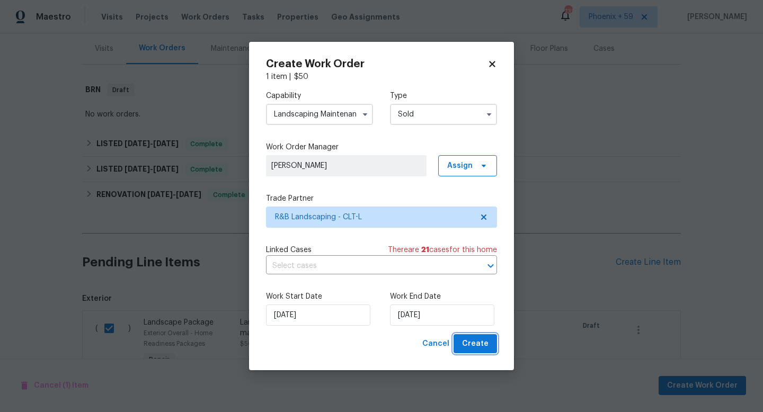
click at [482, 347] on span "Create" at bounding box center [475, 344] width 26 height 13
checkbox input "false"
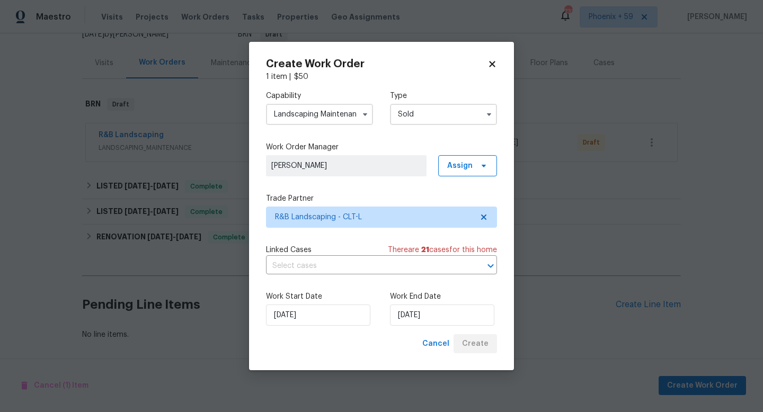
scroll to position [113, 0]
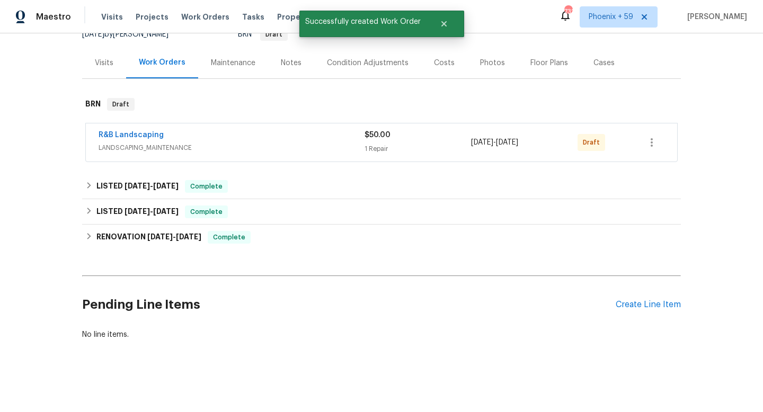
click at [433, 134] on div "$50.00" at bounding box center [418, 135] width 107 height 11
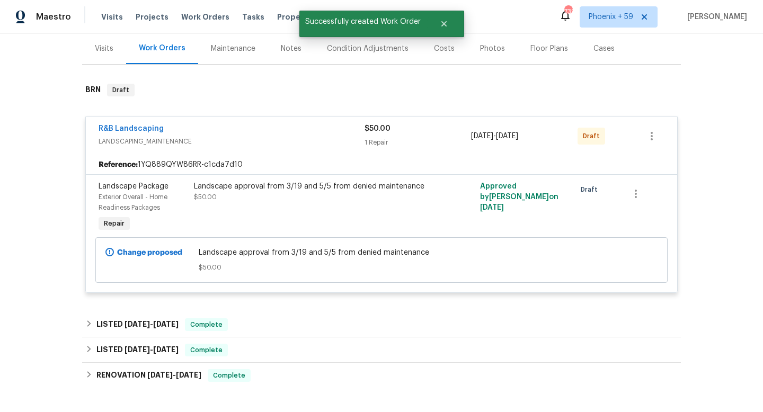
click at [316, 196] on div "Landscape approval from 3/19 and 5/5 from denied maintenance $50.00" at bounding box center [310, 191] width 232 height 21
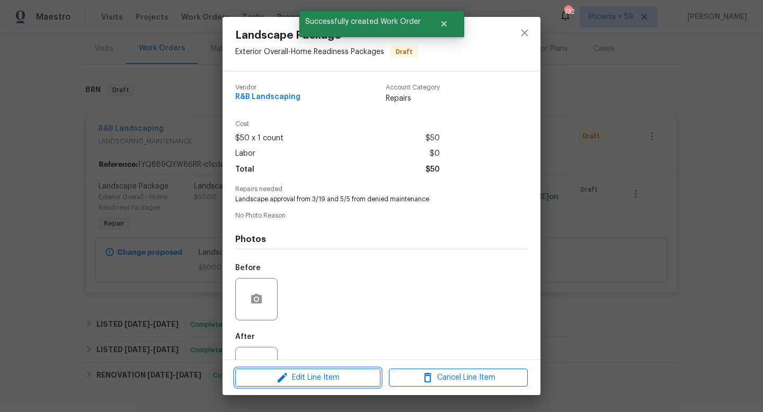
click at [350, 384] on button "Edit Line Item" at bounding box center [307, 378] width 145 height 19
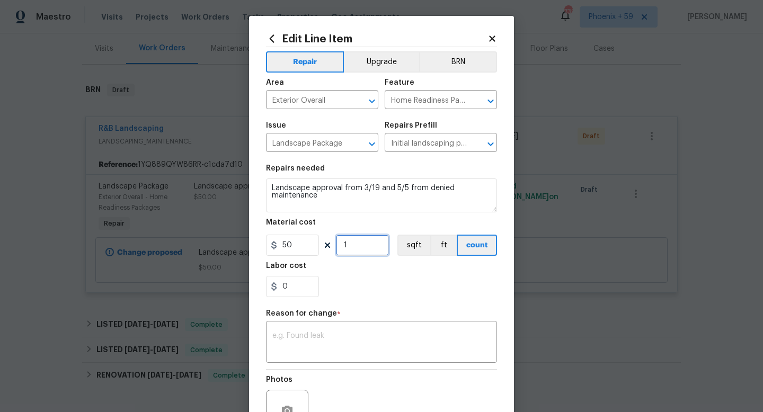
click at [361, 245] on input "1" at bounding box center [362, 245] width 53 height 21
type input "2"
click at [320, 340] on textarea at bounding box center [381, 343] width 218 height 22
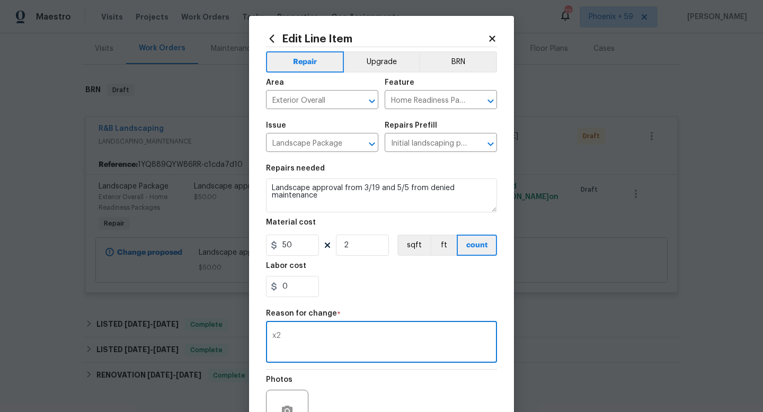
type textarea "x2"
click at [398, 289] on div "0" at bounding box center [381, 286] width 231 height 21
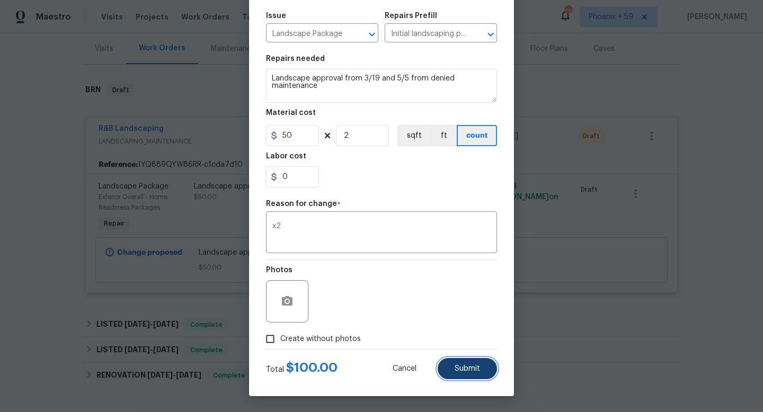
click at [460, 367] on span "Submit" at bounding box center [467, 369] width 25 height 8
type input "1"
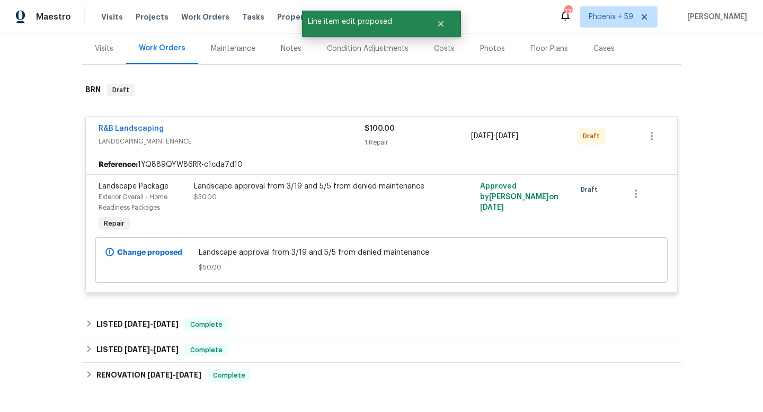
scroll to position [0, 0]
click at [172, 130] on div "R&B Landscaping" at bounding box center [232, 129] width 266 height 13
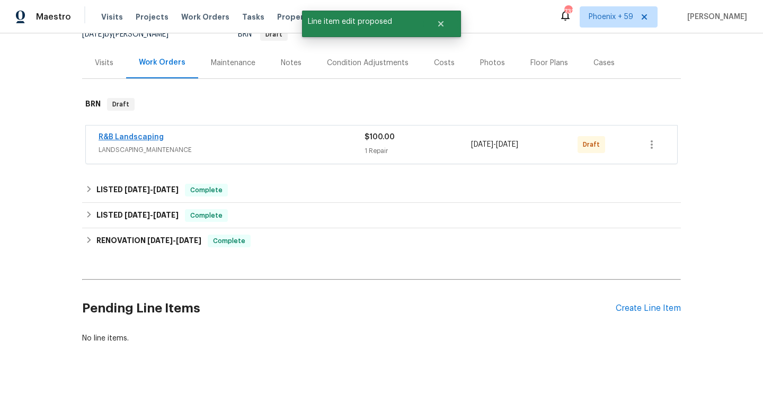
scroll to position [113, 0]
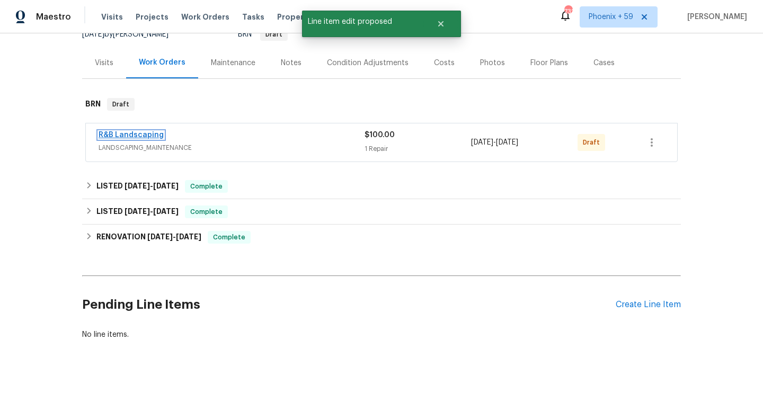
click at [147, 136] on link "R&B Landscaping" at bounding box center [131, 134] width 65 height 7
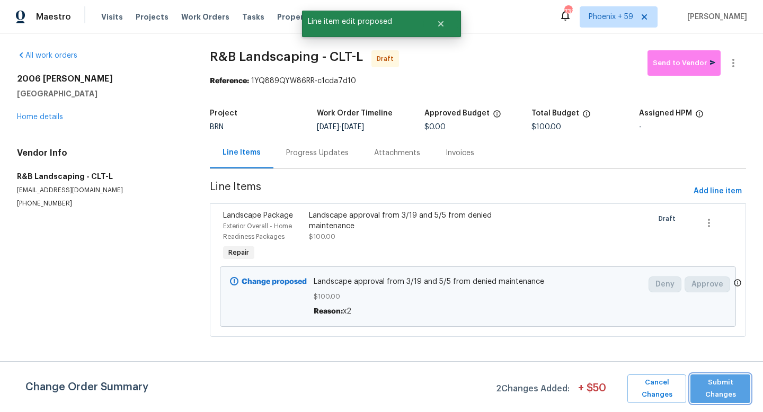
click at [727, 391] on span "Submit Changes" at bounding box center [720, 389] width 49 height 24
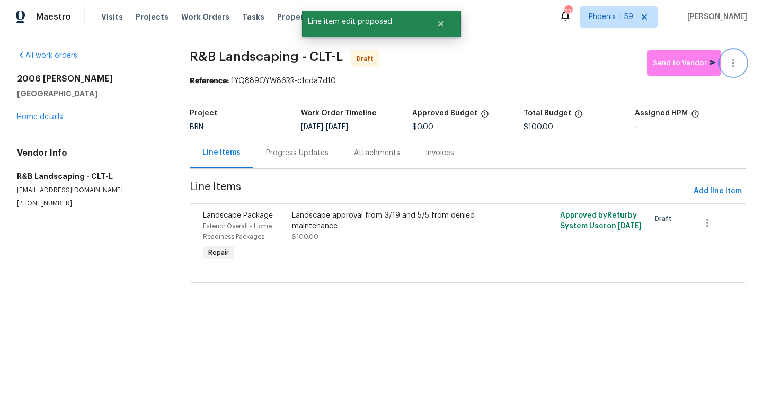
click at [735, 65] on icon "button" at bounding box center [733, 63] width 13 height 13
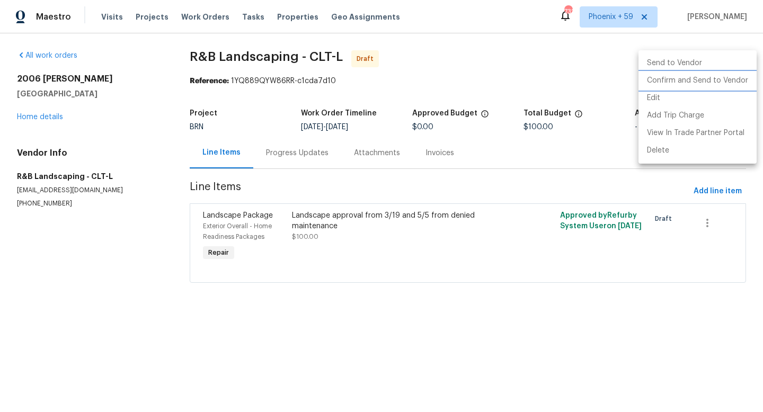
click at [730, 82] on li "Confirm and Send to Vendor" at bounding box center [698, 80] width 118 height 17
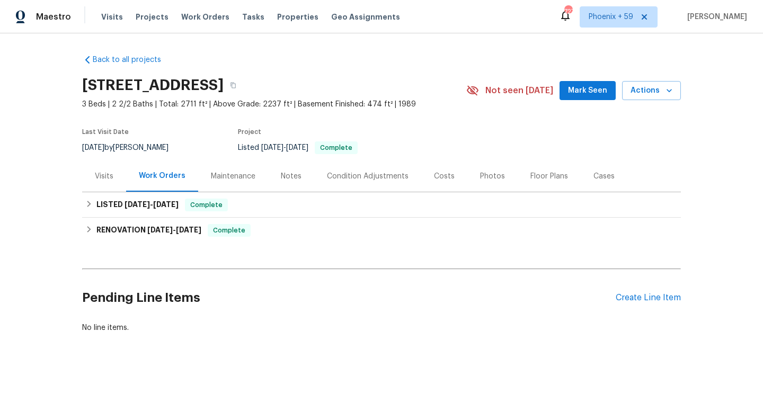
click at [228, 181] on div "Maintenance" at bounding box center [233, 176] width 45 height 11
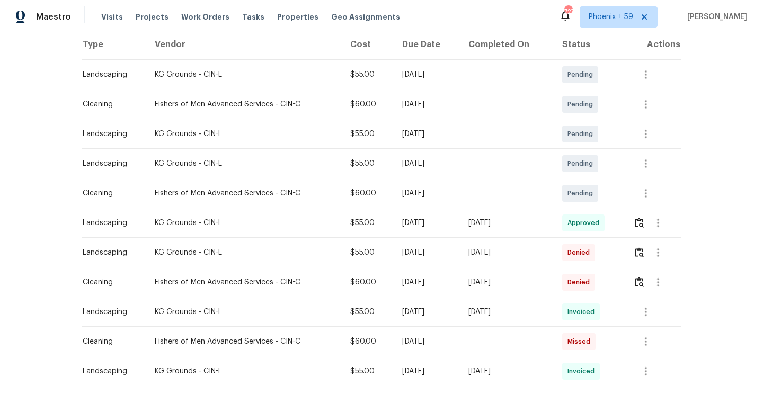
scroll to position [208, 0]
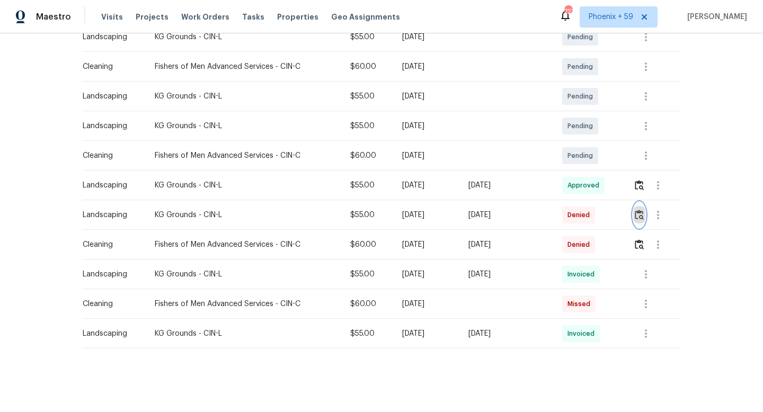
click at [642, 214] on img "button" at bounding box center [639, 215] width 9 height 10
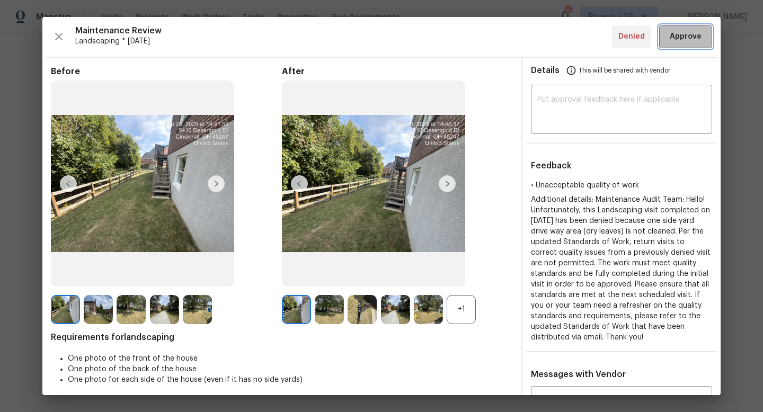
click at [686, 38] on span "Approve" at bounding box center [686, 36] width 32 height 13
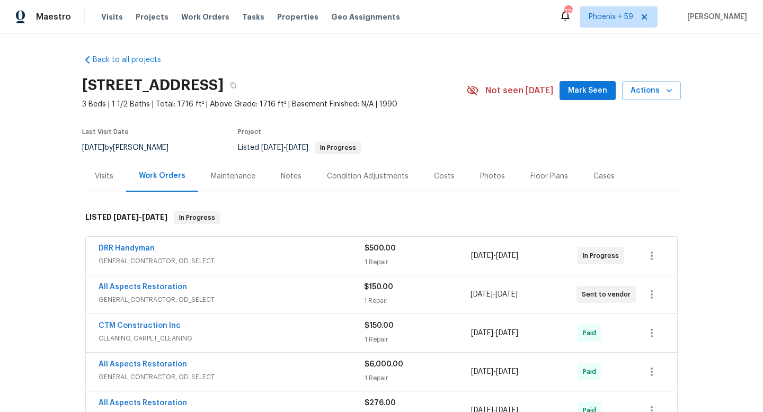
click at [228, 174] on div "Maintenance" at bounding box center [233, 176] width 45 height 11
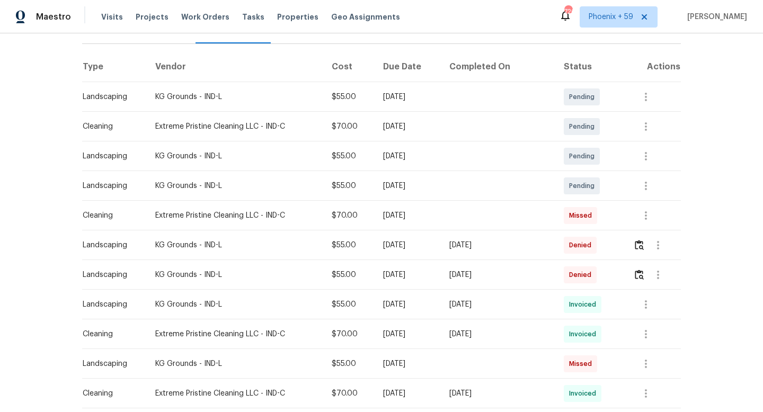
scroll to position [151, 0]
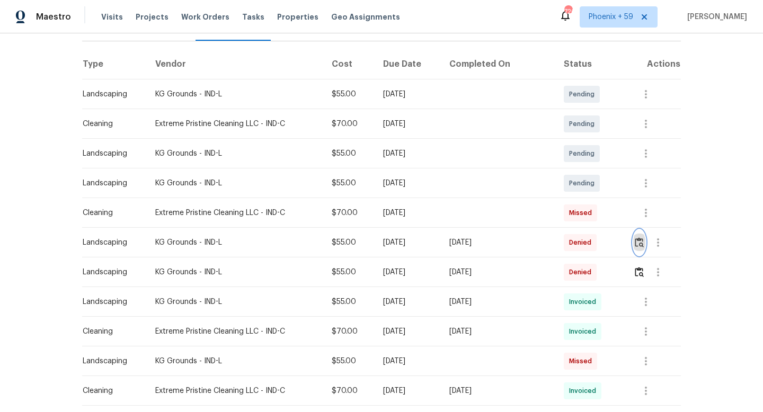
click at [643, 243] on img "button" at bounding box center [639, 242] width 9 height 10
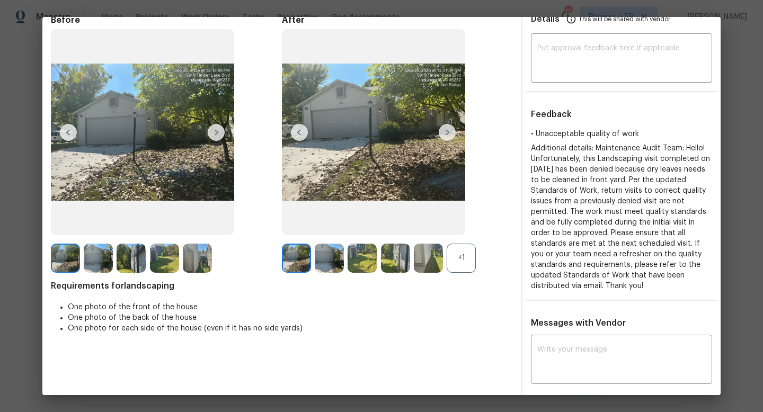
scroll to position [54, 0]
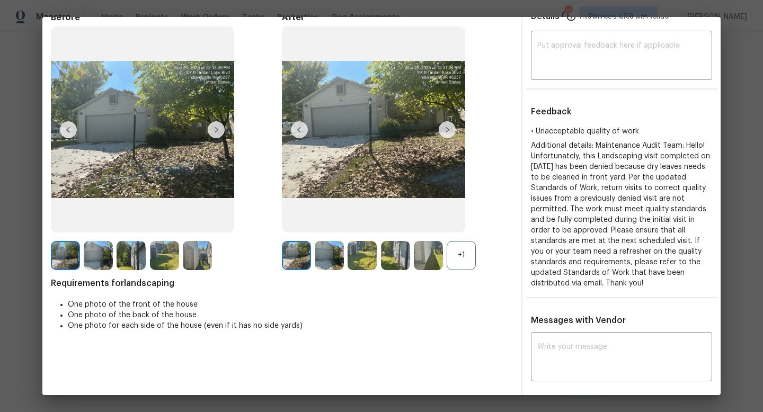
click at [447, 128] on img at bounding box center [447, 129] width 17 height 17
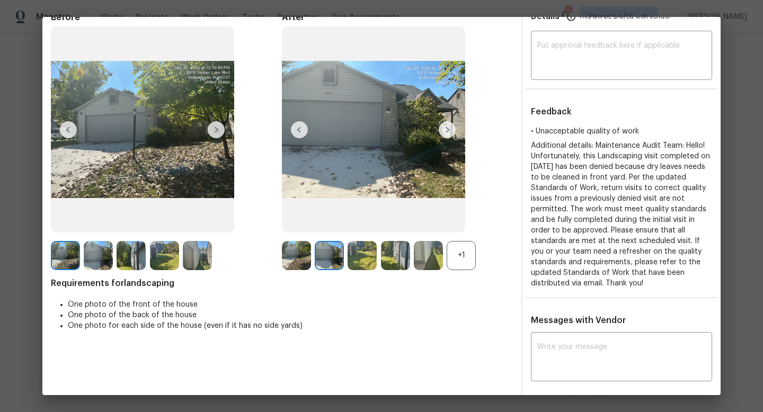
click at [447, 131] on img at bounding box center [447, 129] width 17 height 17
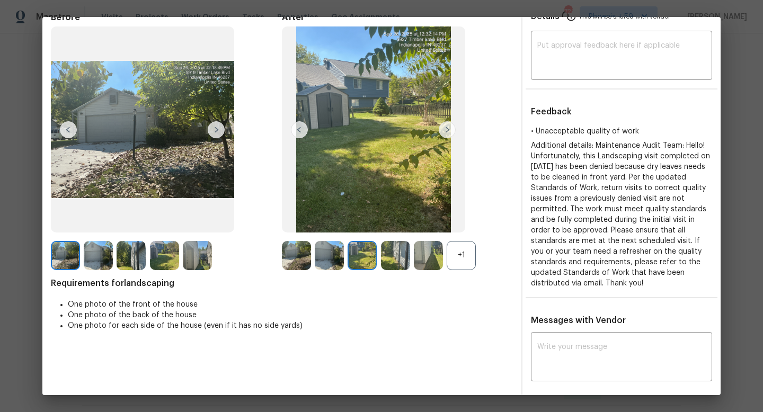
click at [450, 129] on img at bounding box center [447, 129] width 17 height 17
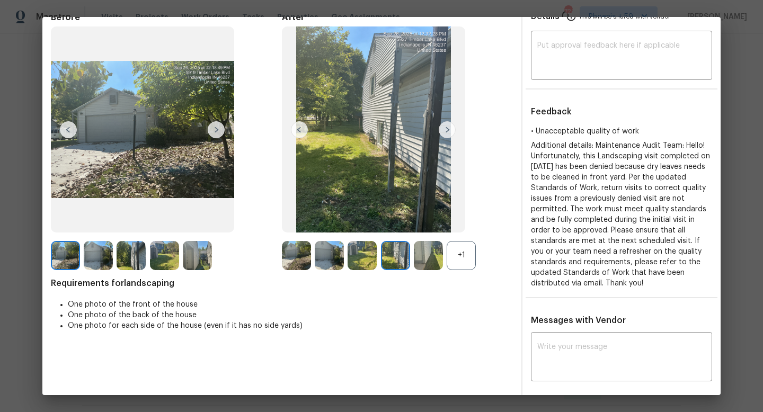
click at [450, 129] on img at bounding box center [447, 129] width 17 height 17
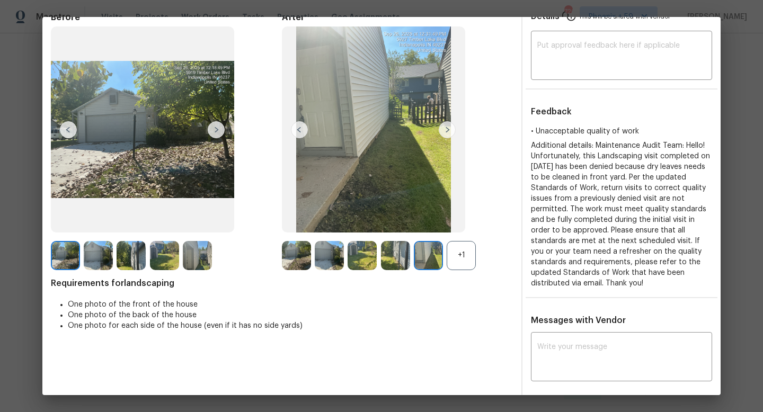
click at [450, 129] on img at bounding box center [447, 129] width 17 height 17
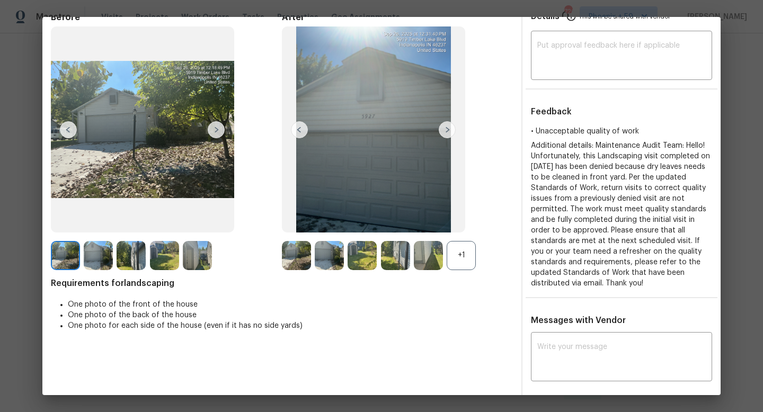
click at [450, 129] on img at bounding box center [447, 129] width 17 height 17
click at [300, 130] on img at bounding box center [299, 129] width 17 height 17
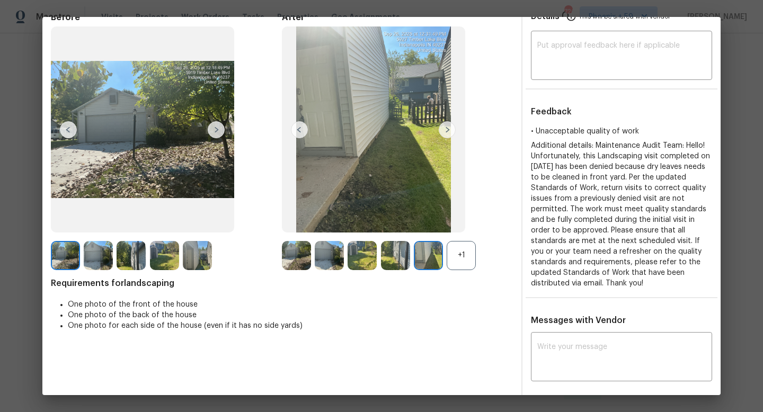
click at [300, 130] on img at bounding box center [299, 129] width 17 height 17
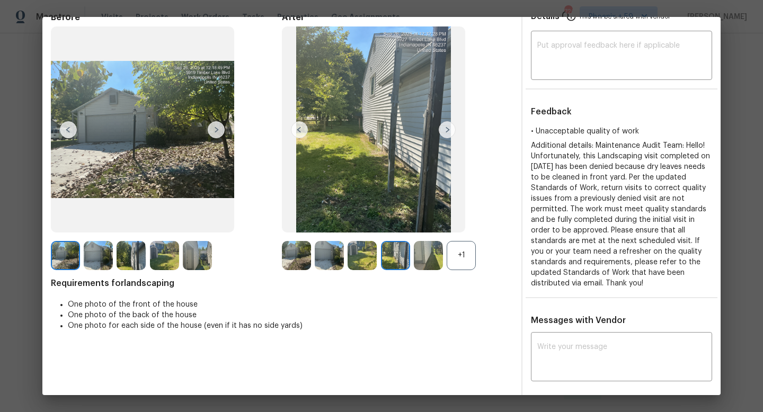
click at [300, 130] on img at bounding box center [299, 129] width 17 height 17
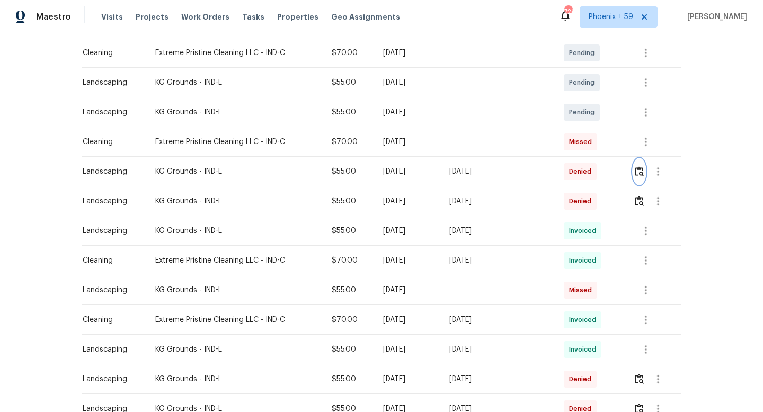
scroll to position [223, 0]
click at [642, 199] on img "button" at bounding box center [639, 201] width 9 height 10
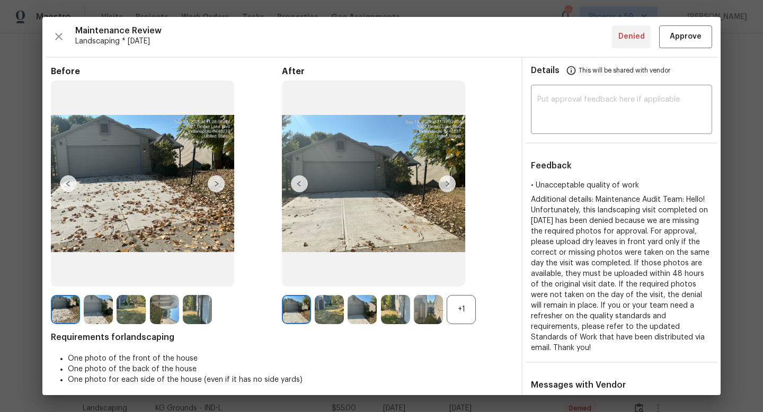
click at [449, 182] on img at bounding box center [447, 183] width 17 height 17
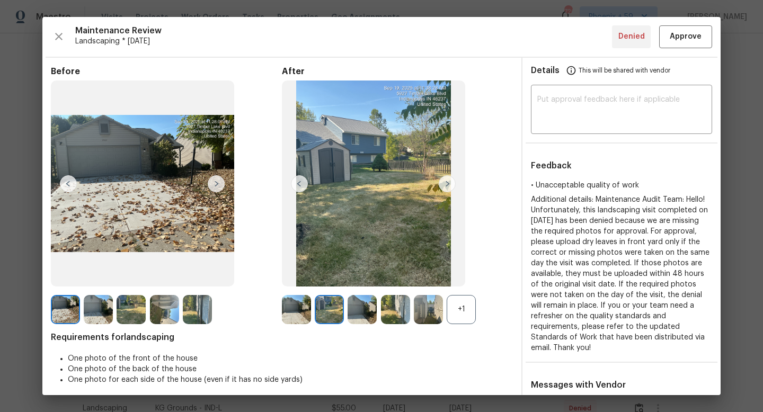
click at [449, 182] on img at bounding box center [447, 183] width 17 height 17
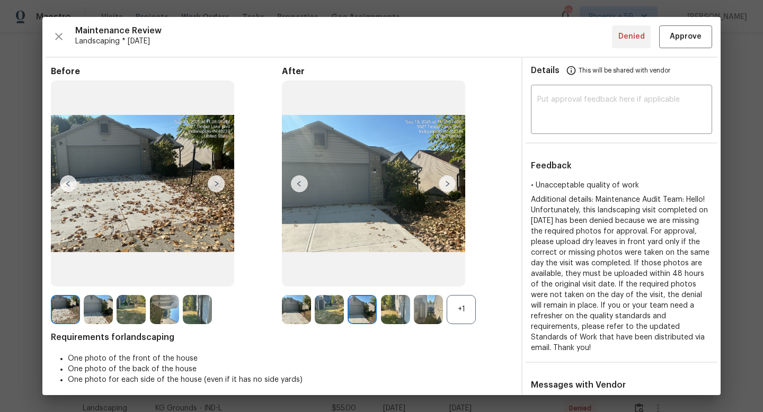
click at [449, 182] on img at bounding box center [447, 183] width 17 height 17
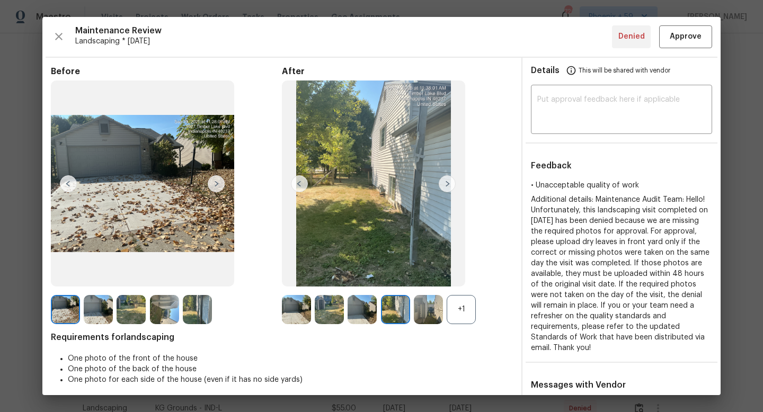
click at [449, 182] on img at bounding box center [447, 183] width 17 height 17
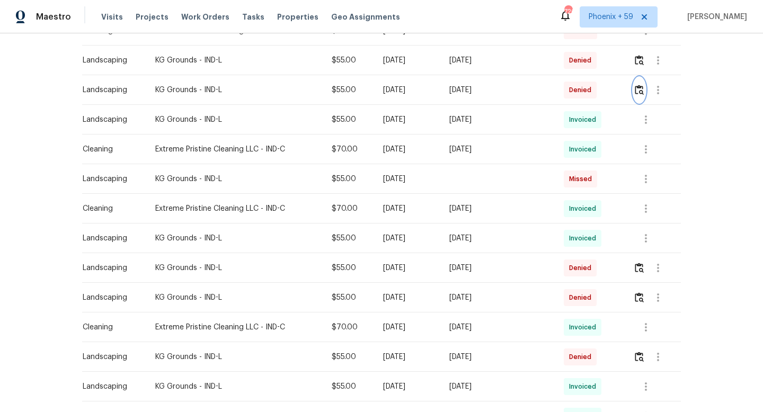
scroll to position [333, 0]
click at [643, 270] on img "button" at bounding box center [639, 268] width 9 height 10
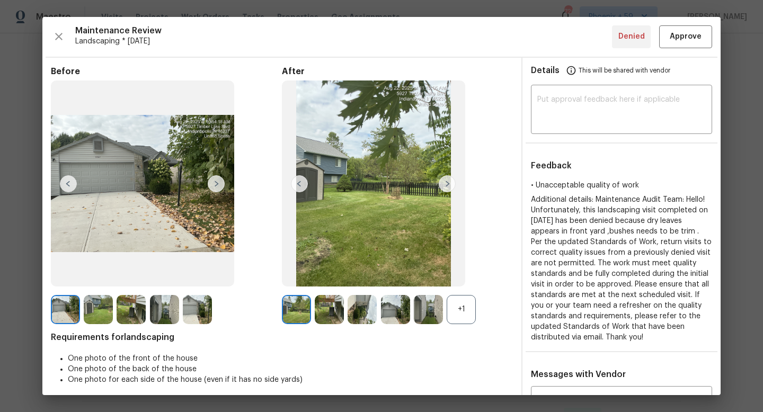
click at [448, 182] on img at bounding box center [447, 183] width 17 height 17
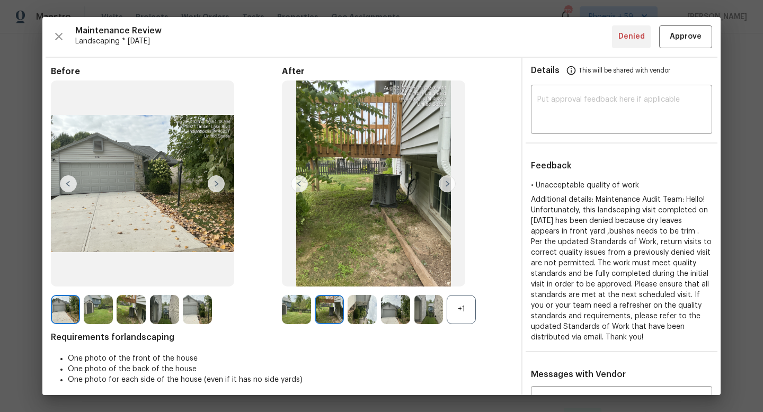
click at [448, 182] on img at bounding box center [447, 183] width 17 height 17
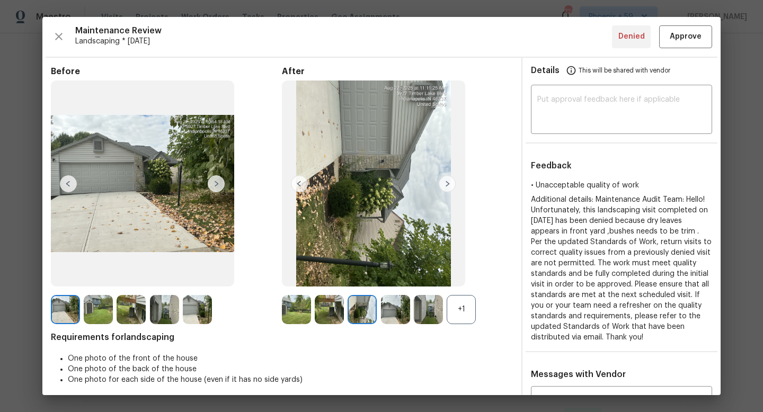
click at [448, 182] on img at bounding box center [447, 183] width 17 height 17
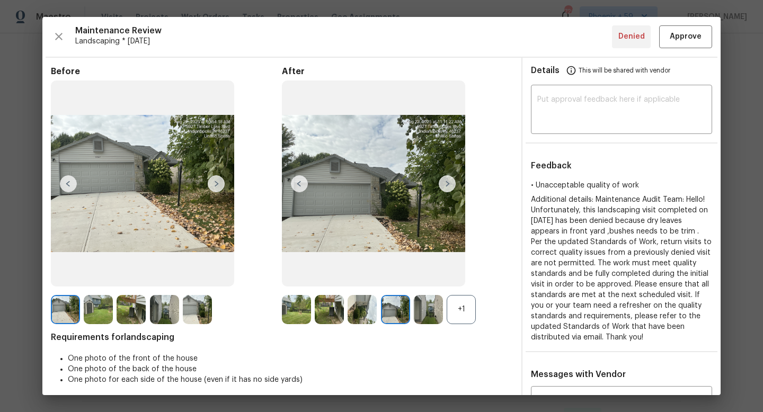
click at [449, 182] on img at bounding box center [447, 183] width 17 height 17
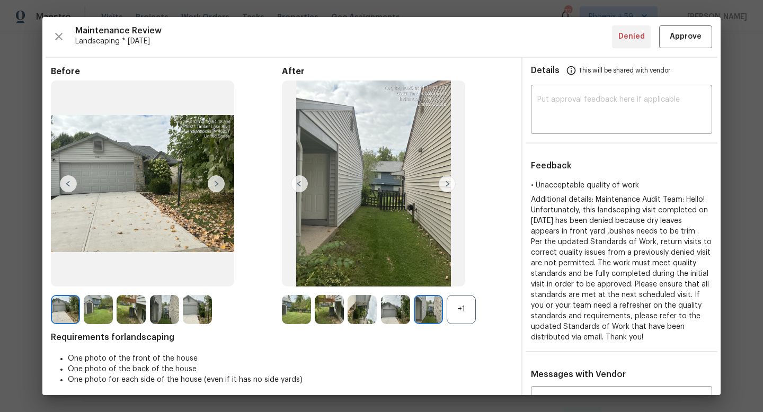
click at [449, 182] on img at bounding box center [447, 183] width 17 height 17
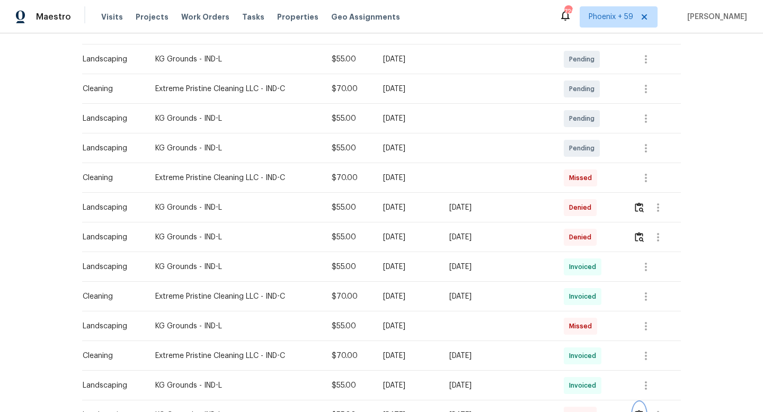
scroll to position [0, 0]
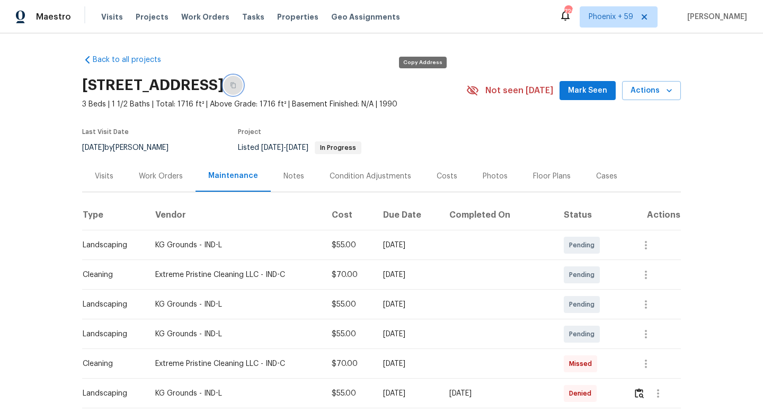
click at [243, 83] on button "button" at bounding box center [233, 85] width 19 height 19
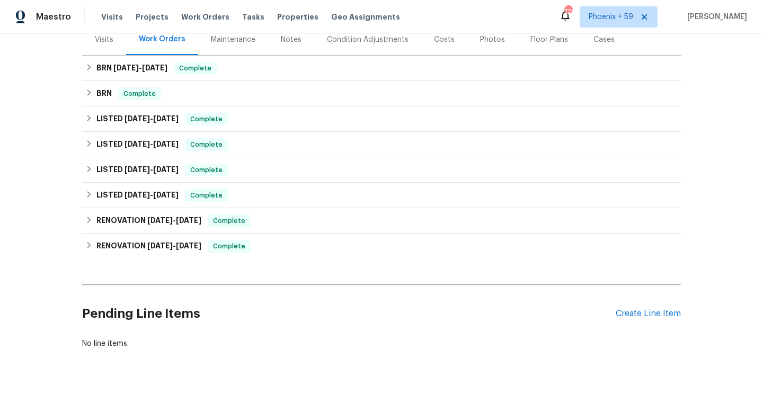
scroll to position [138, 0]
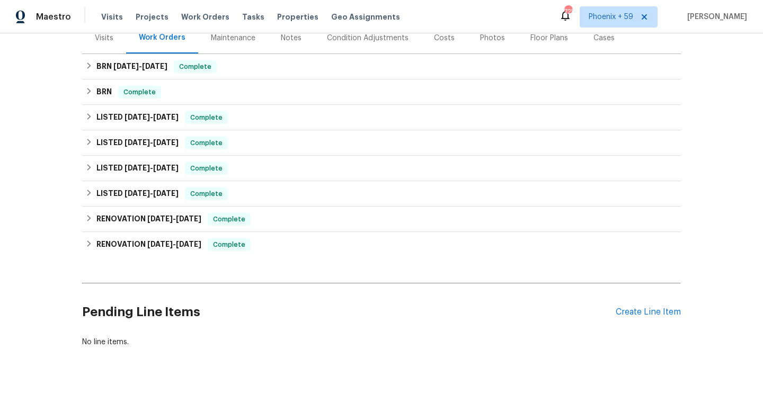
click at [240, 39] on div "Maintenance" at bounding box center [233, 38] width 45 height 11
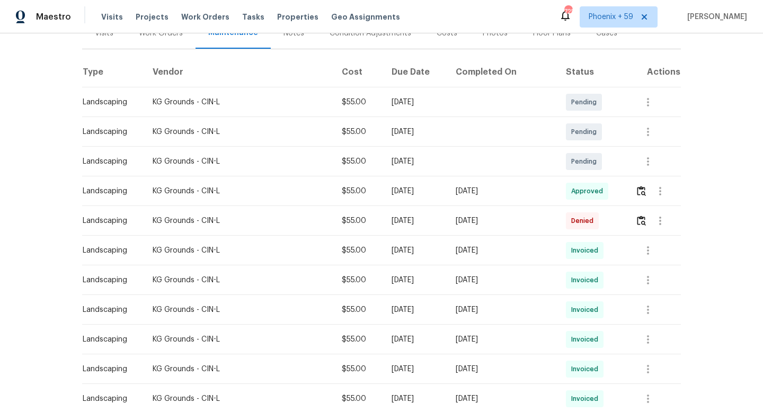
scroll to position [146, 0]
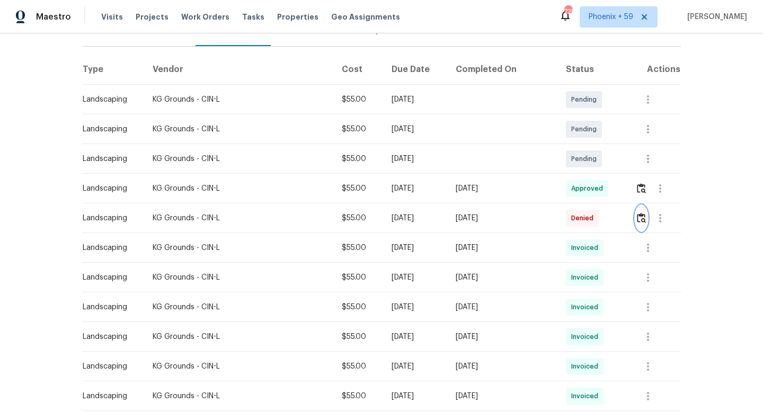
click at [644, 213] on img "button" at bounding box center [641, 218] width 9 height 10
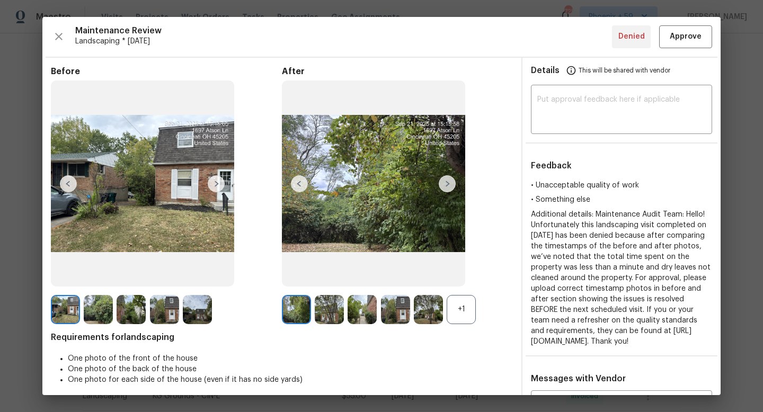
click at [450, 183] on img at bounding box center [447, 183] width 17 height 17
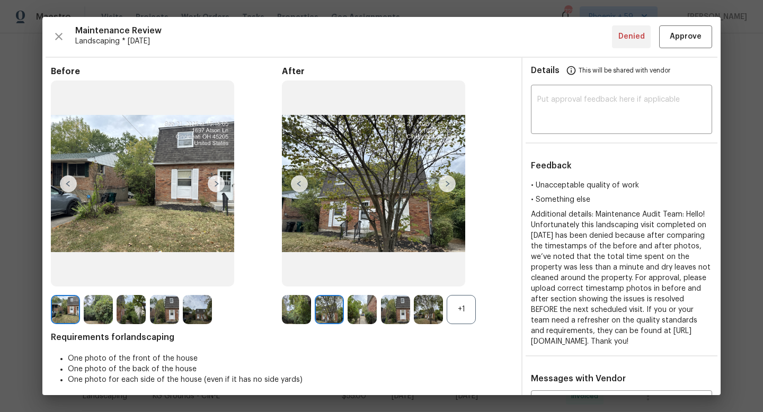
click at [450, 183] on img at bounding box center [447, 183] width 17 height 17
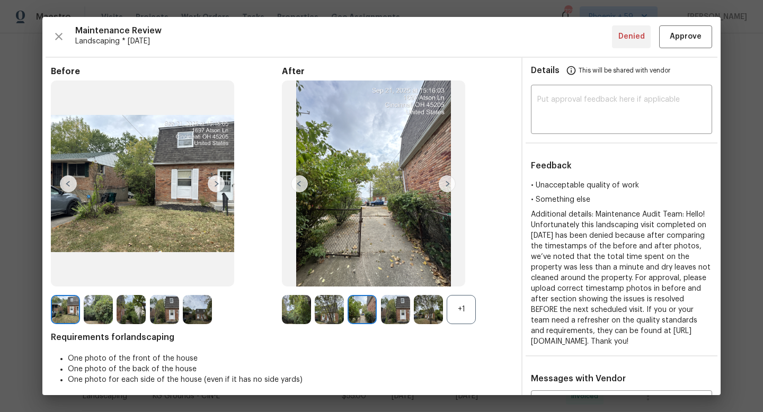
click at [450, 183] on img at bounding box center [447, 183] width 17 height 17
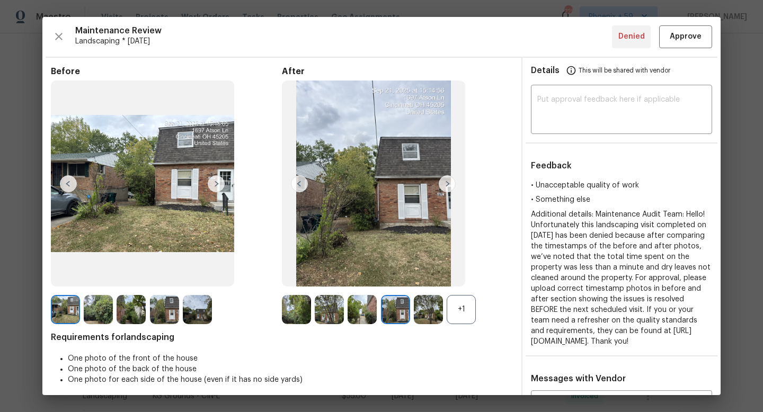
click at [450, 183] on img at bounding box center [447, 183] width 17 height 17
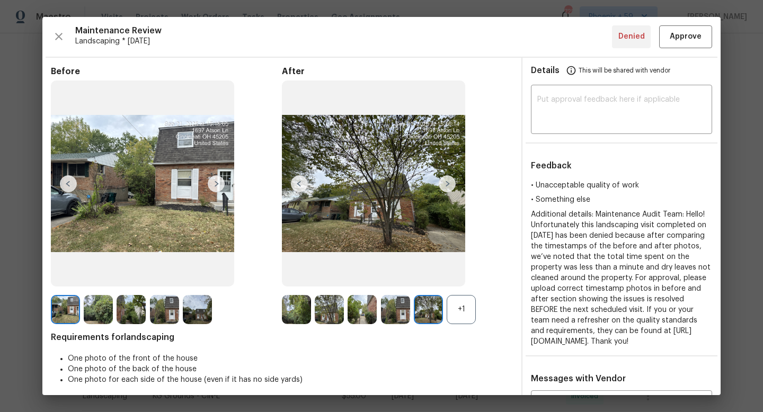
click at [450, 183] on img at bounding box center [447, 183] width 17 height 17
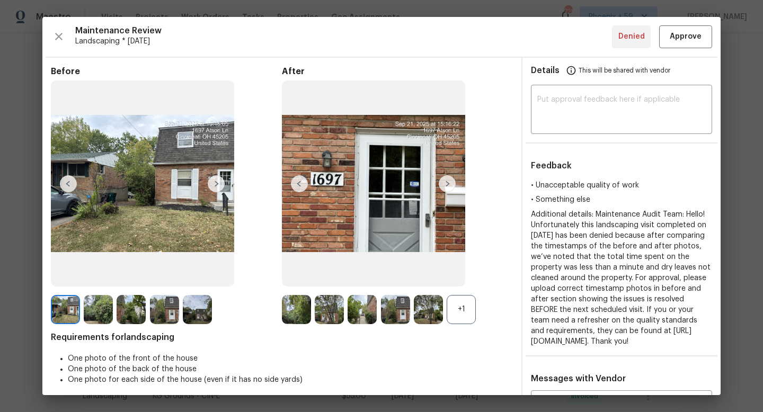
click at [453, 184] on img at bounding box center [447, 183] width 17 height 17
click at [451, 184] on img at bounding box center [447, 183] width 17 height 17
click at [691, 45] on button "Approve" at bounding box center [685, 36] width 53 height 23
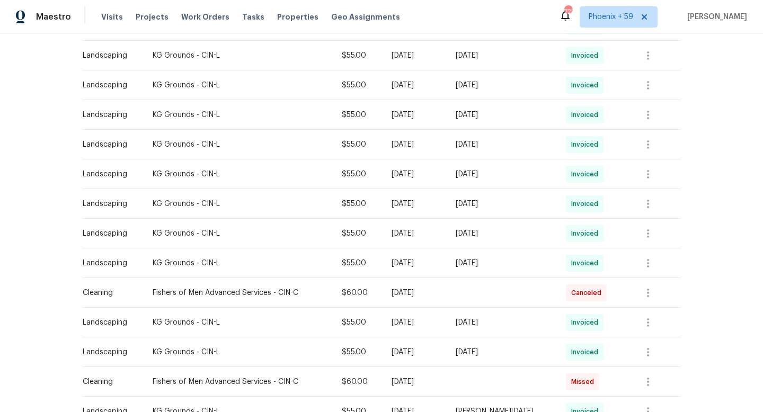
scroll to position [642, 0]
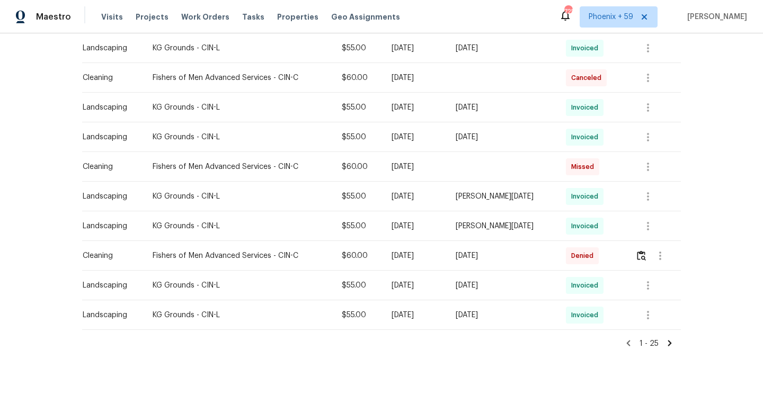
click at [671, 342] on icon at bounding box center [670, 344] width 10 height 10
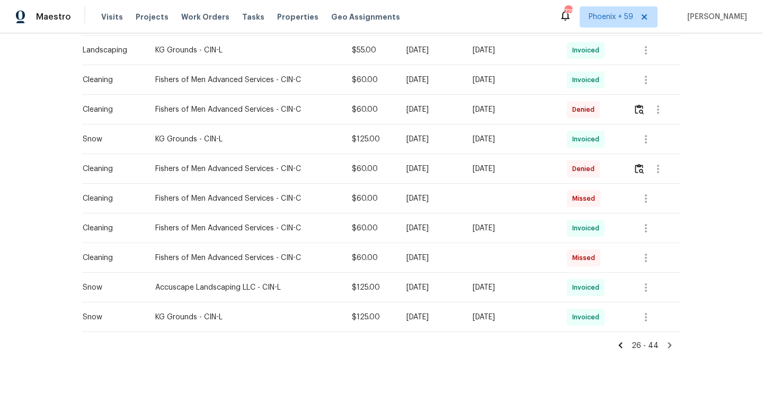
scroll to position [464, 0]
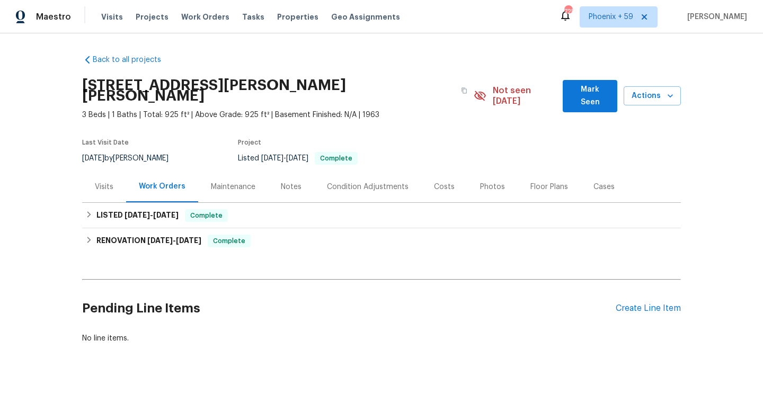
click at [244, 182] on div "Maintenance" at bounding box center [233, 187] width 45 height 11
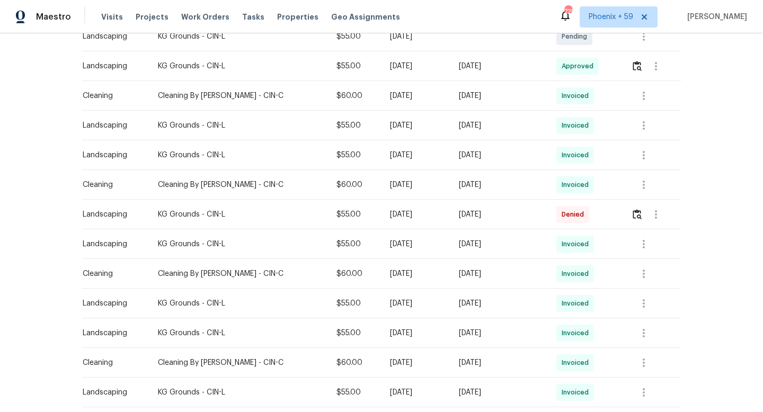
scroll to position [340, 0]
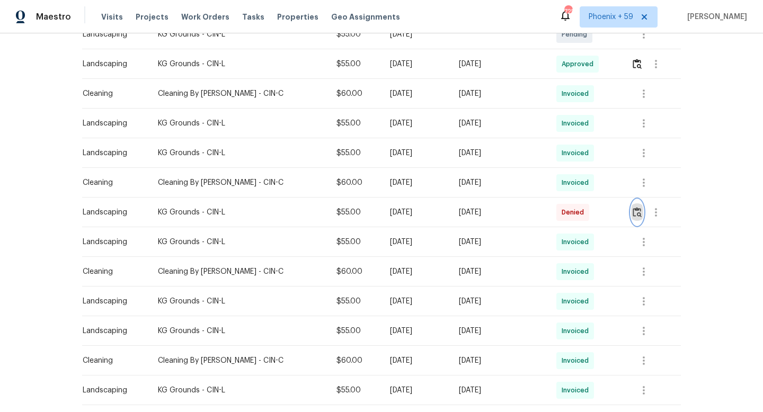
click at [635, 207] on img "button" at bounding box center [637, 212] width 9 height 10
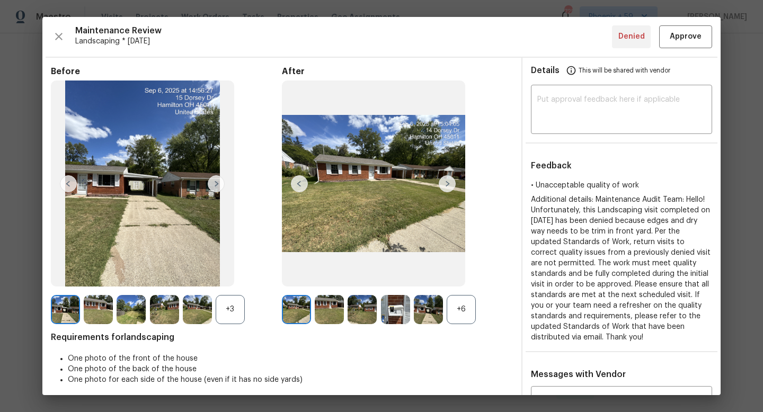
click at [450, 187] on img at bounding box center [447, 183] width 17 height 17
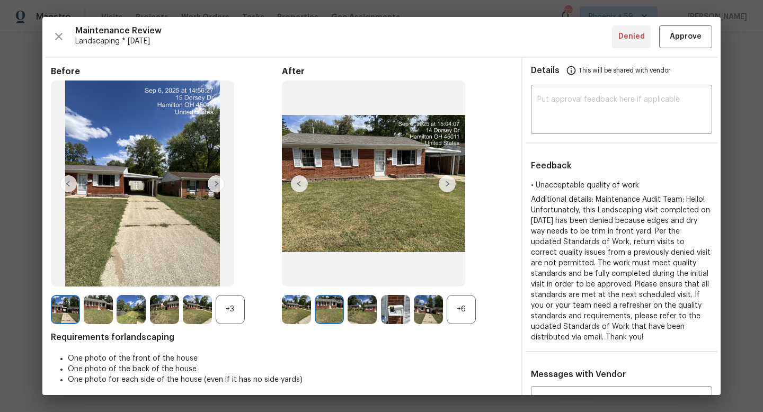
click at [450, 187] on img at bounding box center [447, 183] width 17 height 17
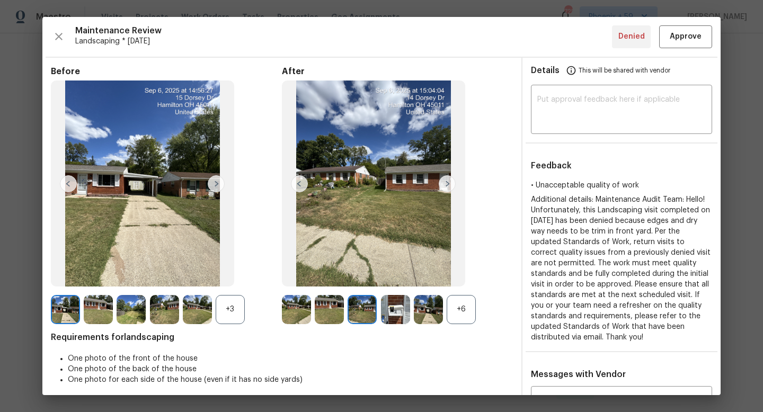
click at [450, 187] on img at bounding box center [447, 183] width 17 height 17
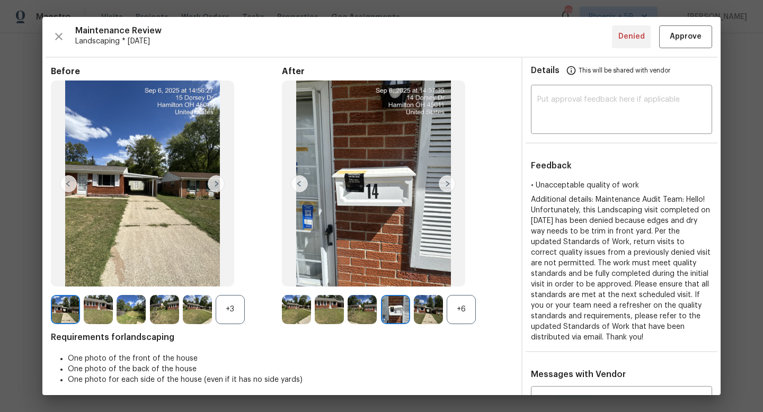
click at [450, 187] on img at bounding box center [447, 183] width 17 height 17
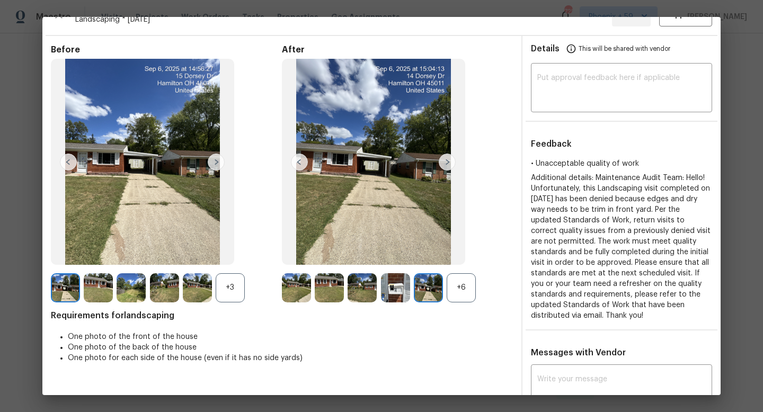
scroll to position [24, 0]
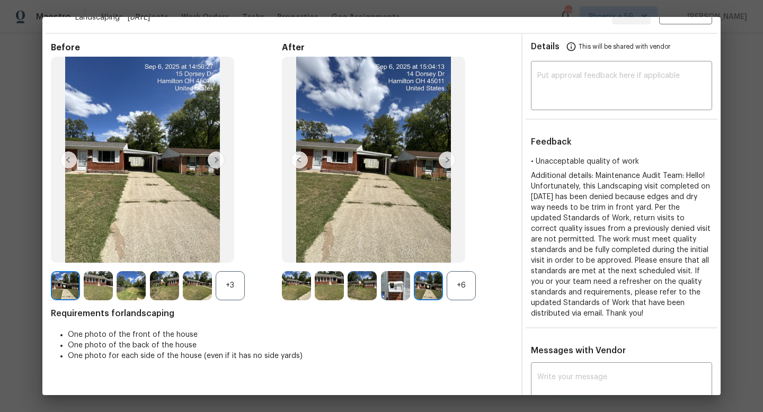
click at [447, 159] on img at bounding box center [447, 160] width 17 height 17
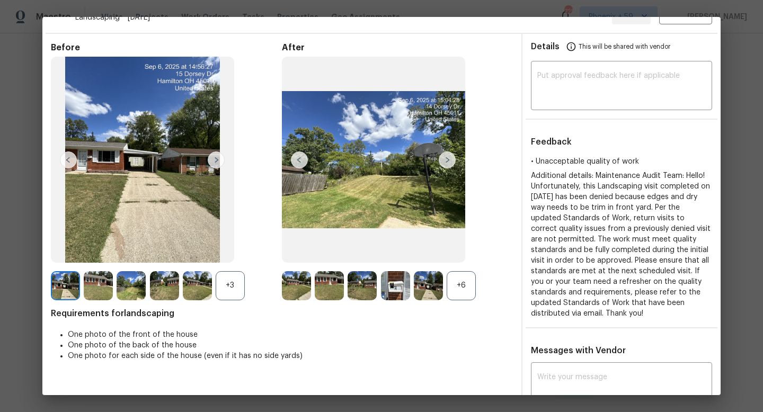
click at [447, 159] on img at bounding box center [447, 160] width 17 height 17
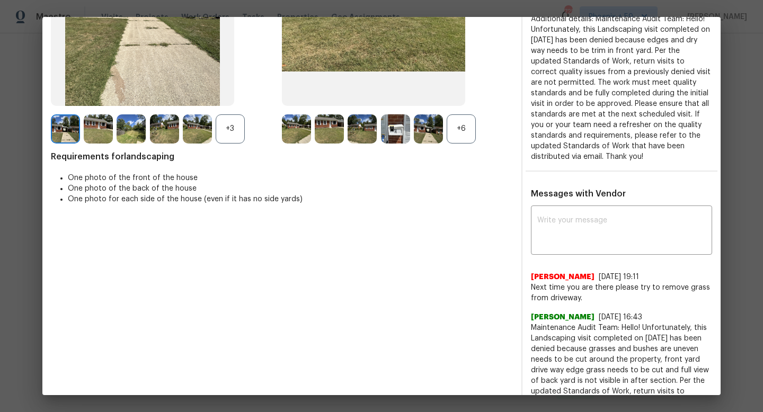
scroll to position [0, 0]
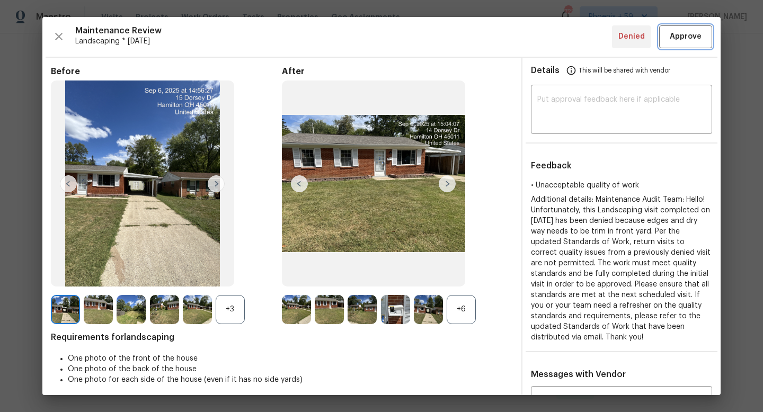
click at [687, 36] on span "Approve" at bounding box center [686, 36] width 32 height 13
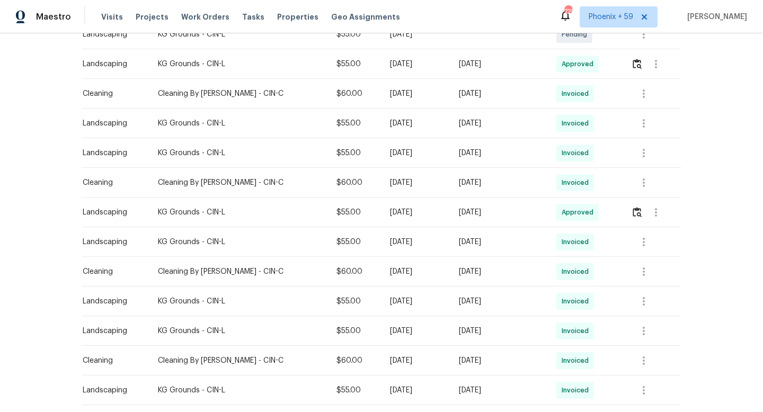
click at [691, 209] on div "Back to all projects [STREET_ADDRESS][PERSON_NAME] 3 Beds | 1 Baths | Total: 92…" at bounding box center [381, 222] width 763 height 379
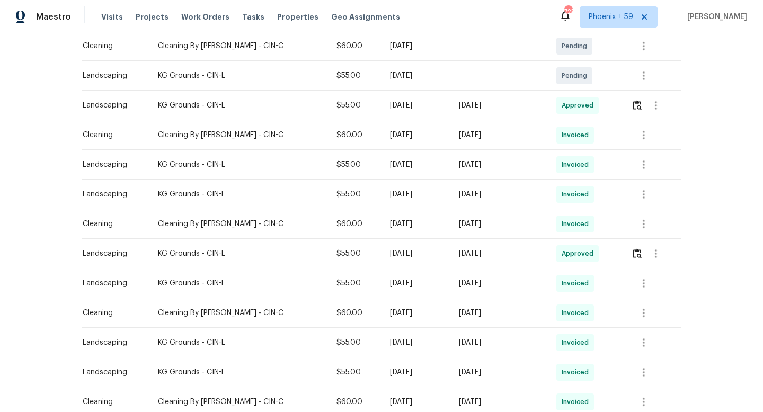
scroll to position [305, 0]
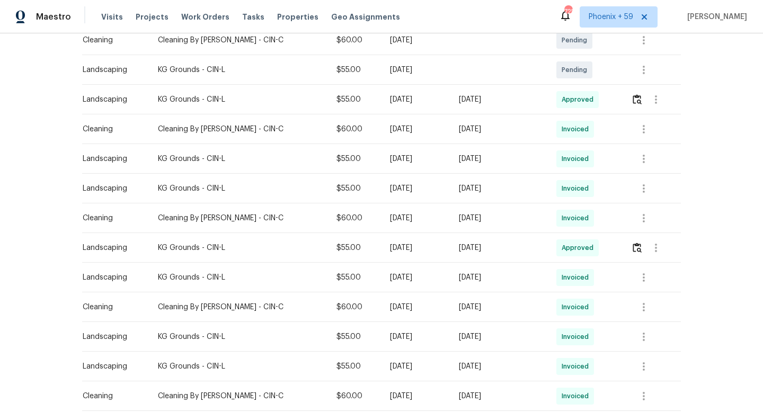
click at [623, 175] on td at bounding box center [652, 189] width 58 height 30
click at [642, 182] on icon "button" at bounding box center [643, 188] width 13 height 13
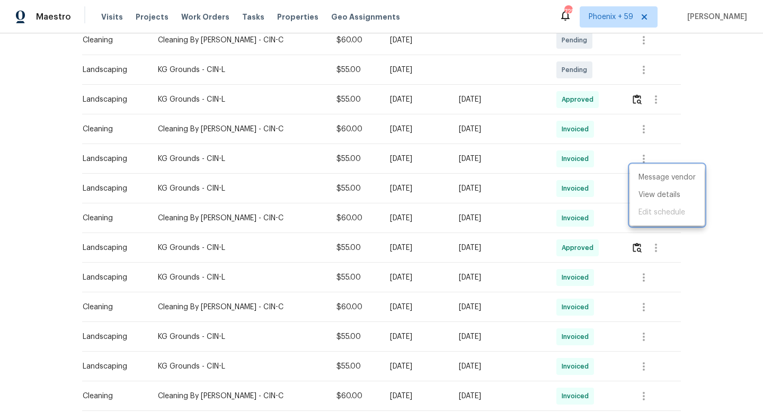
click at [578, 170] on div at bounding box center [381, 206] width 763 height 412
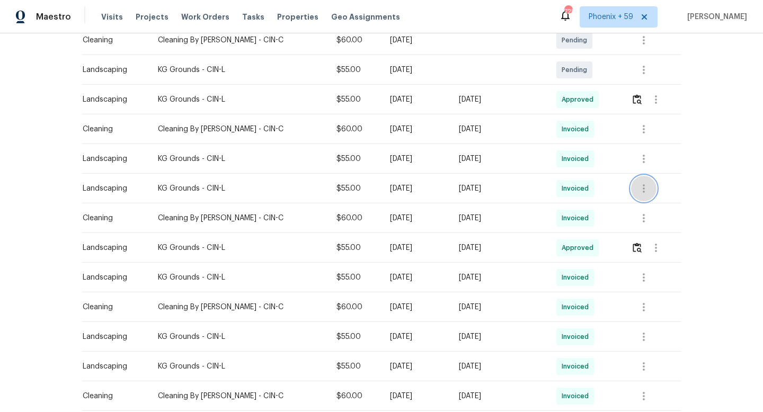
click at [642, 182] on icon "button" at bounding box center [643, 188] width 13 height 13
click at [646, 201] on li "View details" at bounding box center [667, 195] width 74 height 17
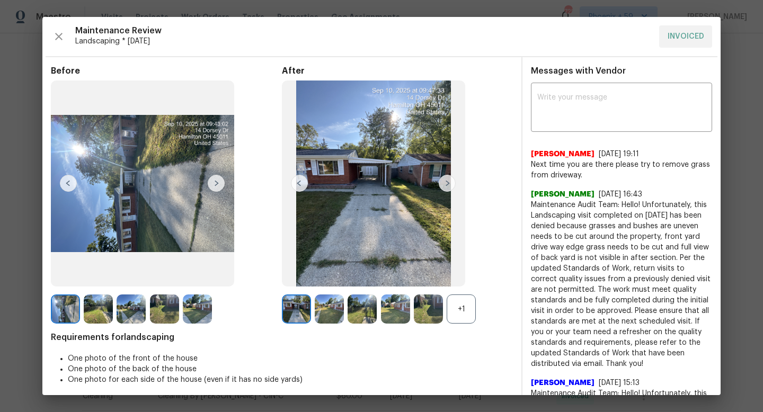
click at [447, 183] on img at bounding box center [447, 183] width 17 height 17
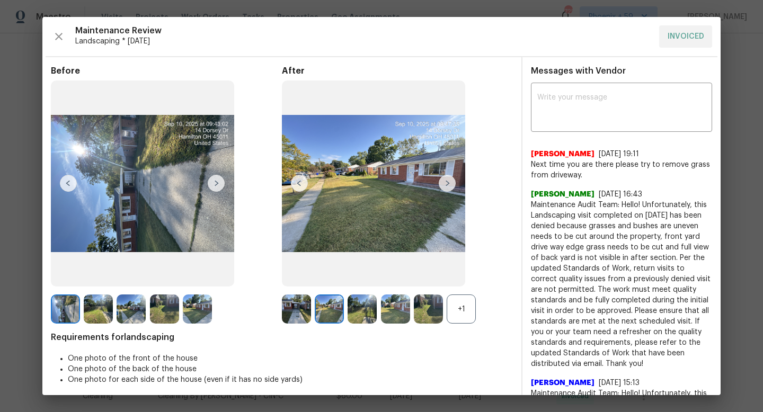
click at [447, 183] on img at bounding box center [447, 183] width 17 height 17
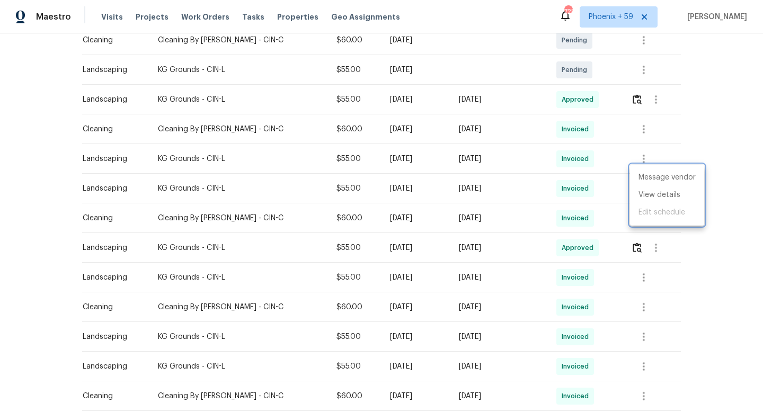
click at [671, 132] on div at bounding box center [381, 206] width 763 height 412
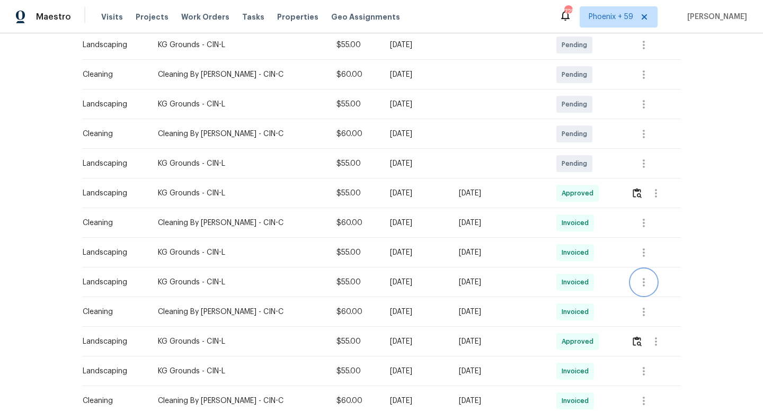
scroll to position [0, 0]
